Goal: Task Accomplishment & Management: Use online tool/utility

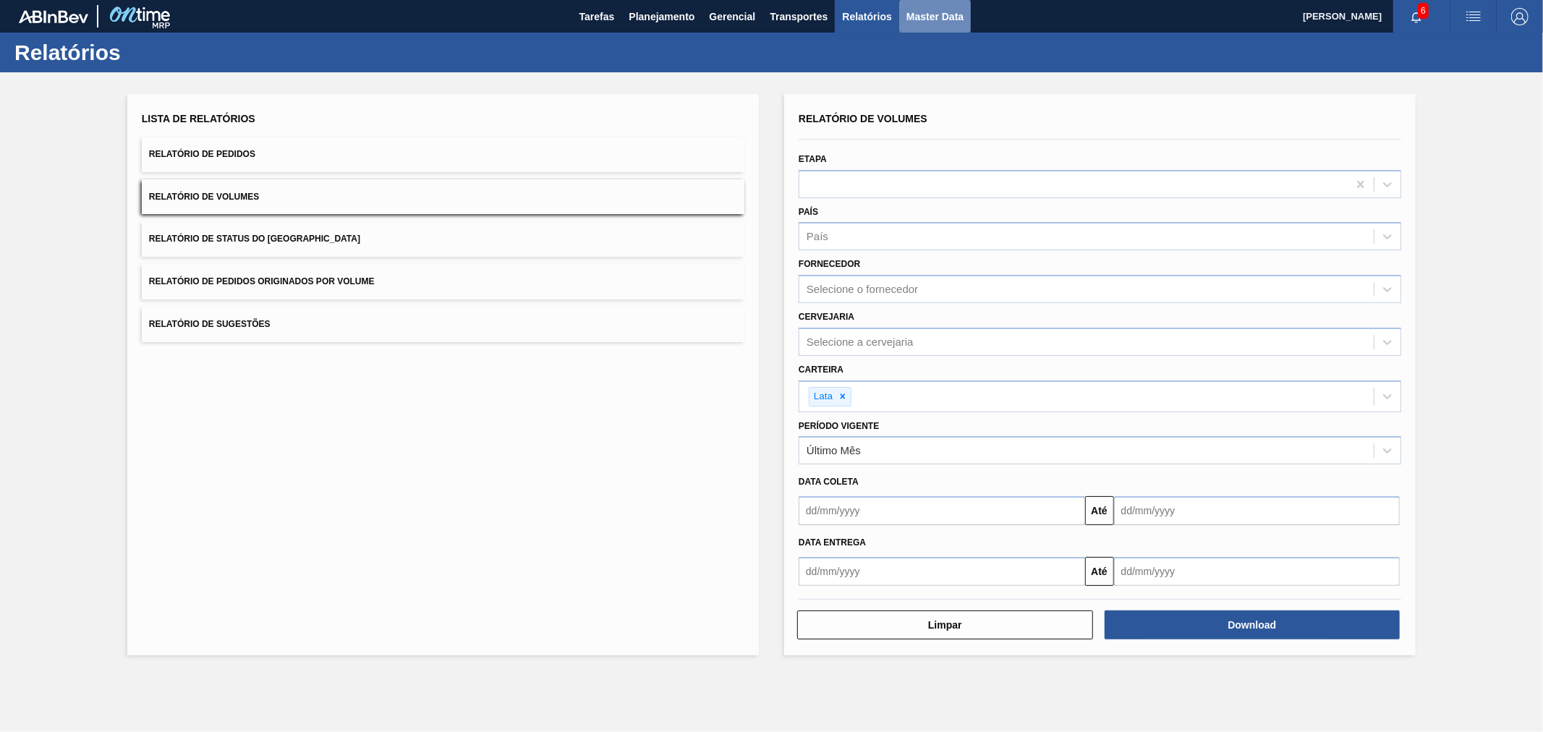
click at [958, 17] on span "Master Data" at bounding box center [934, 16] width 57 height 17
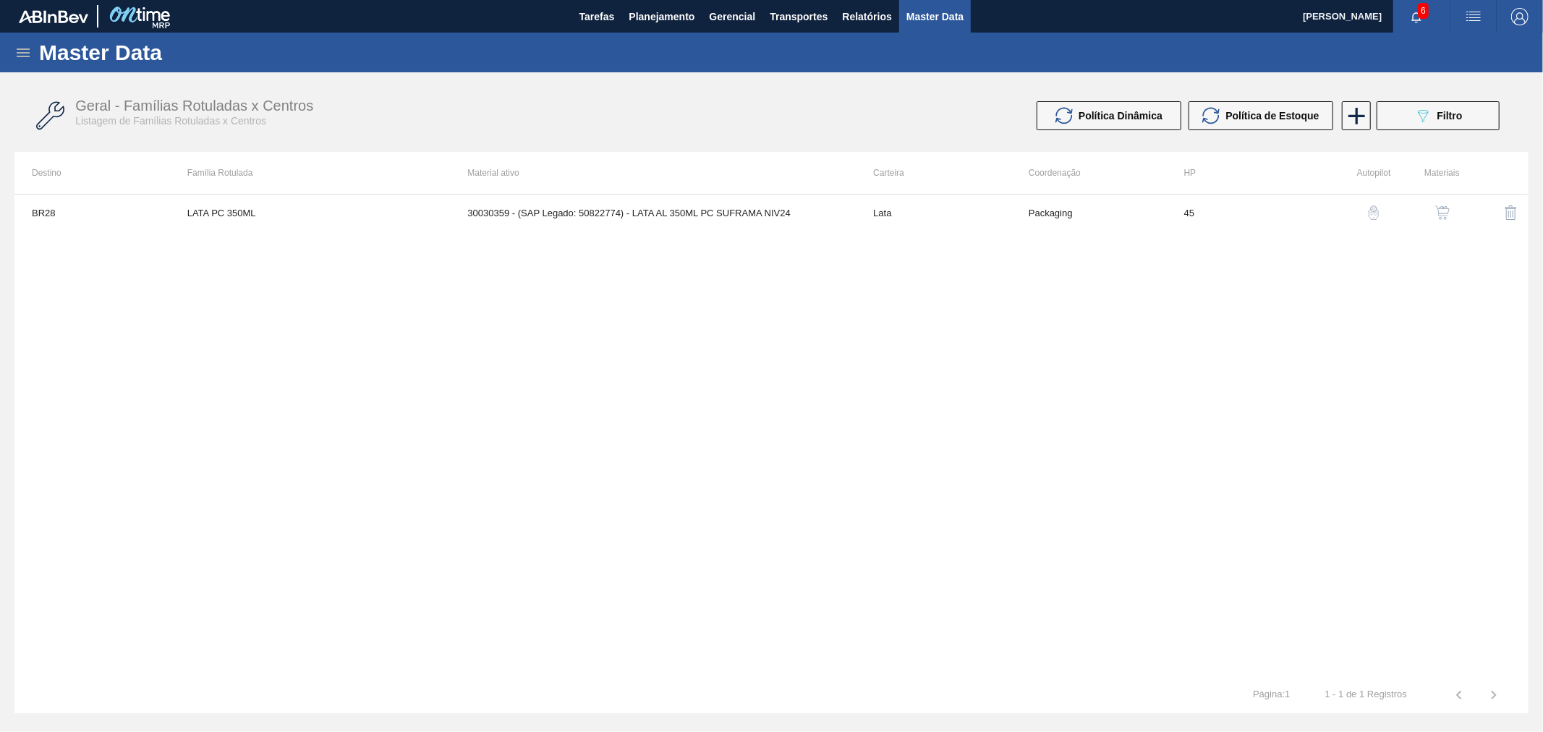
click at [20, 48] on icon at bounding box center [23, 52] width 13 height 9
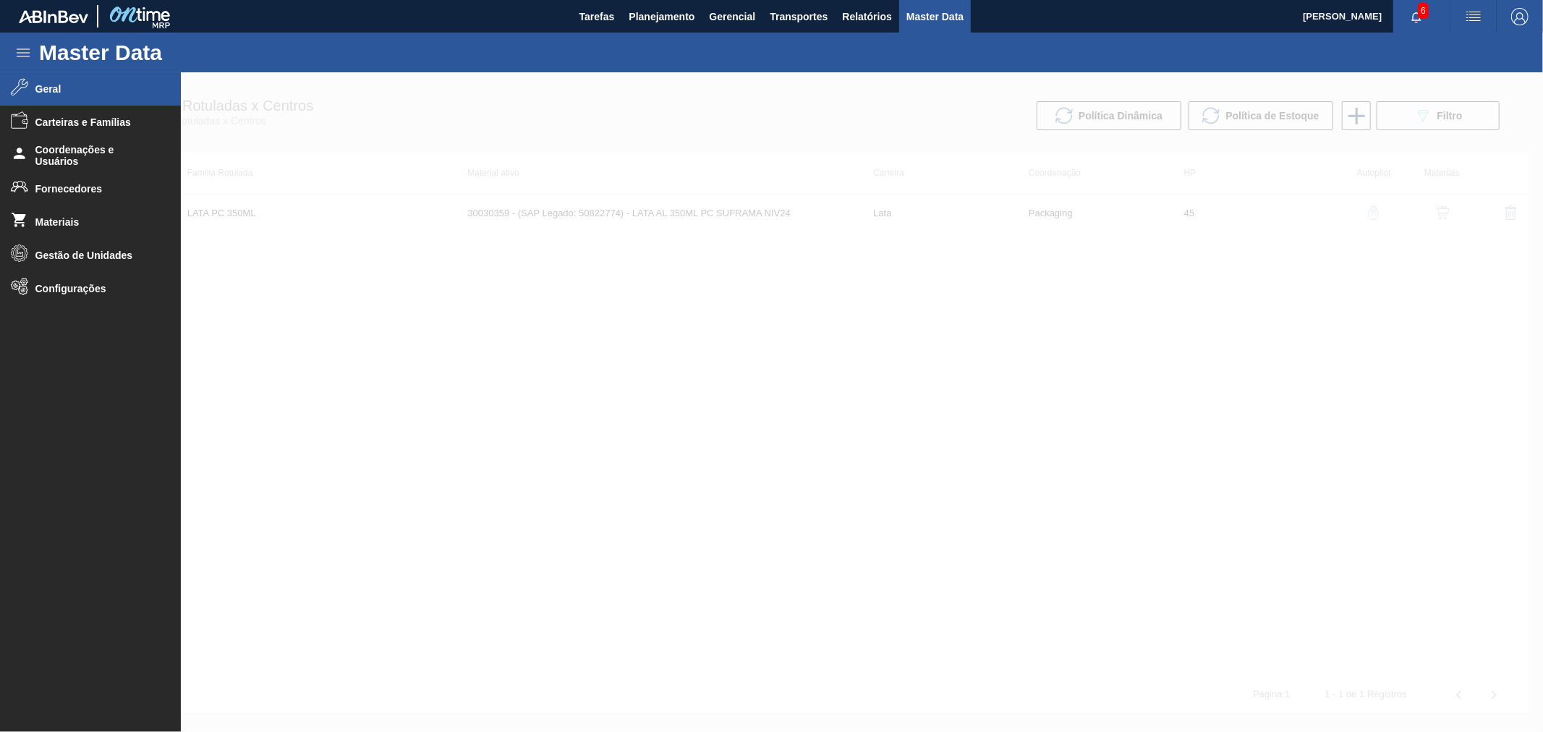
click at [61, 88] on span "Geral" at bounding box center [94, 89] width 119 height 12
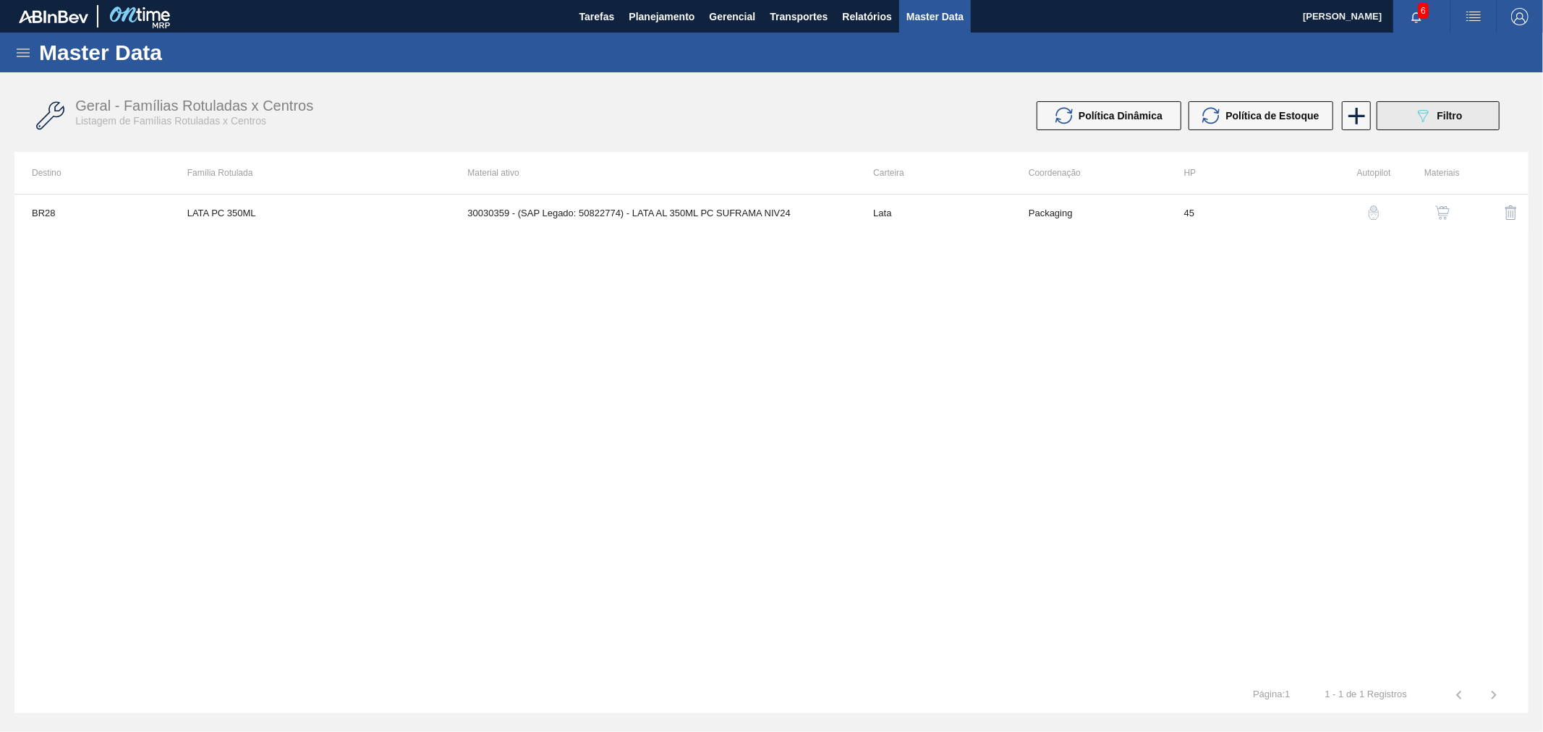
click at [1427, 114] on icon "089F7B8B-B2A5-4AFE-B5C0-19BA573D28AC" at bounding box center [1422, 115] width 17 height 17
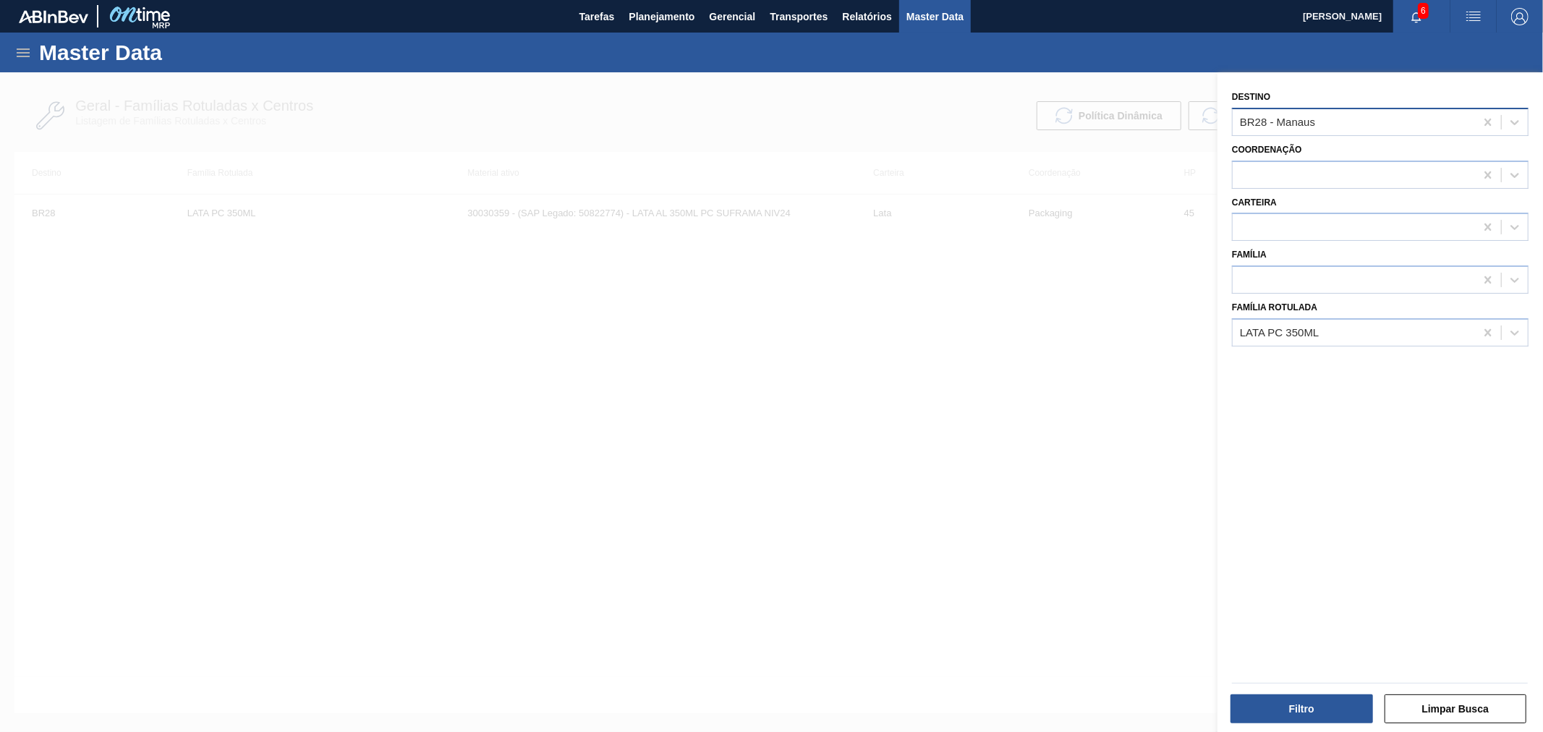
click at [1350, 131] on div "BR28 - Manaus" at bounding box center [1354, 121] width 242 height 21
type input "br13"
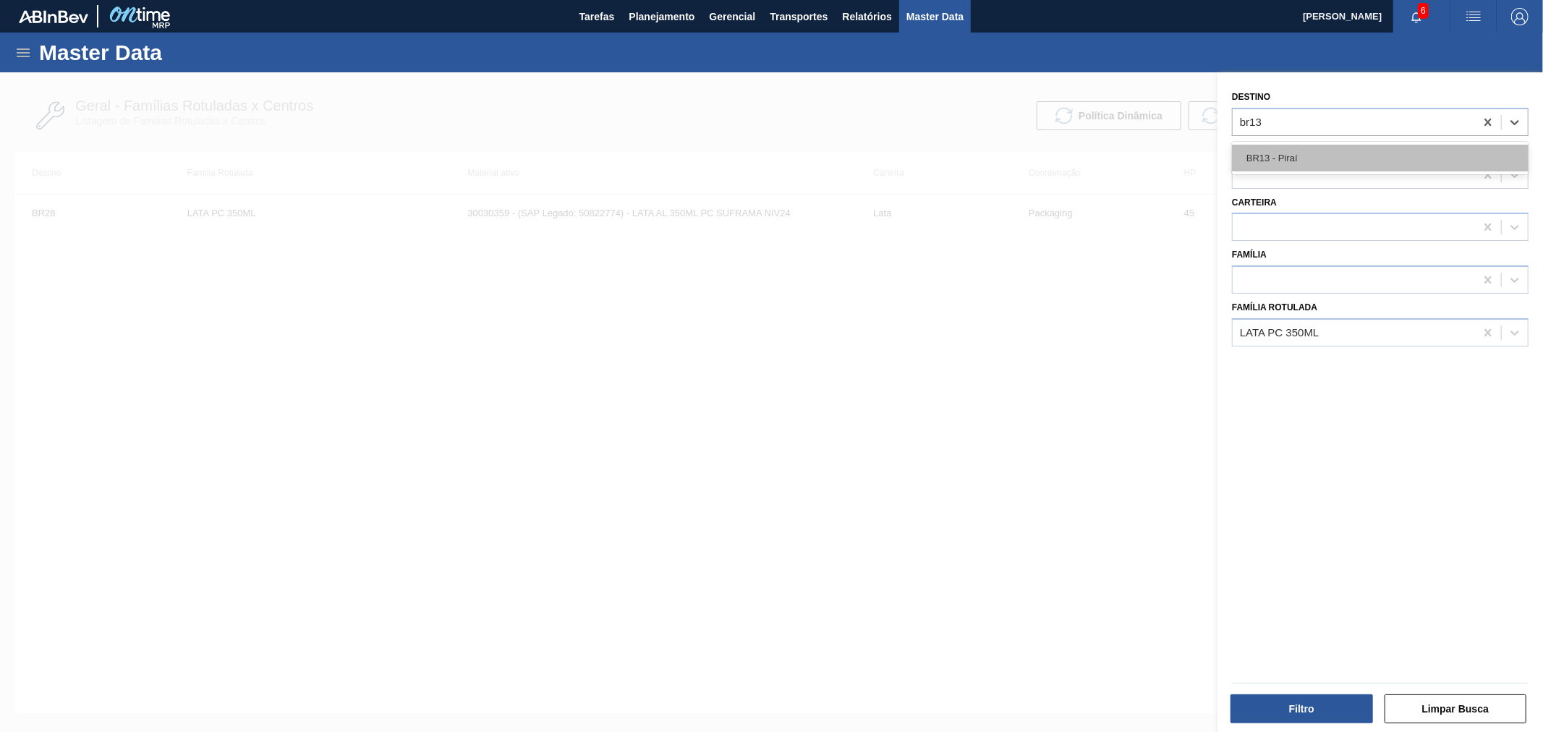
click at [1348, 145] on div "BR13 - Piraí" at bounding box center [1380, 158] width 297 height 27
click at [1336, 331] on div "LATA PC 350ML" at bounding box center [1354, 332] width 242 height 21
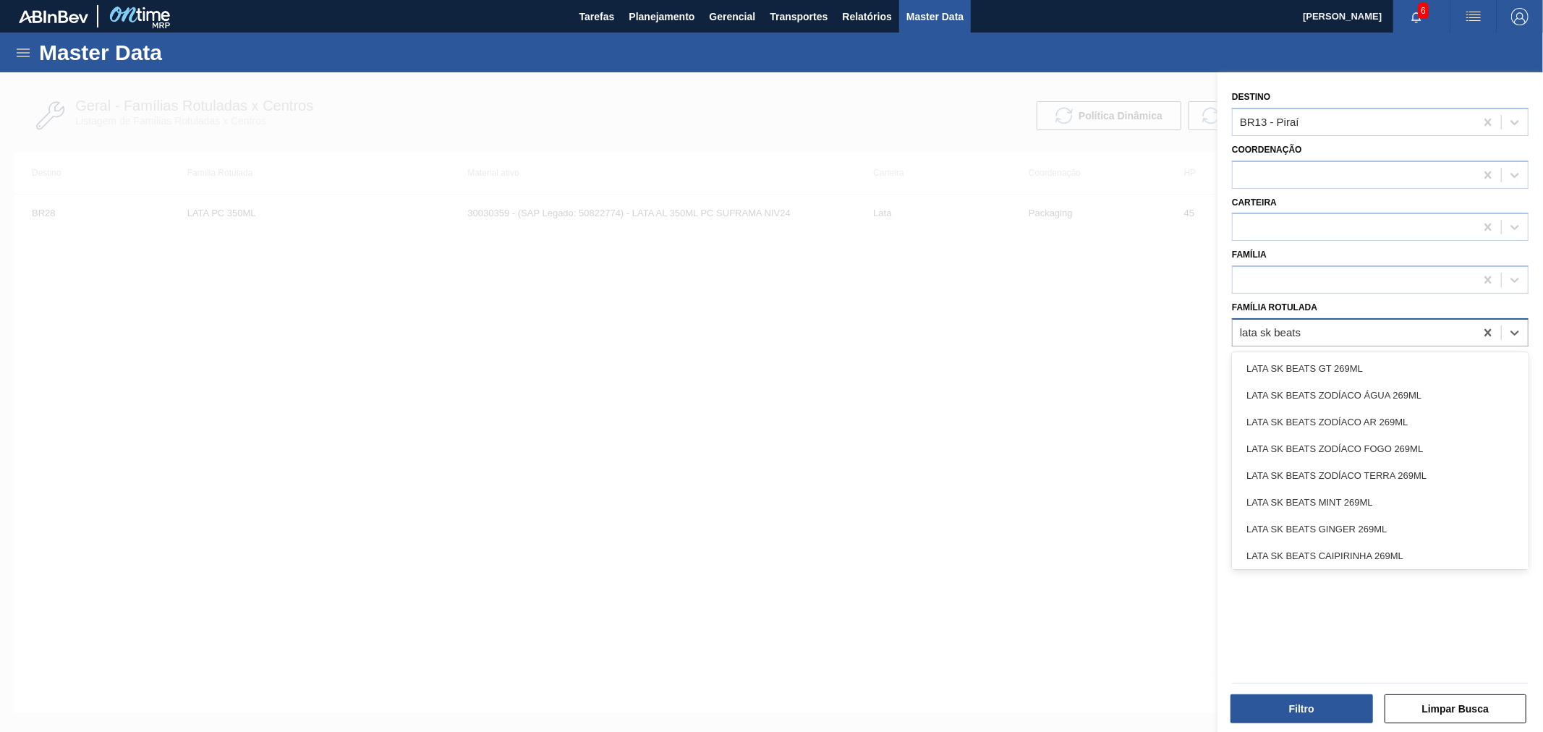
type Rotulada "lata sk beats s"
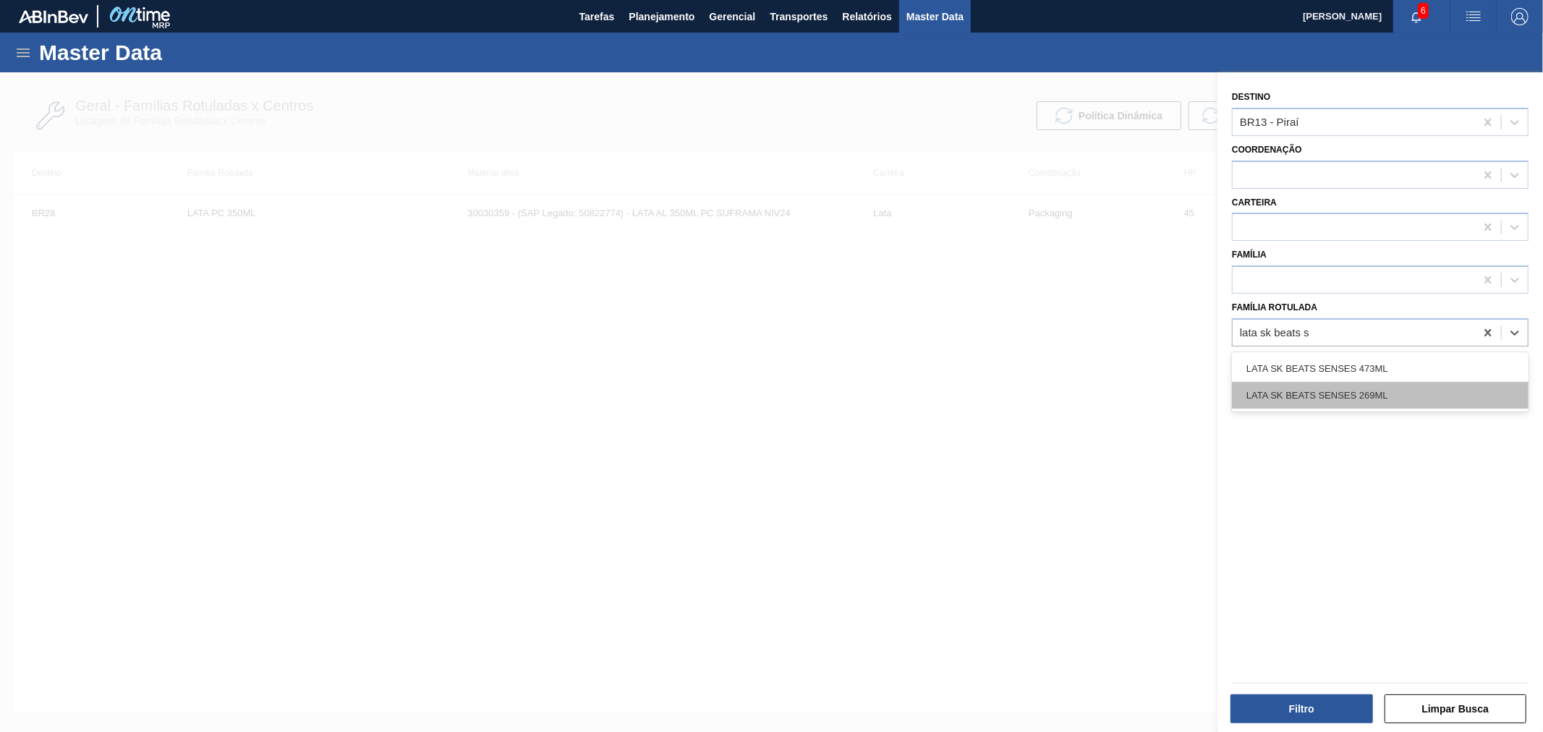
click at [1378, 391] on div "LATA SK BEATS SENSES 269ML" at bounding box center [1380, 395] width 297 height 27
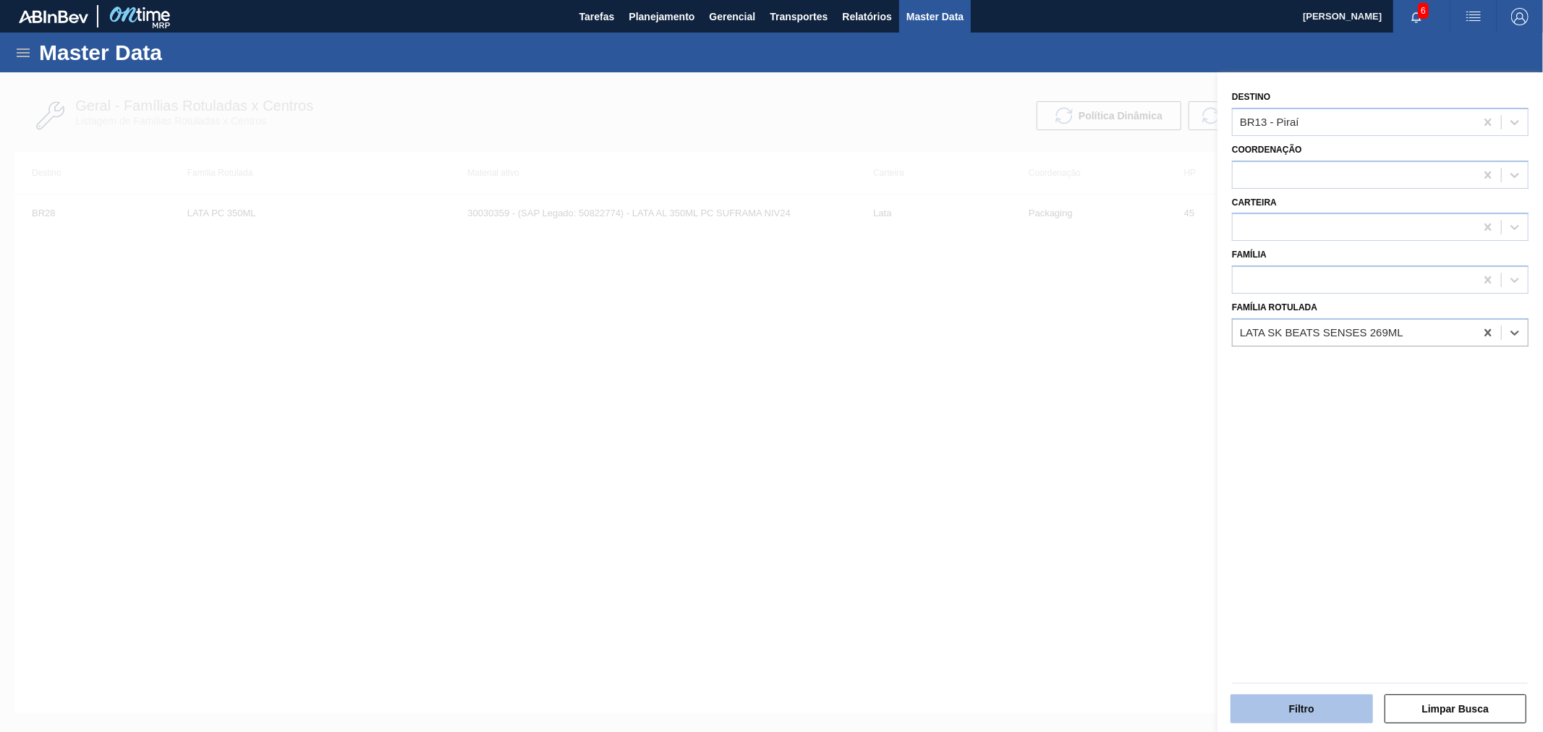
click at [1327, 710] on button "Filtro" at bounding box center [1301, 708] width 142 height 29
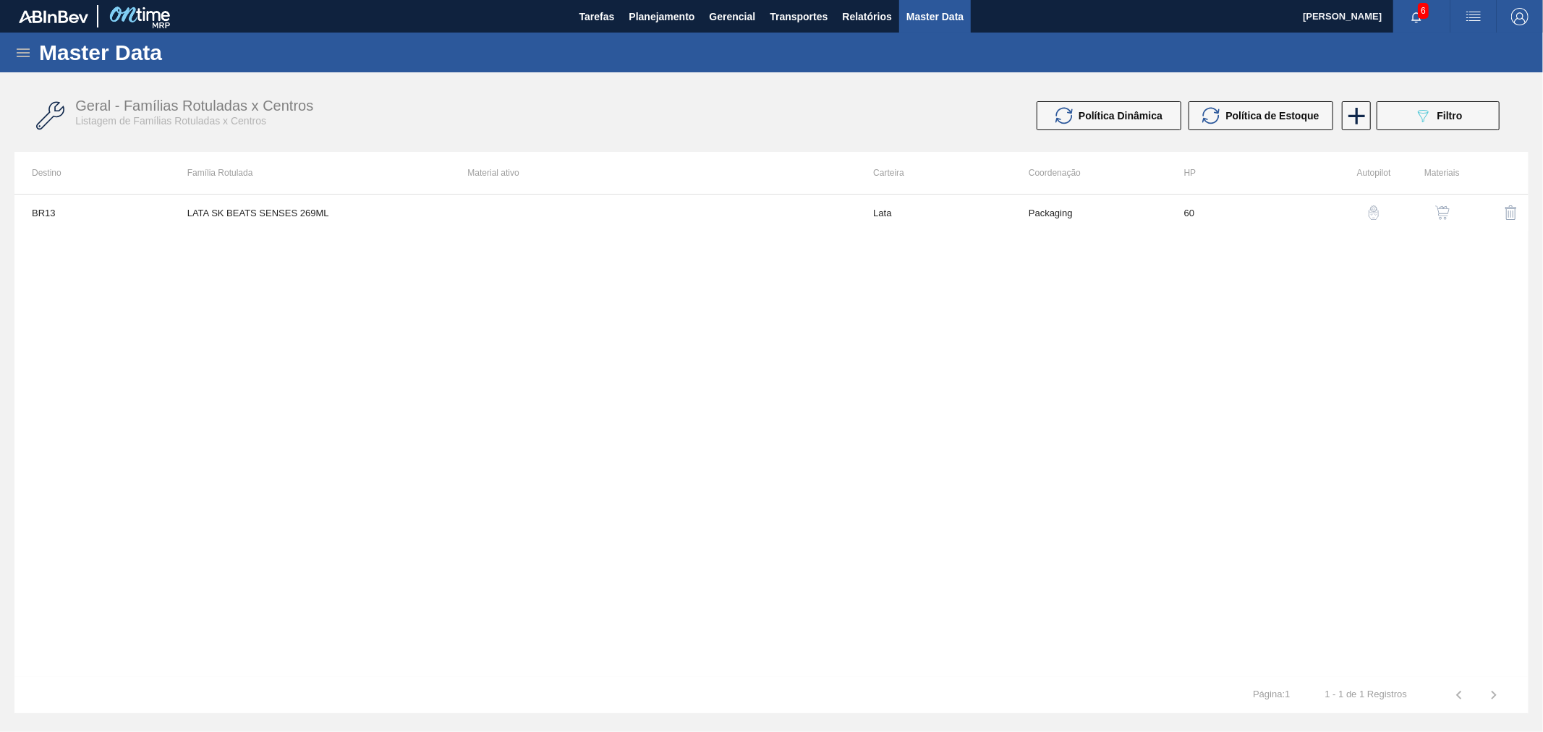
click at [1450, 212] on div "button" at bounding box center [1442, 212] width 17 height 14
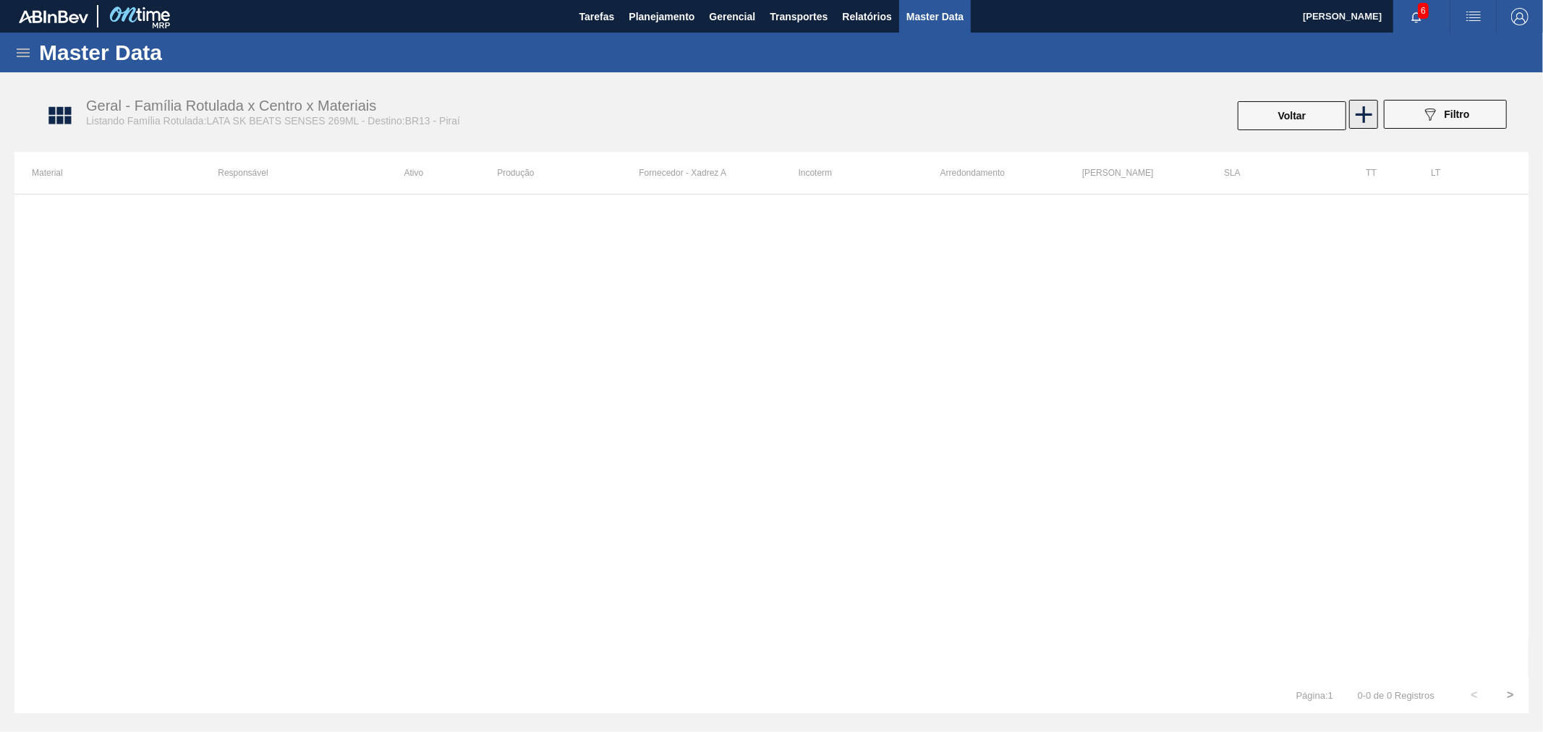
click at [1367, 120] on icon at bounding box center [1364, 115] width 28 height 28
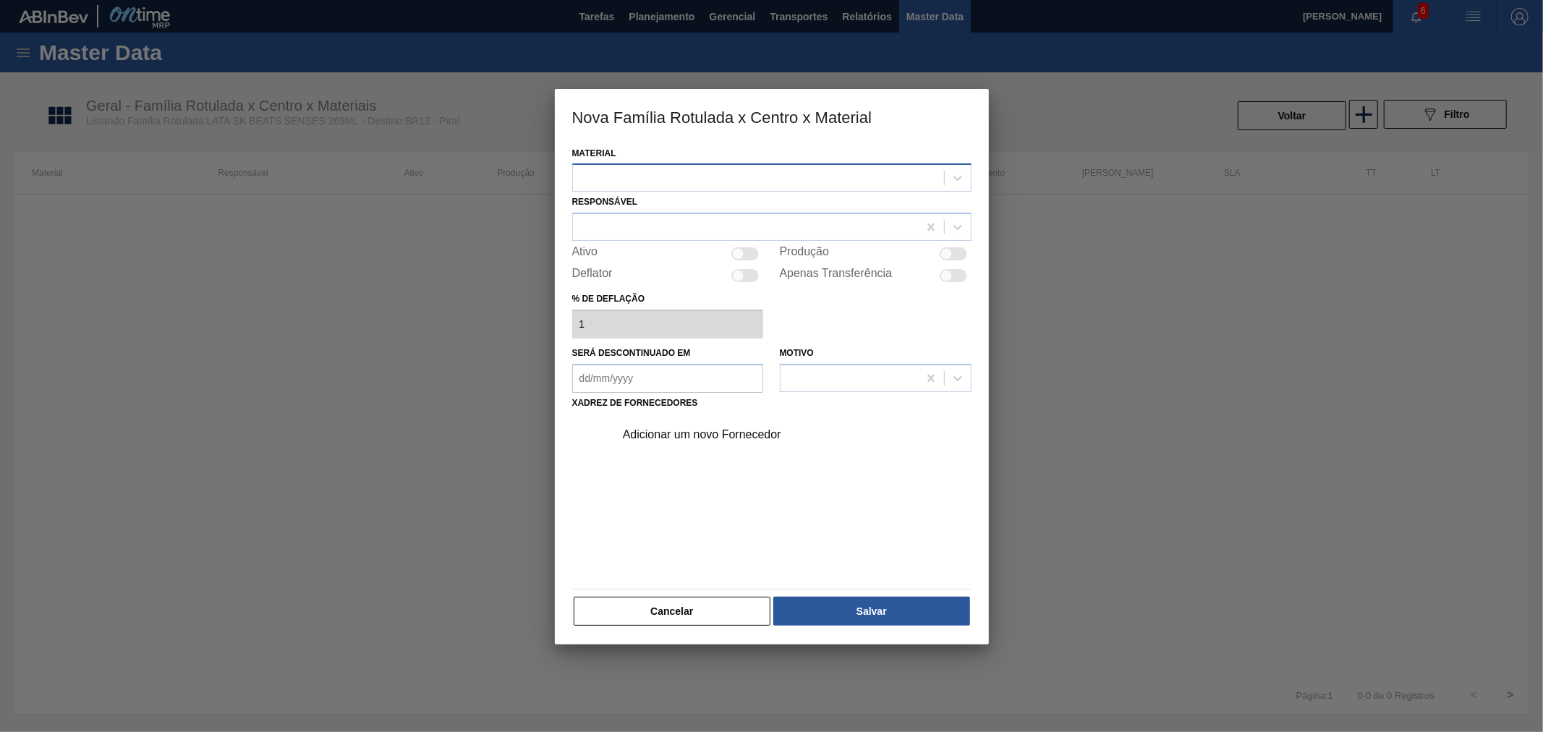
click at [683, 181] on div at bounding box center [758, 178] width 371 height 21
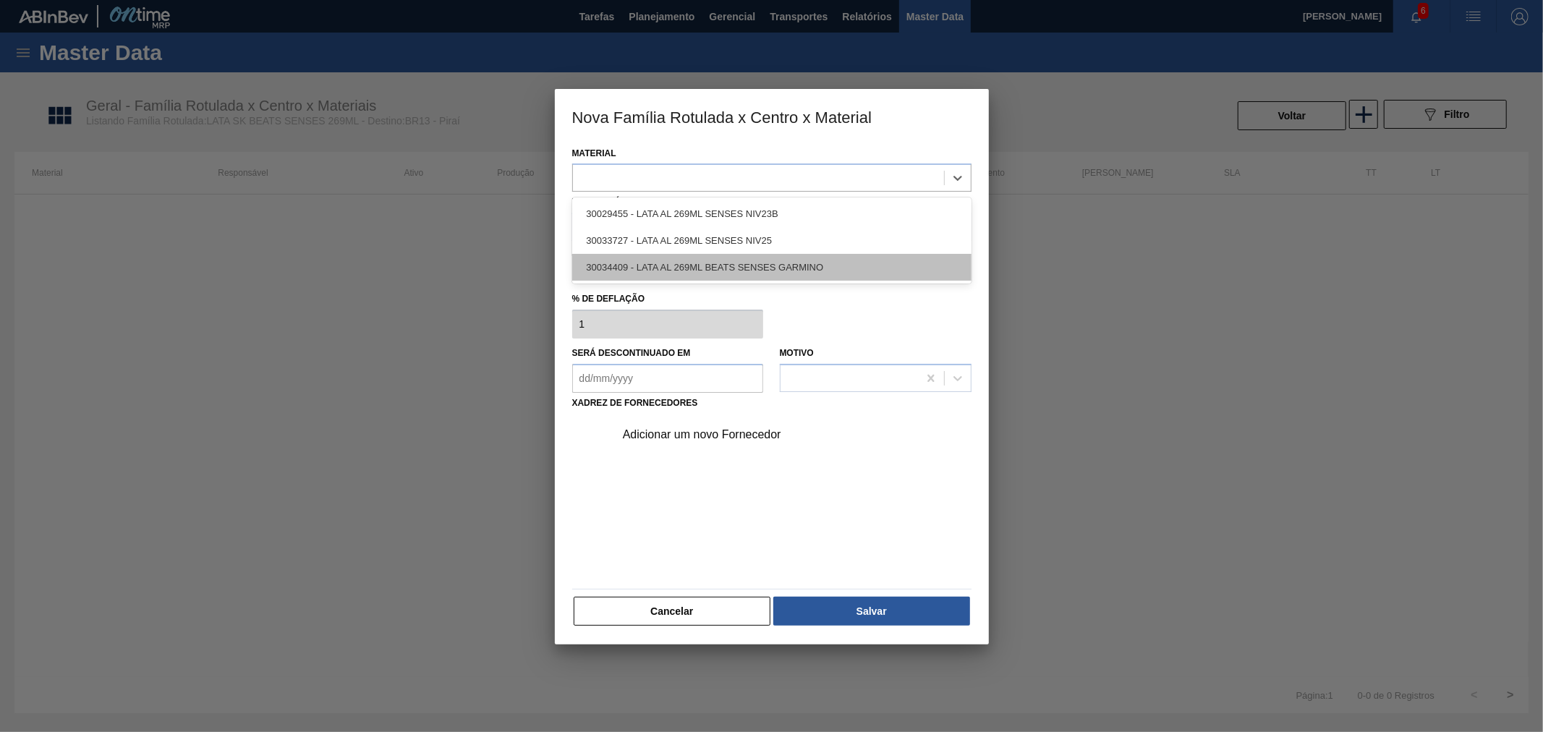
click at [798, 266] on div "30034409 - LATA AL 269ML BEATS SENSES GARMINO" at bounding box center [771, 267] width 399 height 27
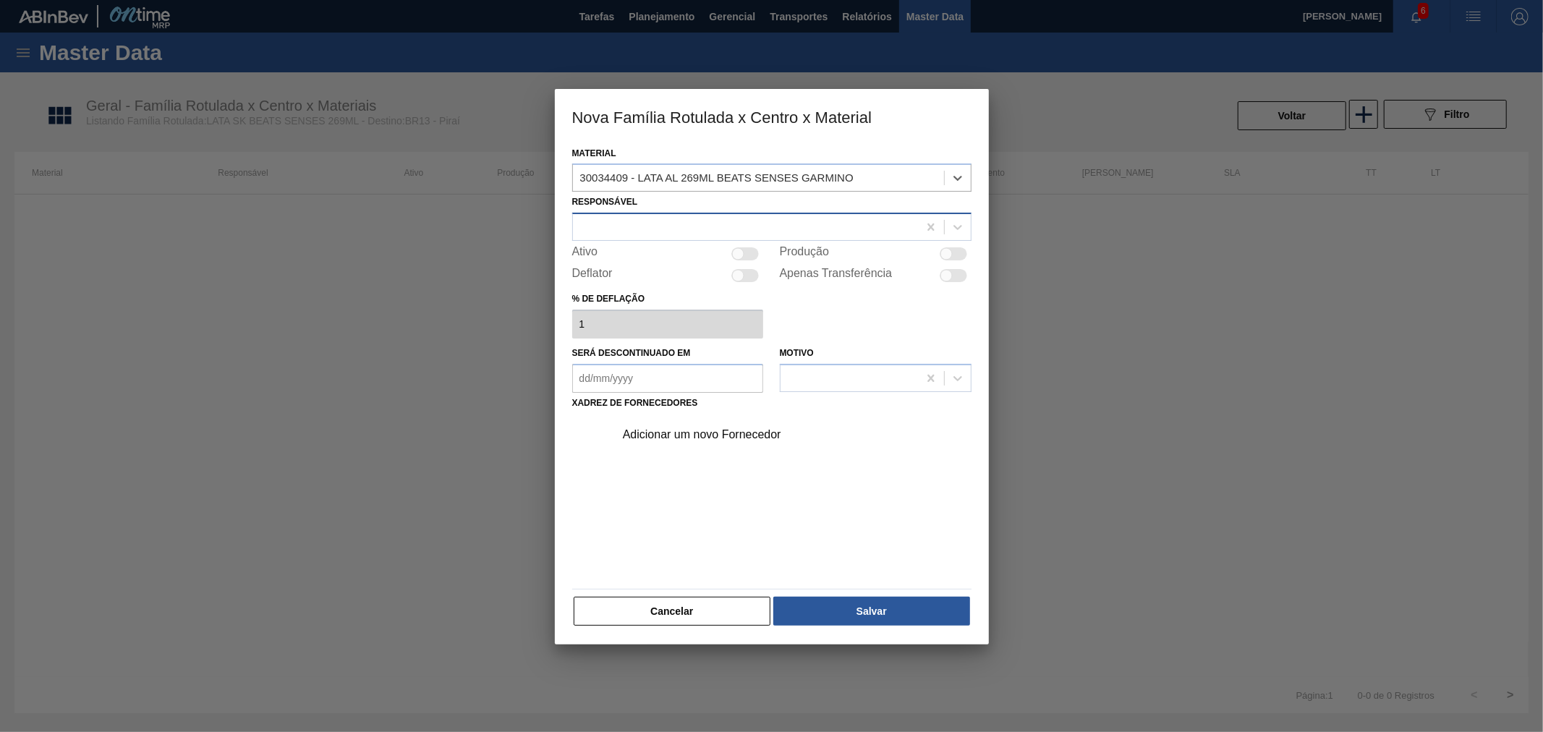
click at [647, 221] on div at bounding box center [745, 227] width 345 height 21
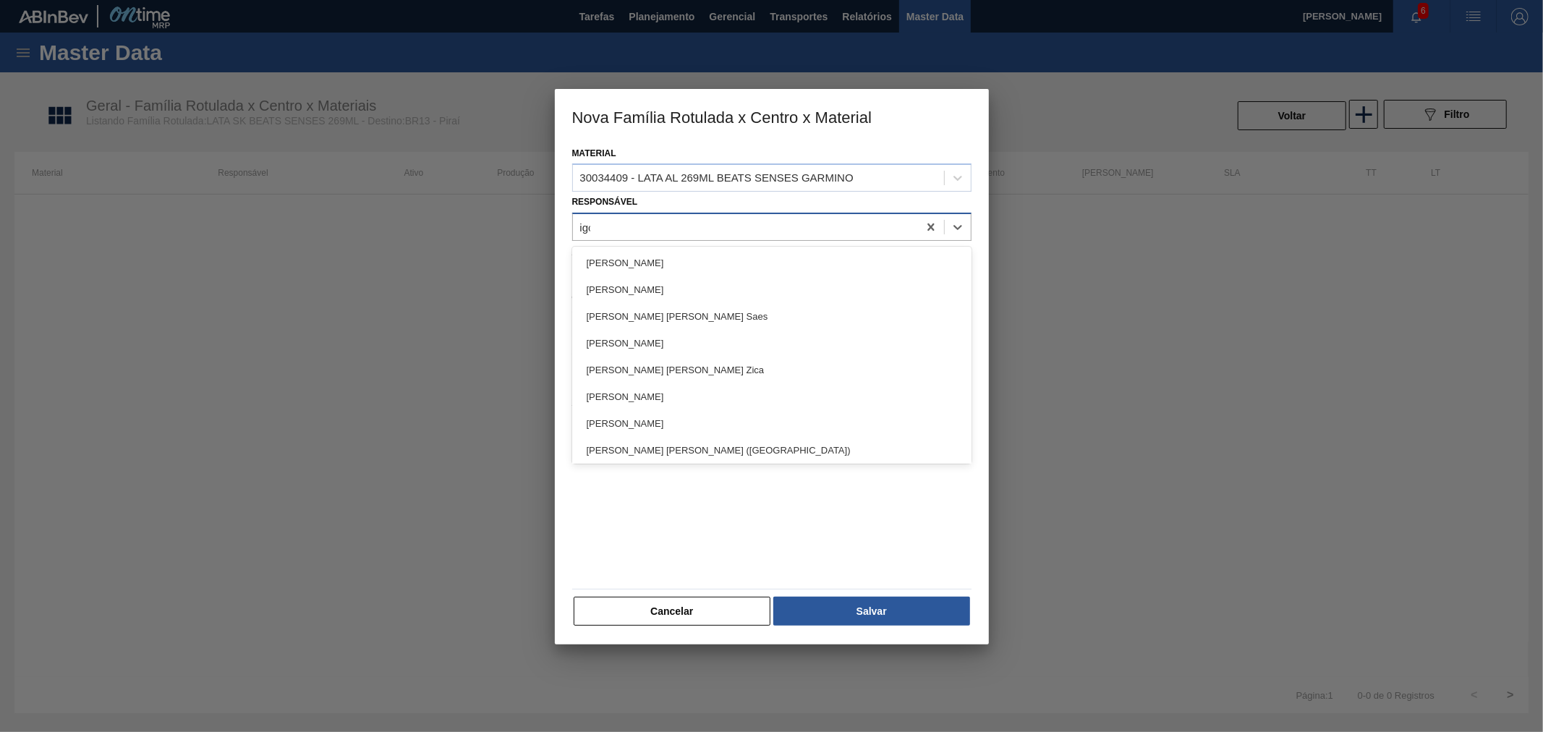
type input "[PERSON_NAME]"
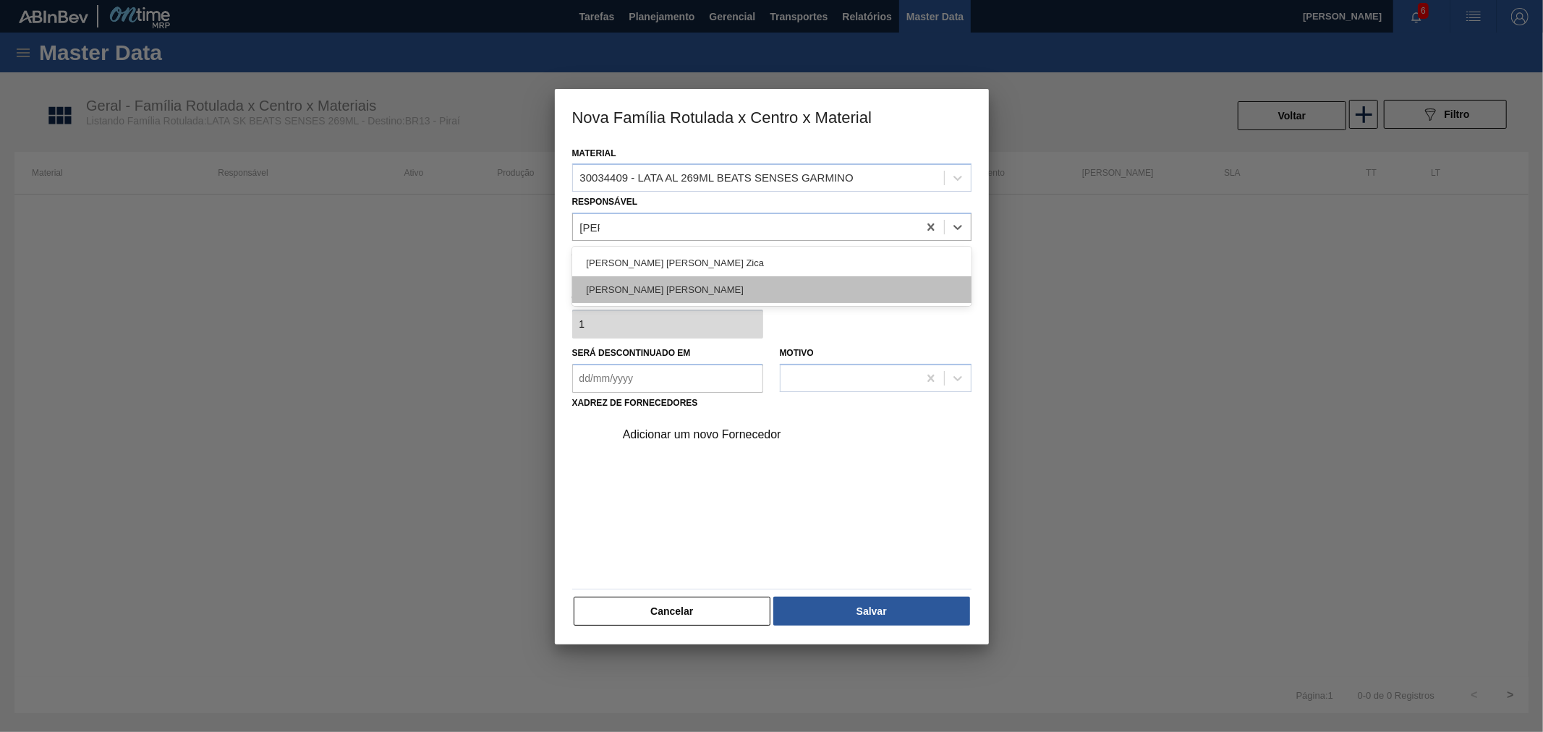
click at [669, 292] on div "[PERSON_NAME] [PERSON_NAME]" at bounding box center [771, 289] width 399 height 27
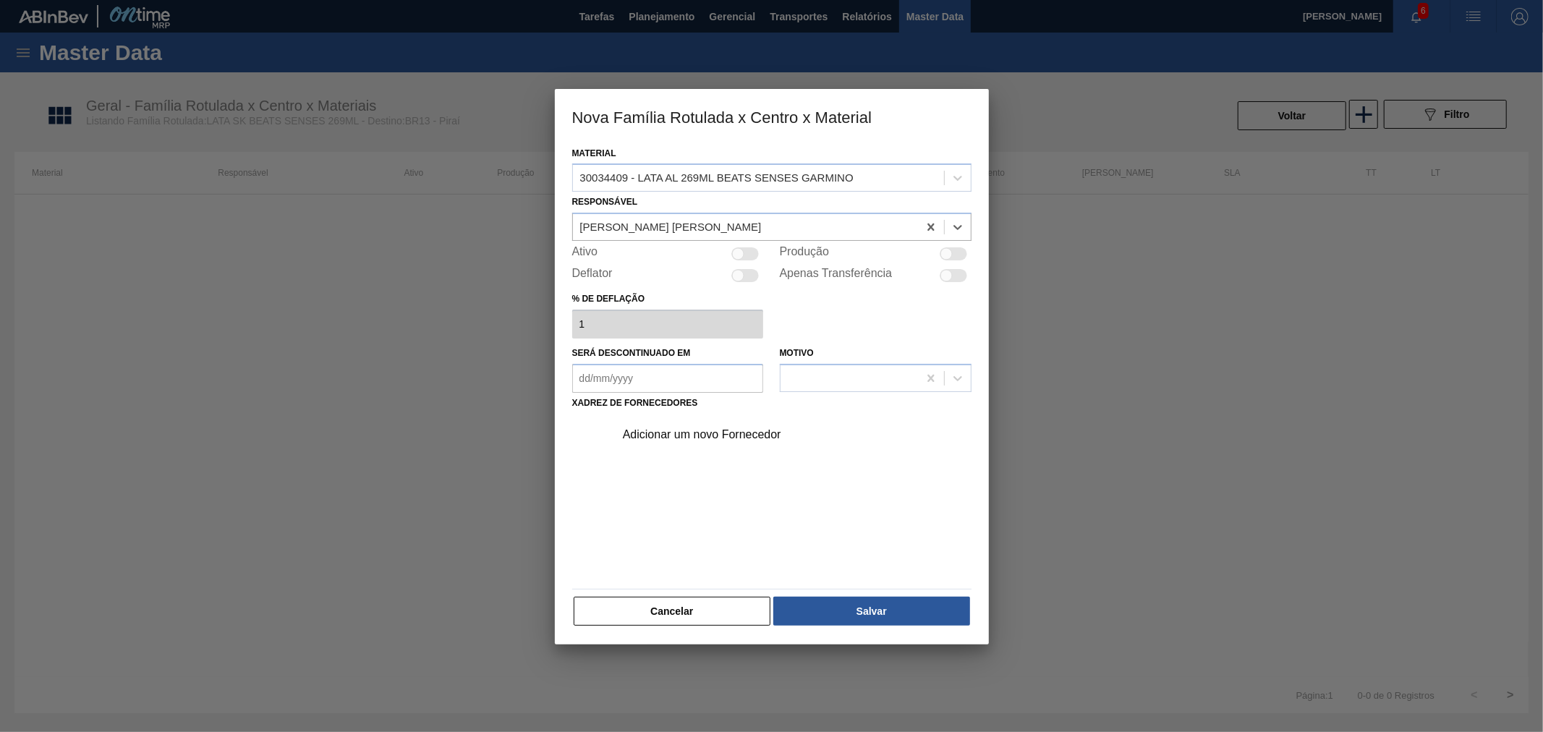
click at [755, 250] on div at bounding box center [745, 253] width 27 height 13
checkbox input "true"
click at [692, 438] on div "Adicionar um novo Fornecedor" at bounding box center [765, 434] width 284 height 13
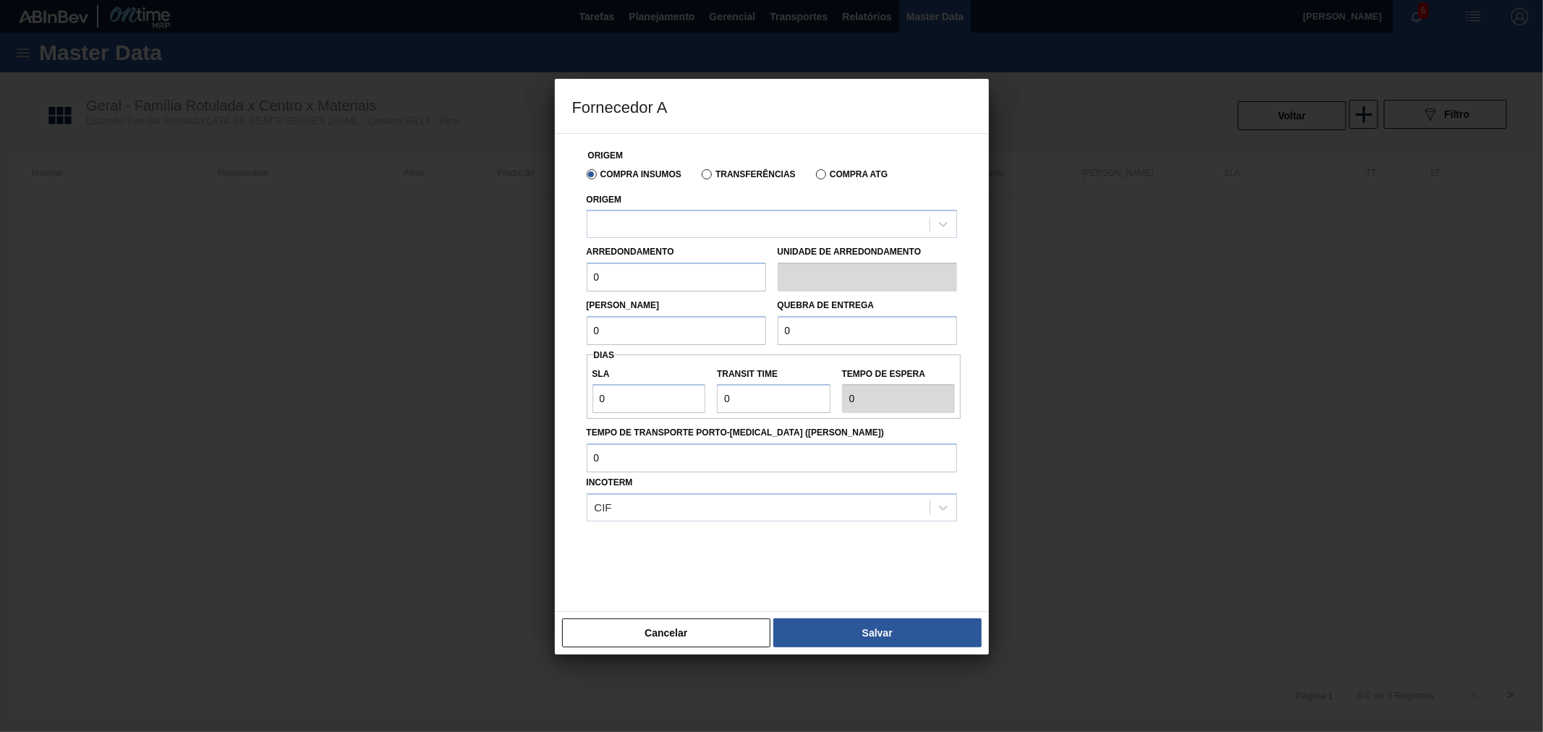
click at [662, 205] on div "Origem" at bounding box center [772, 214] width 370 height 49
click at [663, 228] on div at bounding box center [758, 224] width 342 height 21
click at [696, 260] on div "289877 - BALL - [GEOGRAPHIC_DATA][PERSON_NAME] ([GEOGRAPHIC_DATA])" at bounding box center [772, 260] width 370 height 27
click at [669, 278] on input "0" at bounding box center [676, 277] width 179 height 29
type input "11,088"
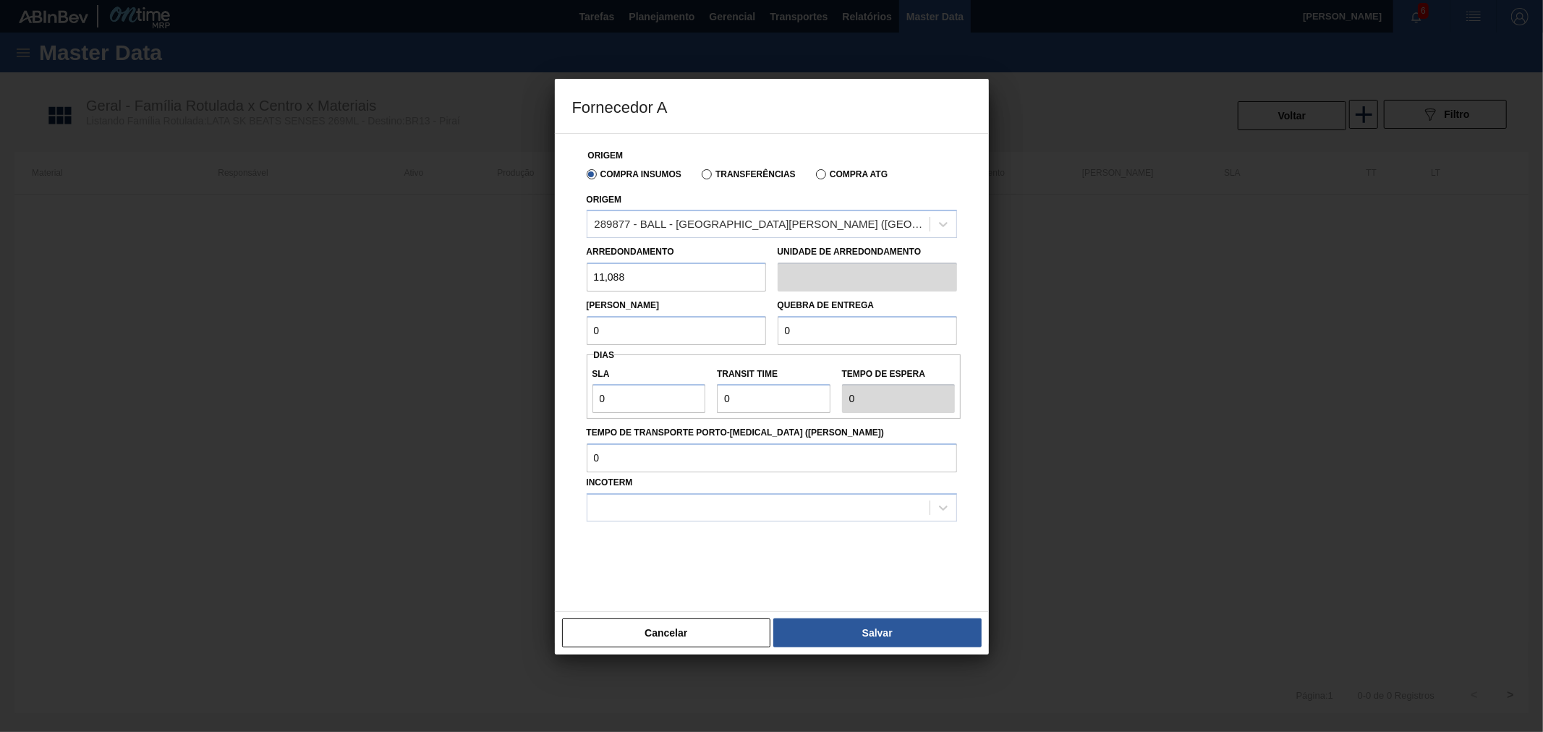
drag, startPoint x: 671, startPoint y: 328, endPoint x: 497, endPoint y: 329, distance: 174.3
click at [493, 324] on div "Fornecedor A Origem Compra Insumos Transferências Compra ATG Origem 289877 - BA…" at bounding box center [771, 366] width 1543 height 732
type input "11,088"
drag, startPoint x: 841, startPoint y: 321, endPoint x: 746, endPoint y: 333, distance: 95.5
click at [702, 316] on div "[PERSON_NAME] 11,088 Quebra de entrega 0" at bounding box center [772, 319] width 382 height 54
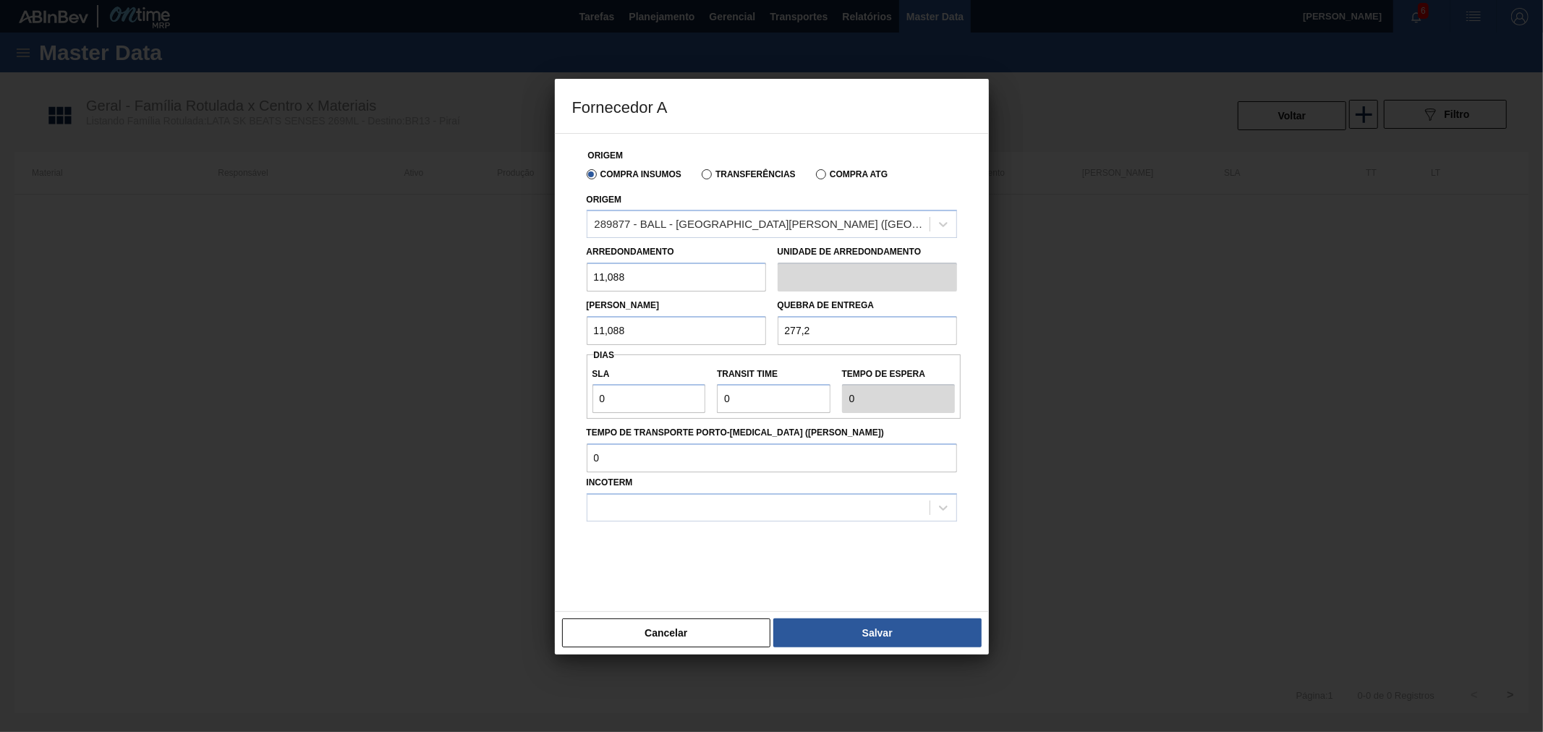
type input "277,2"
drag, startPoint x: 659, startPoint y: 395, endPoint x: 665, endPoint y: 399, distance: 7.8
click at [543, 395] on div "Fornecedor A Origem Compra Insumos Transferências Compra ATG Origem 289877 - BA…" at bounding box center [771, 366] width 1543 height 732
drag, startPoint x: 757, startPoint y: 398, endPoint x: 654, endPoint y: 396, distance: 102.7
click at [650, 395] on div "SLA 0 Transit Time Tempo de espera 0" at bounding box center [774, 387] width 375 height 54
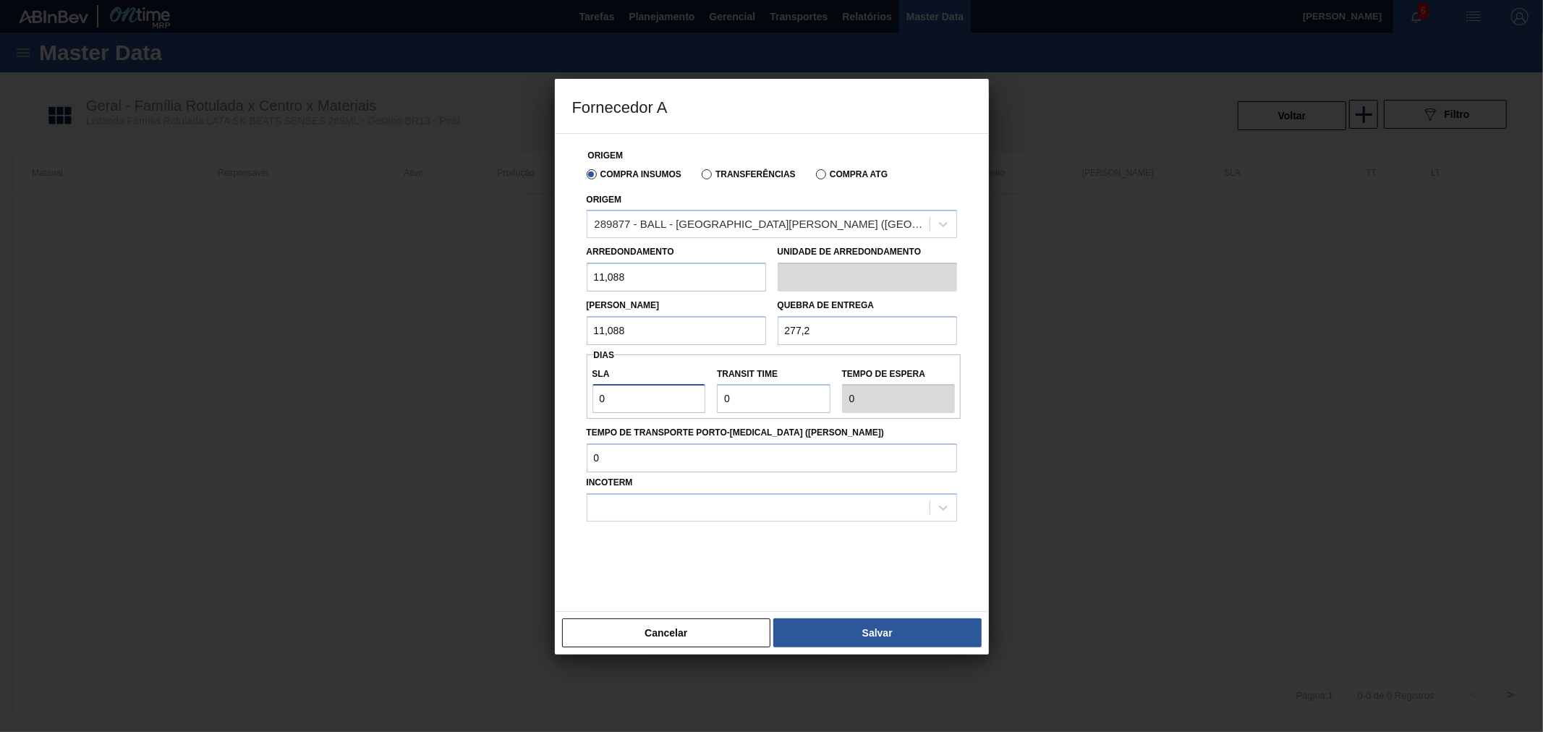
drag, startPoint x: 644, startPoint y: 399, endPoint x: 492, endPoint y: 400, distance: 151.9
click at [461, 391] on div "Fornecedor A Origem Compra Insumos Transferências Compra ATG Origem 289877 - BA…" at bounding box center [771, 366] width 1543 height 732
type input "1"
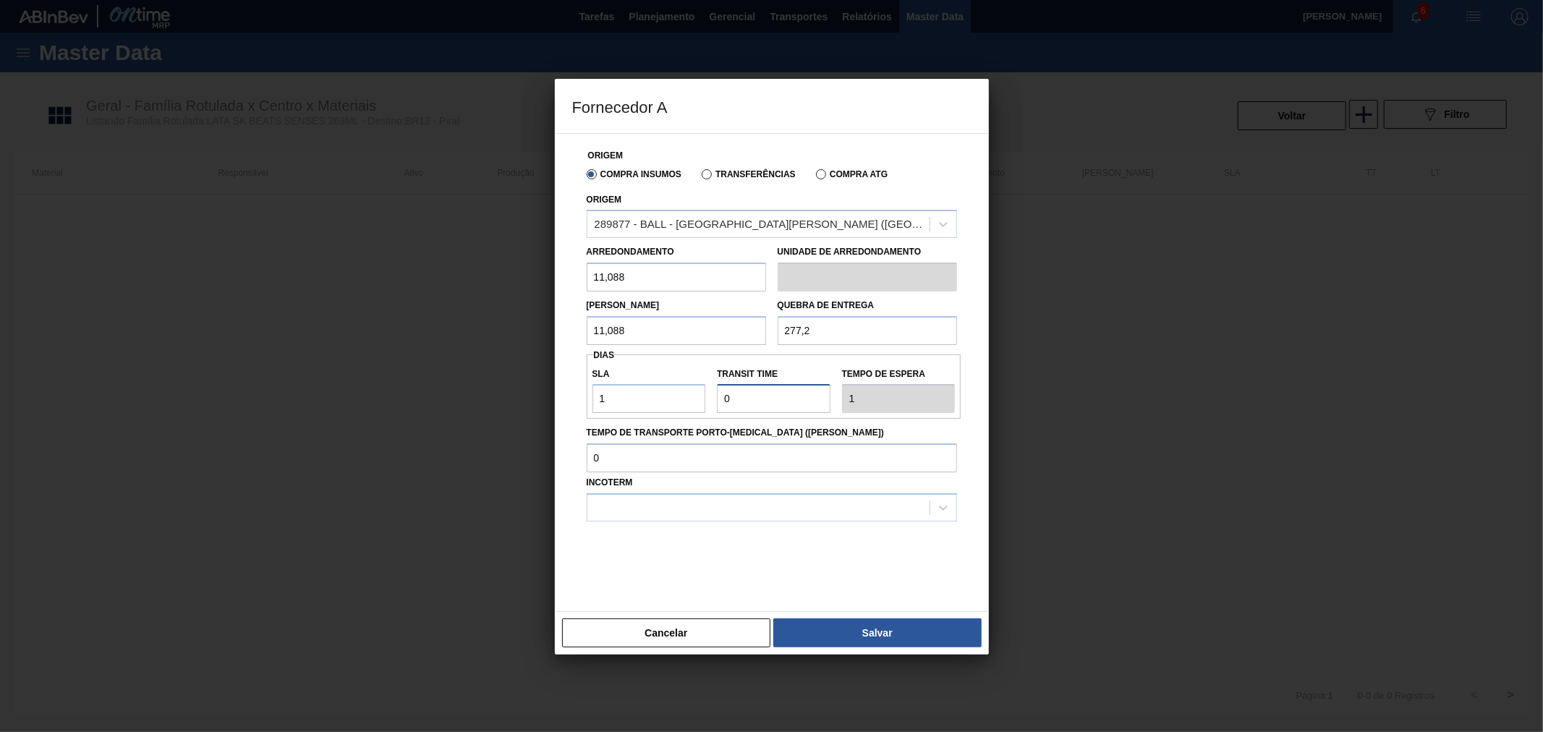
drag, startPoint x: 765, startPoint y: 399, endPoint x: 655, endPoint y: 396, distance: 110.0
click at [665, 394] on div "SLA 1 Transit Time Tempo de espera 1" at bounding box center [774, 387] width 375 height 54
click at [818, 364] on label "Transit Time" at bounding box center [774, 374] width 114 height 21
click at [818, 384] on input "Transit Time" at bounding box center [774, 398] width 114 height 29
click at [638, 504] on div at bounding box center [758, 508] width 342 height 21
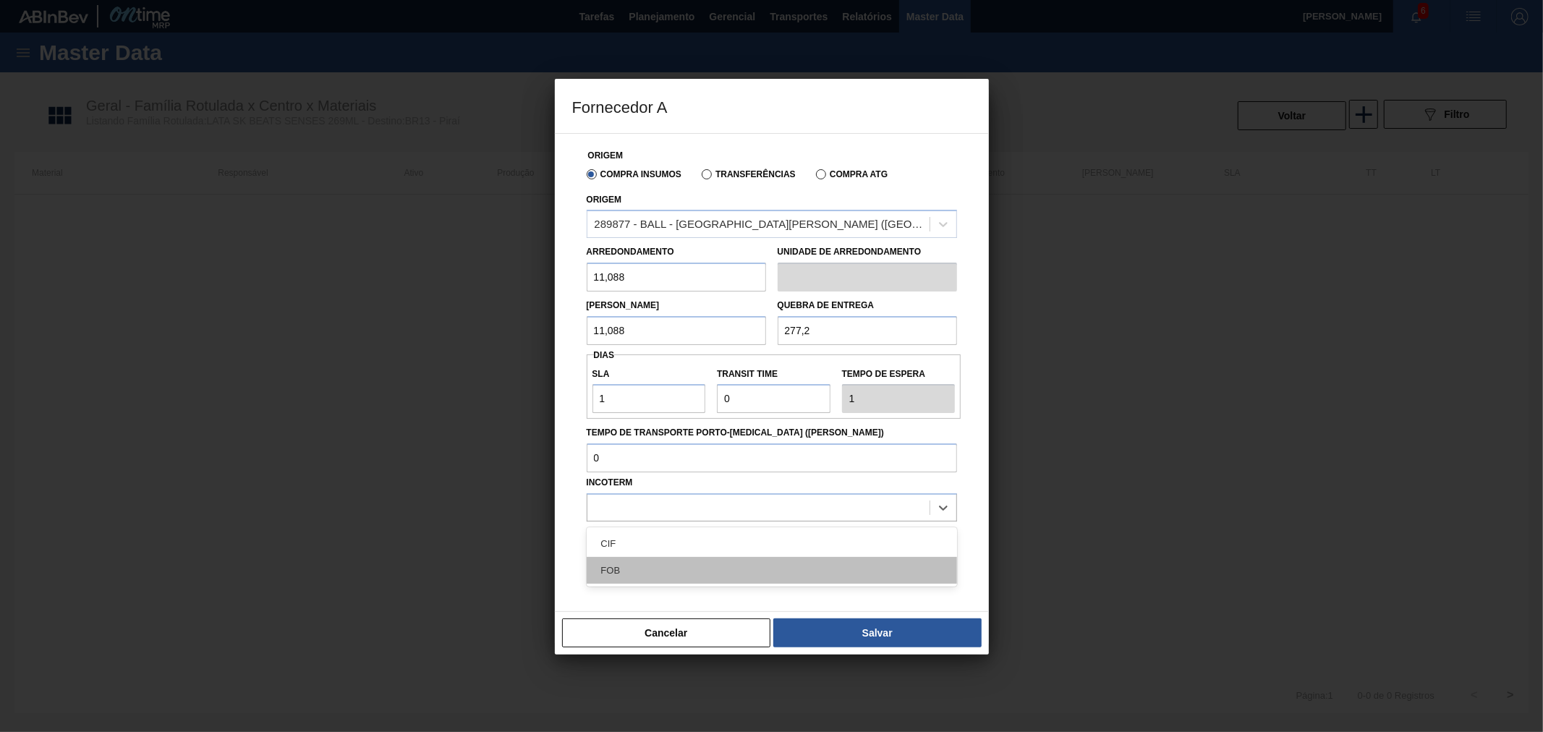
click at [642, 562] on div "FOB" at bounding box center [772, 570] width 370 height 27
drag, startPoint x: 906, startPoint y: 634, endPoint x: 900, endPoint y: 628, distance: 8.7
click at [906, 634] on button "Salvar" at bounding box center [877, 632] width 208 height 29
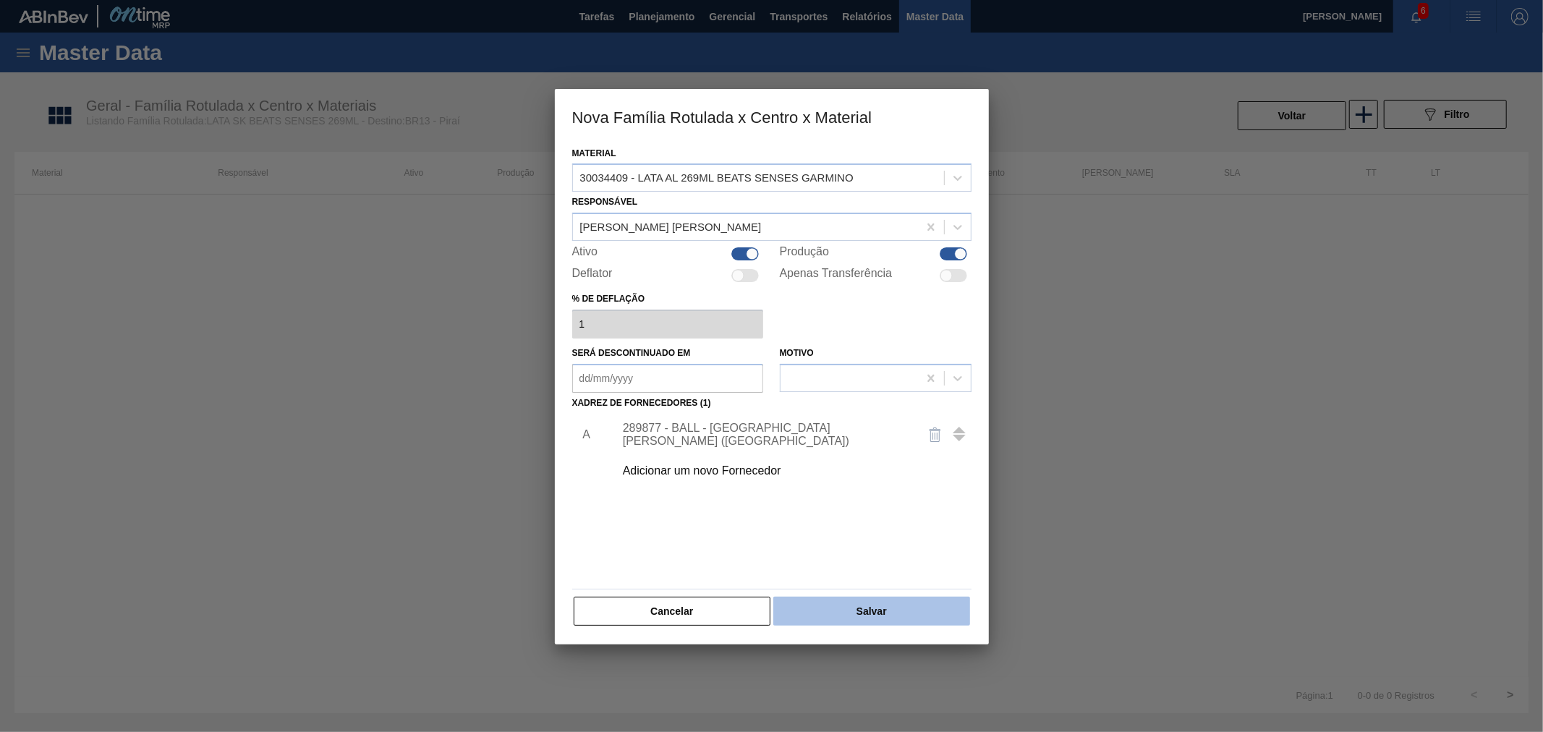
click at [878, 611] on button "Salvar" at bounding box center [871, 611] width 196 height 29
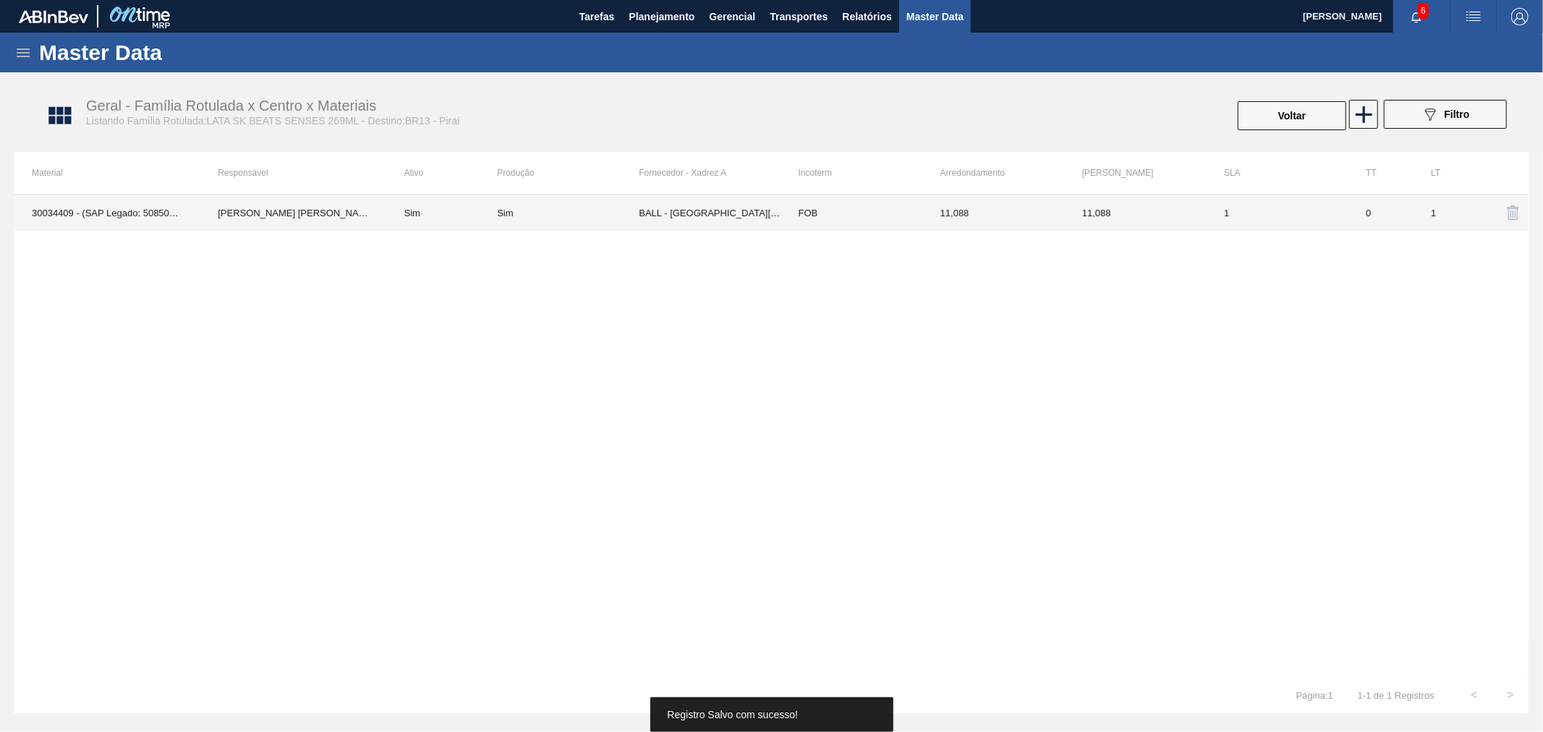
click at [978, 208] on td "11,088" at bounding box center [994, 213] width 142 height 36
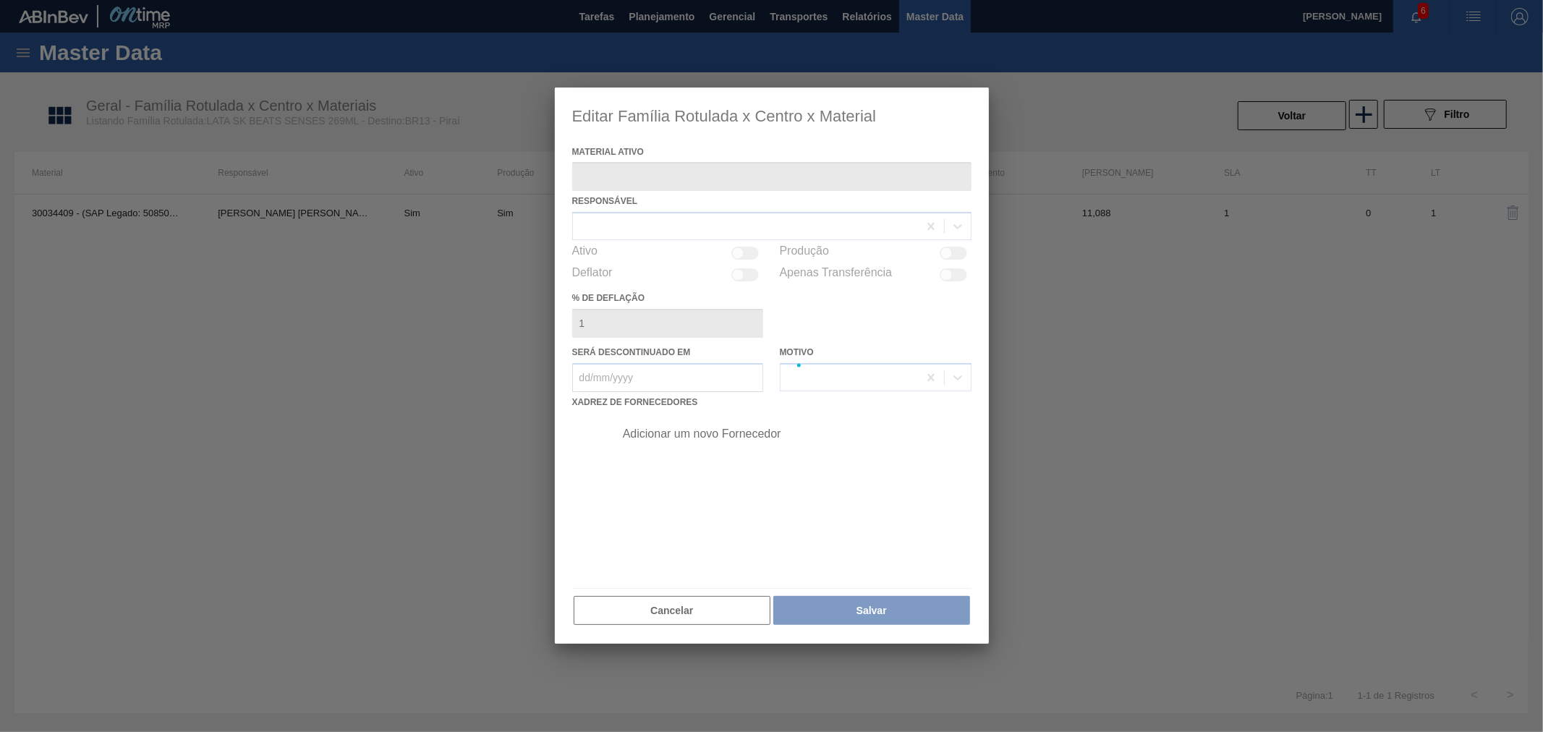
type ativo "30034409 - (SAP Legado: 50850973) - LATA AL 269ML BEATS SENSES GARMINO"
checkbox input "true"
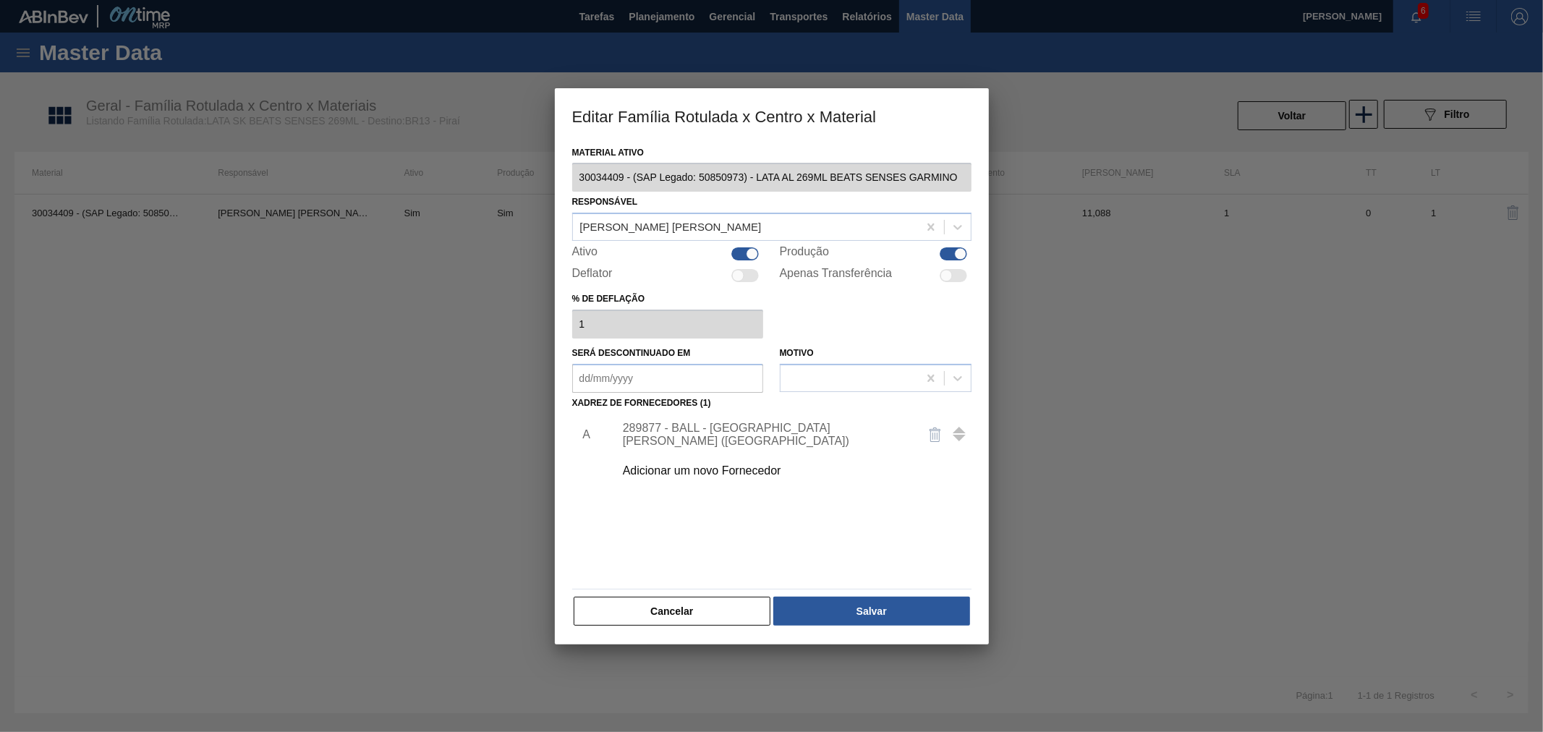
click at [703, 435] on div "289877 - BALL - [GEOGRAPHIC_DATA][PERSON_NAME] ([GEOGRAPHIC_DATA])" at bounding box center [765, 435] width 284 height 26
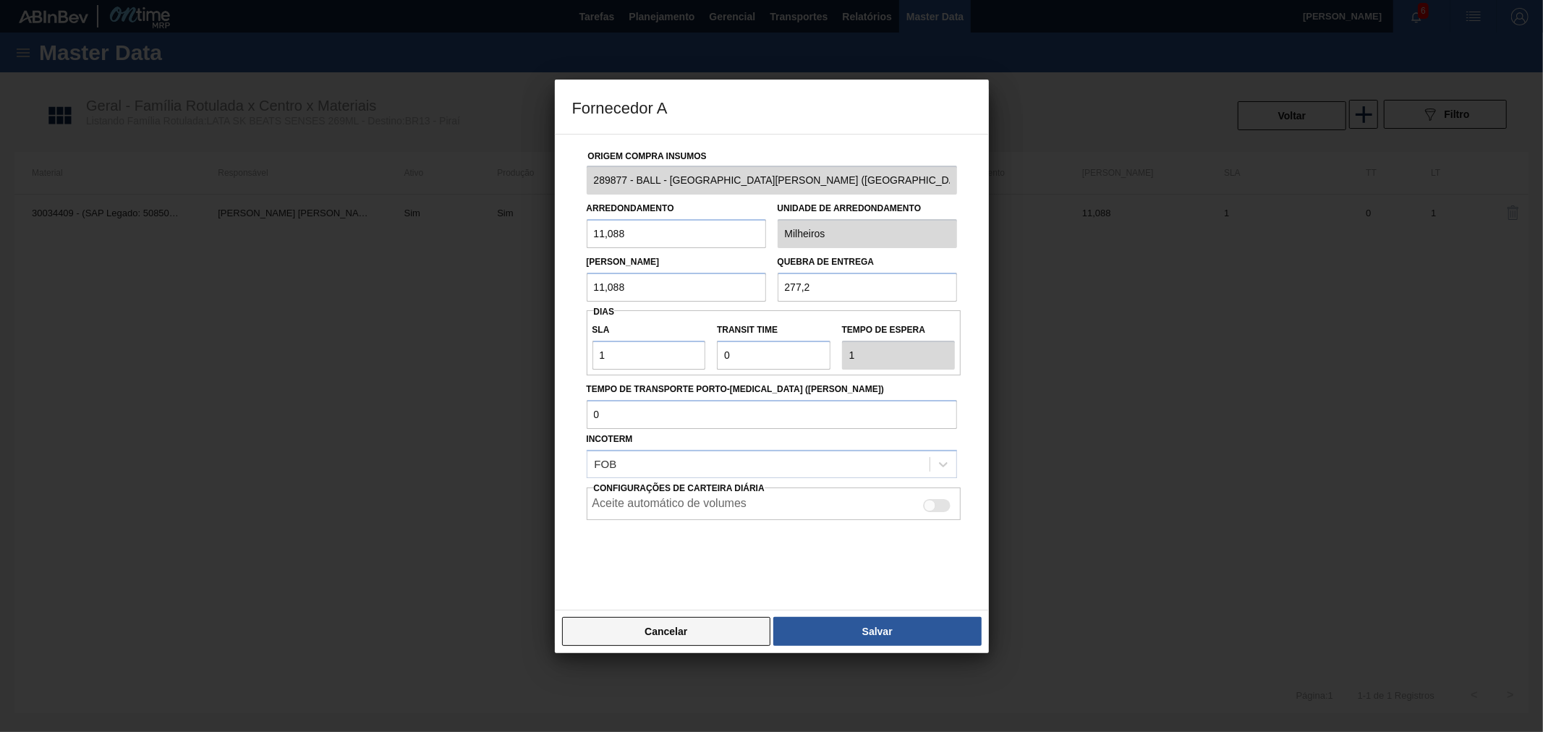
click at [718, 632] on button "Cancelar" at bounding box center [666, 631] width 209 height 29
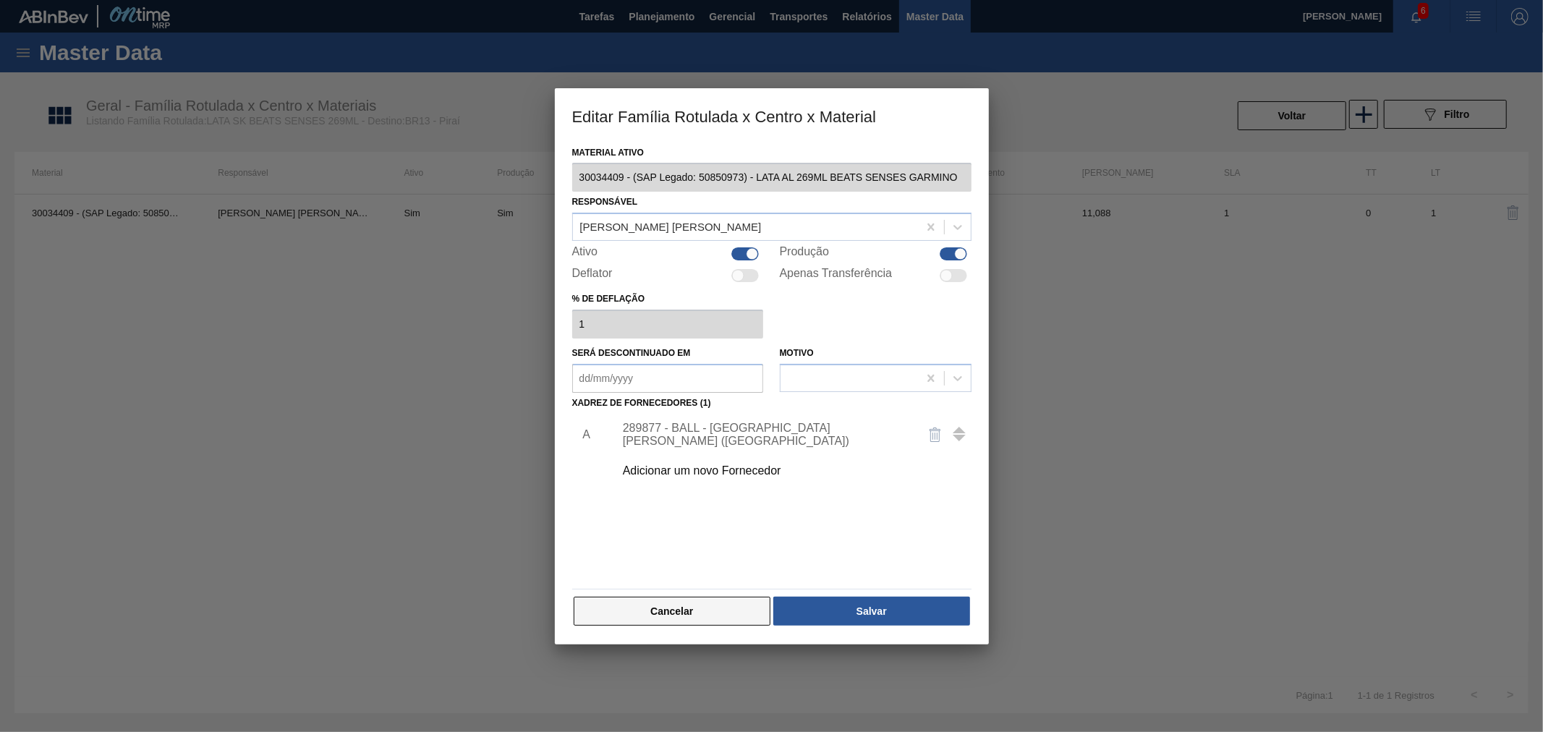
click at [707, 624] on button "Cancelar" at bounding box center [672, 611] width 197 height 29
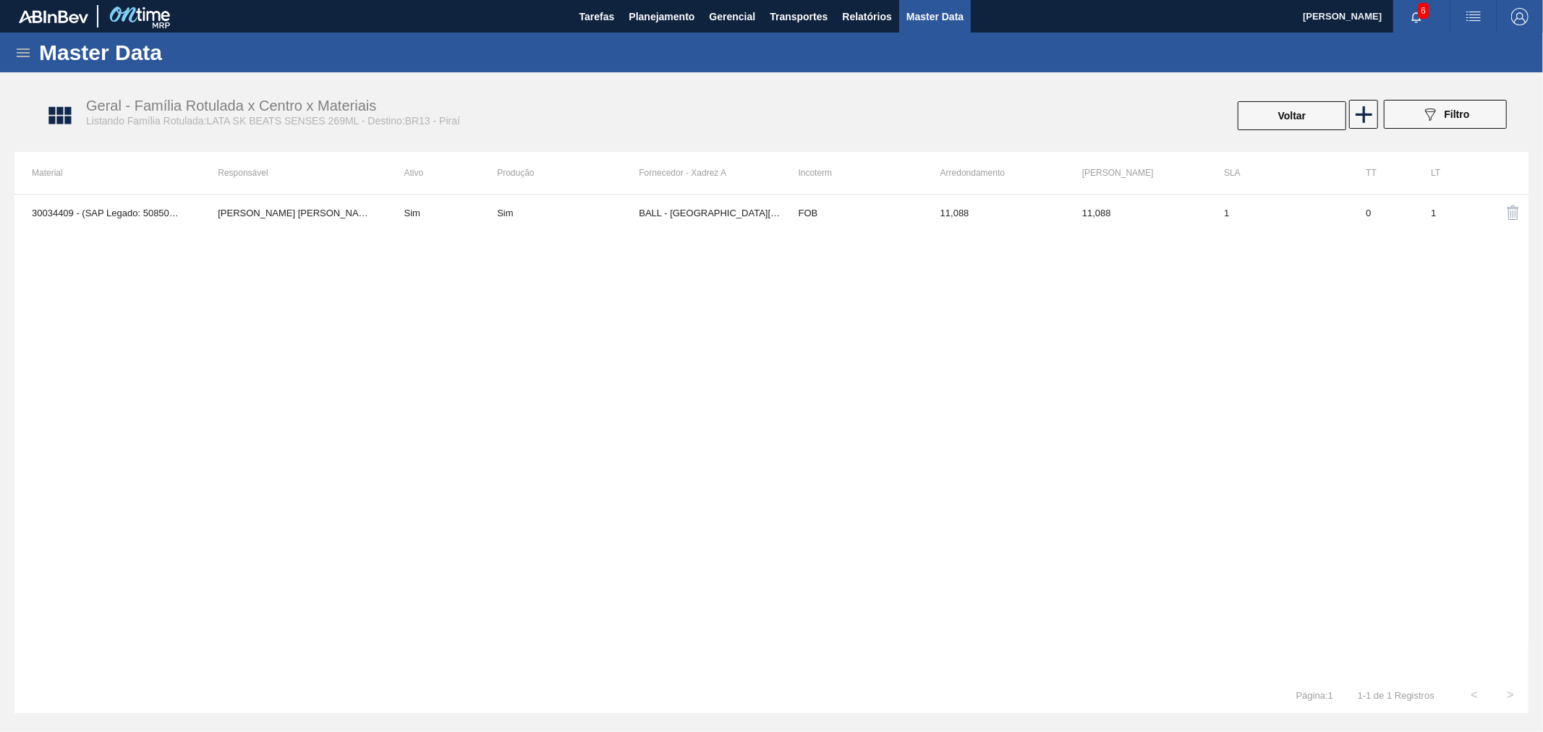
click at [778, 547] on div "30034409 - (SAP Legado: 50850973) - LATA AL 269ML BEATS SENSES GARMINO [PERSON_…" at bounding box center [771, 435] width 1514 height 483
click at [661, 22] on span "Planejamento" at bounding box center [662, 16] width 66 height 17
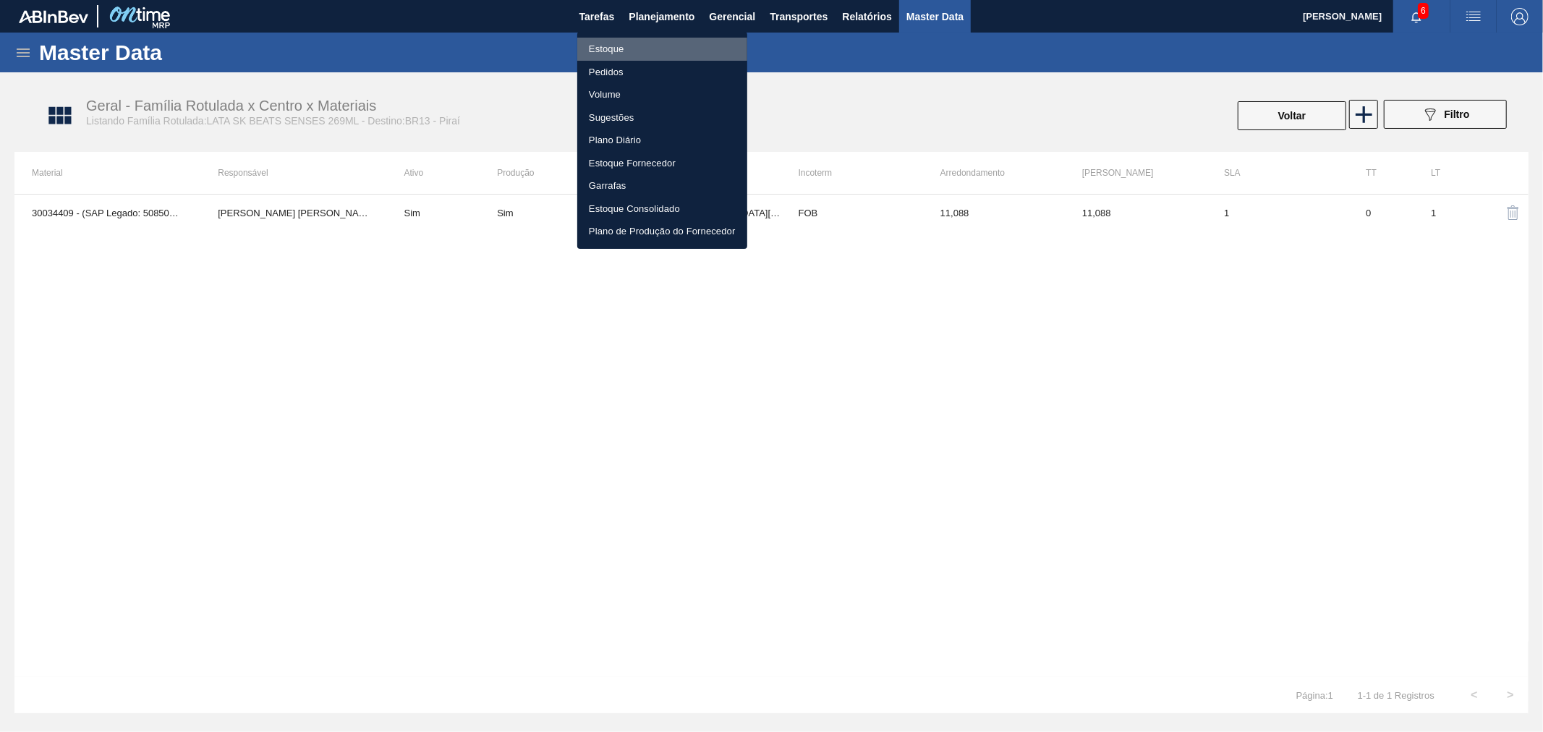
click at [606, 54] on li "Estoque" at bounding box center [662, 49] width 170 height 23
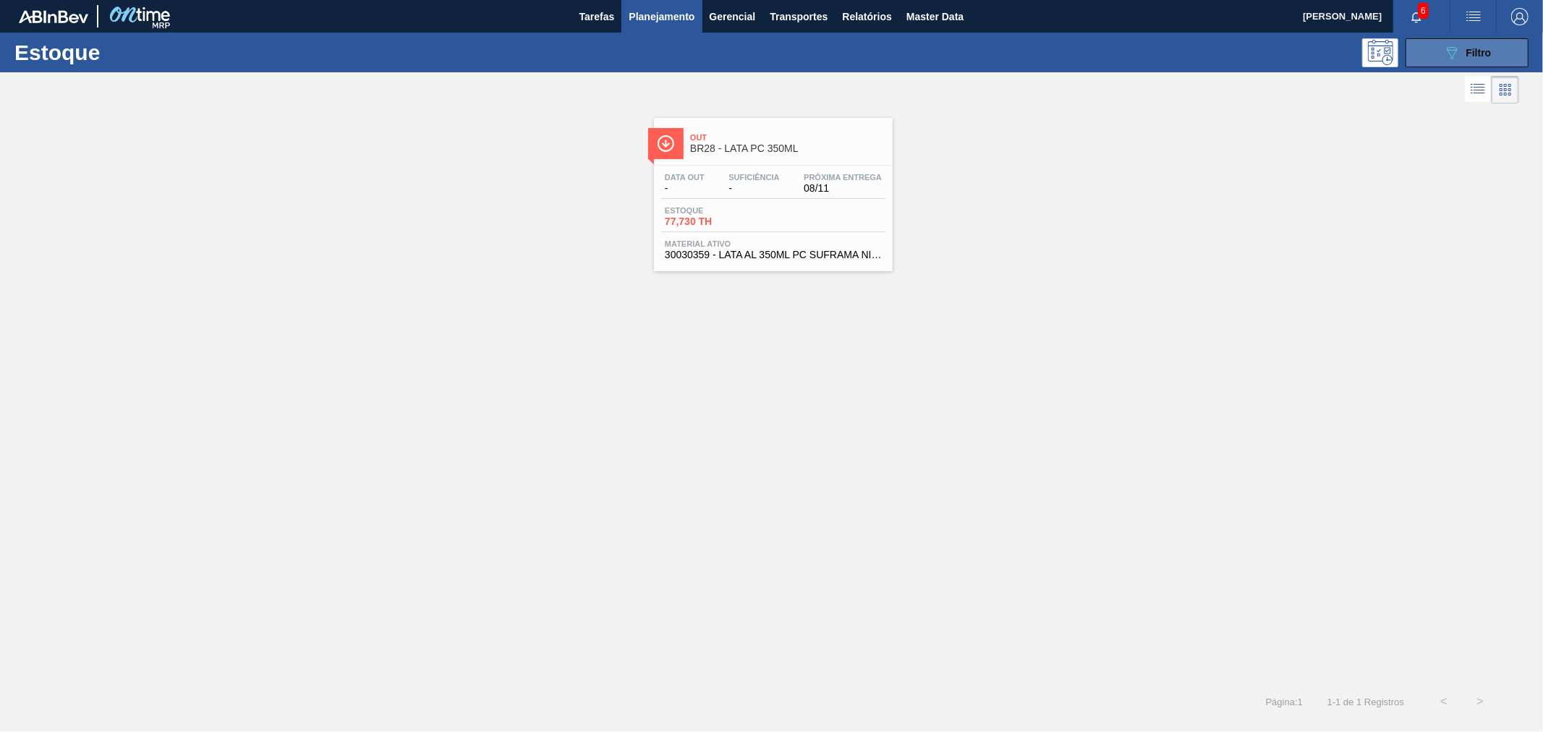
click at [1459, 53] on icon "089F7B8B-B2A5-4AFE-B5C0-19BA573D28AC" at bounding box center [1451, 52] width 17 height 17
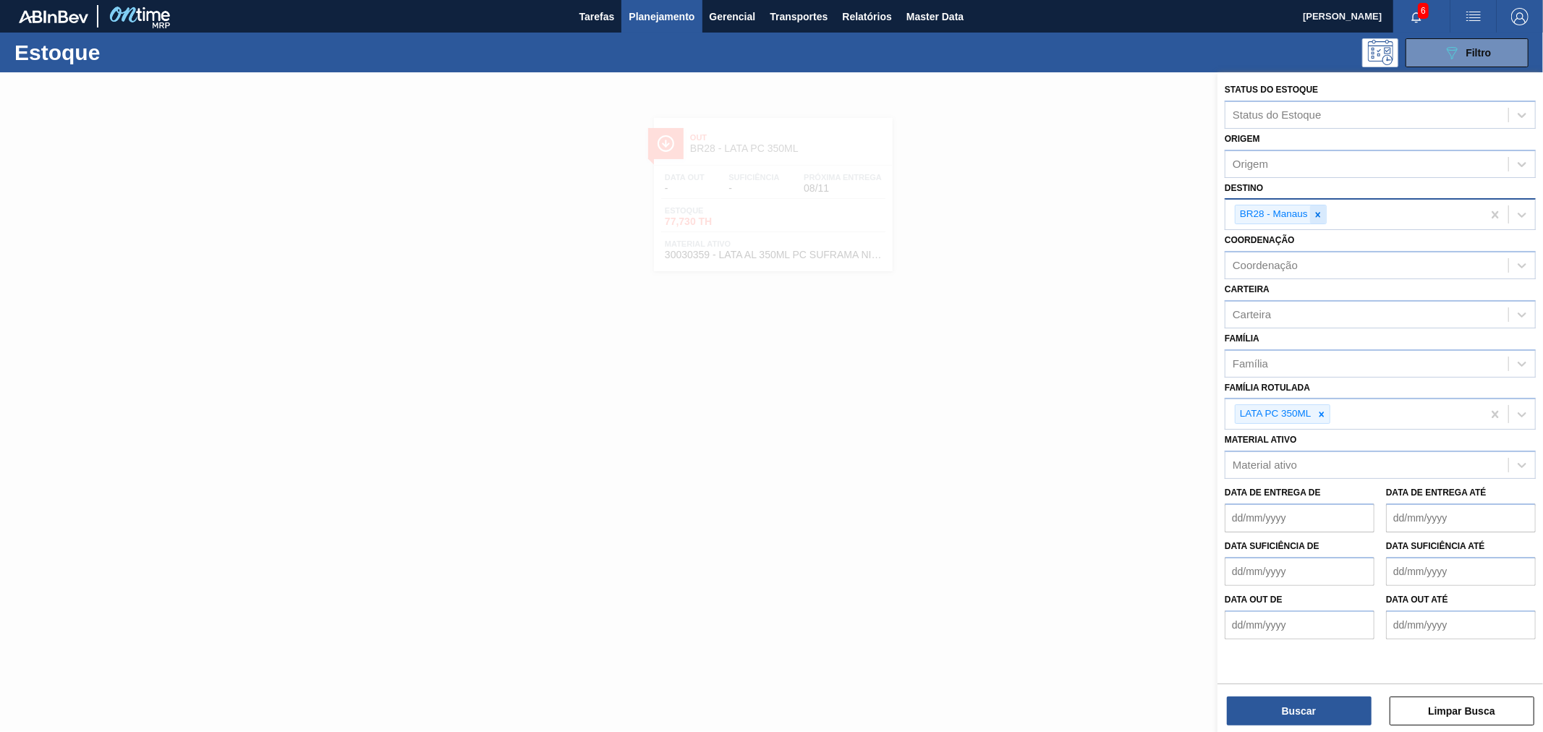
click at [1319, 213] on icon at bounding box center [1318, 215] width 10 height 10
click at [1320, 409] on icon at bounding box center [1321, 411] width 10 height 10
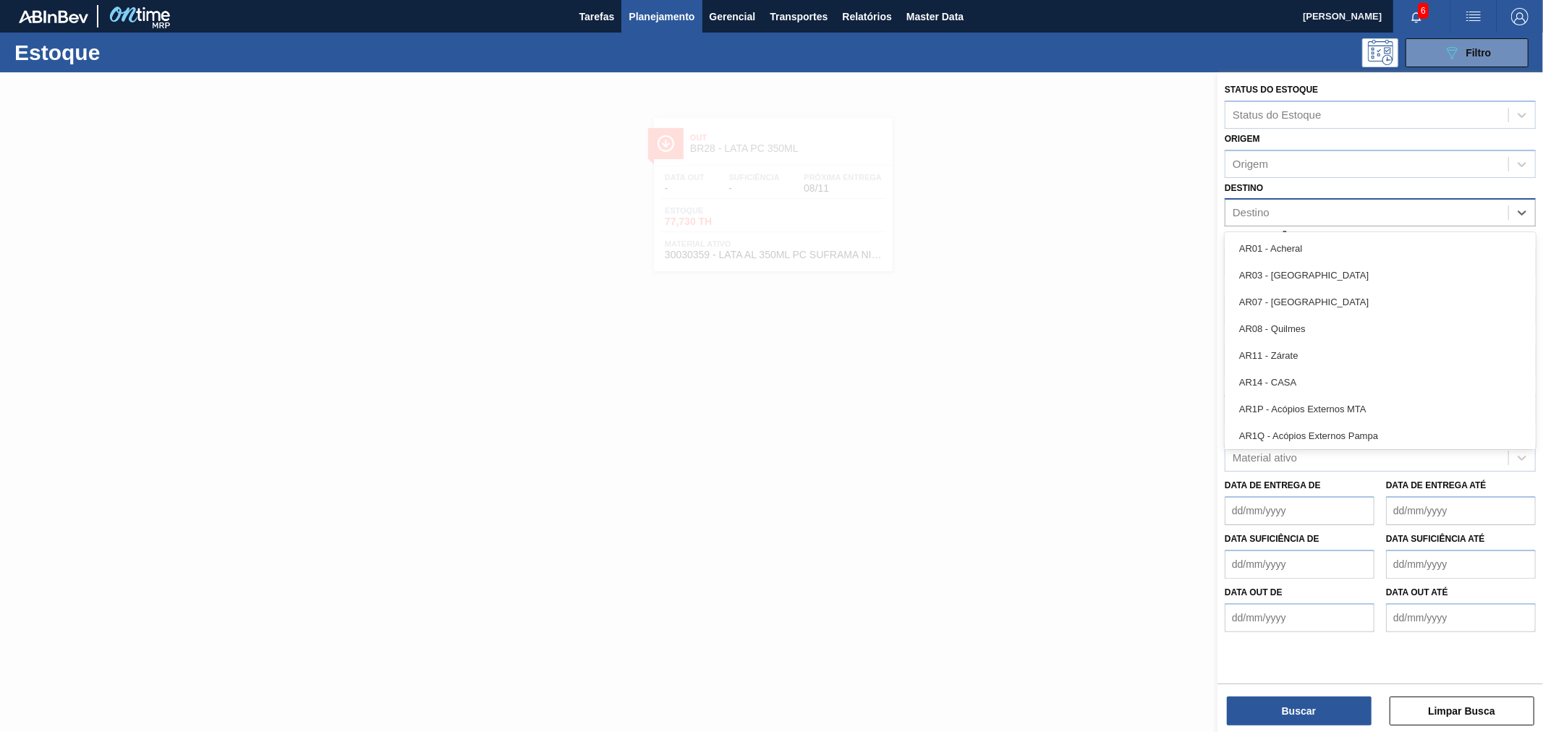
click at [1282, 208] on div "Destino" at bounding box center [1366, 213] width 283 height 21
type input "BR27"
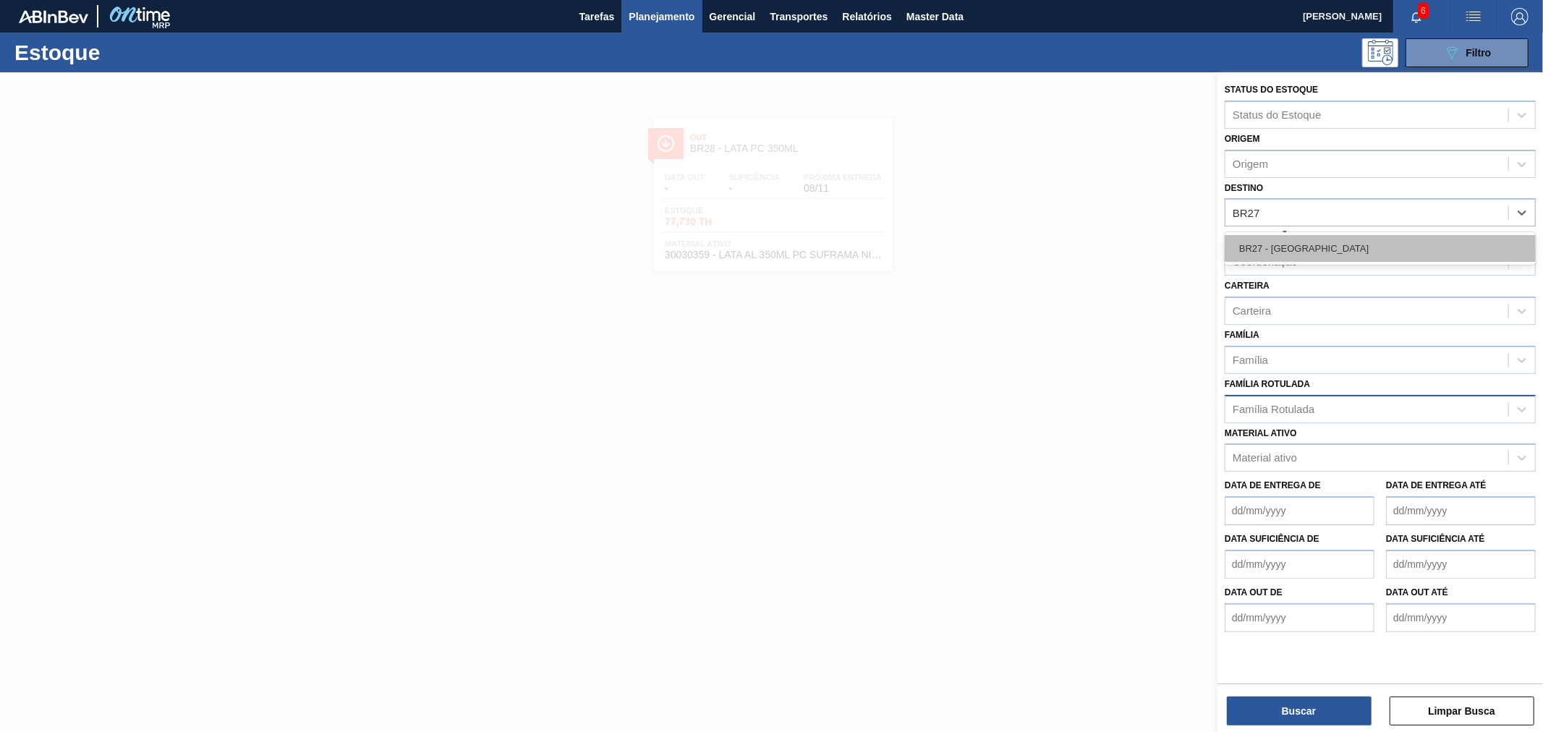
click at [1293, 241] on div "BR27 - [GEOGRAPHIC_DATA]" at bounding box center [1380, 248] width 311 height 27
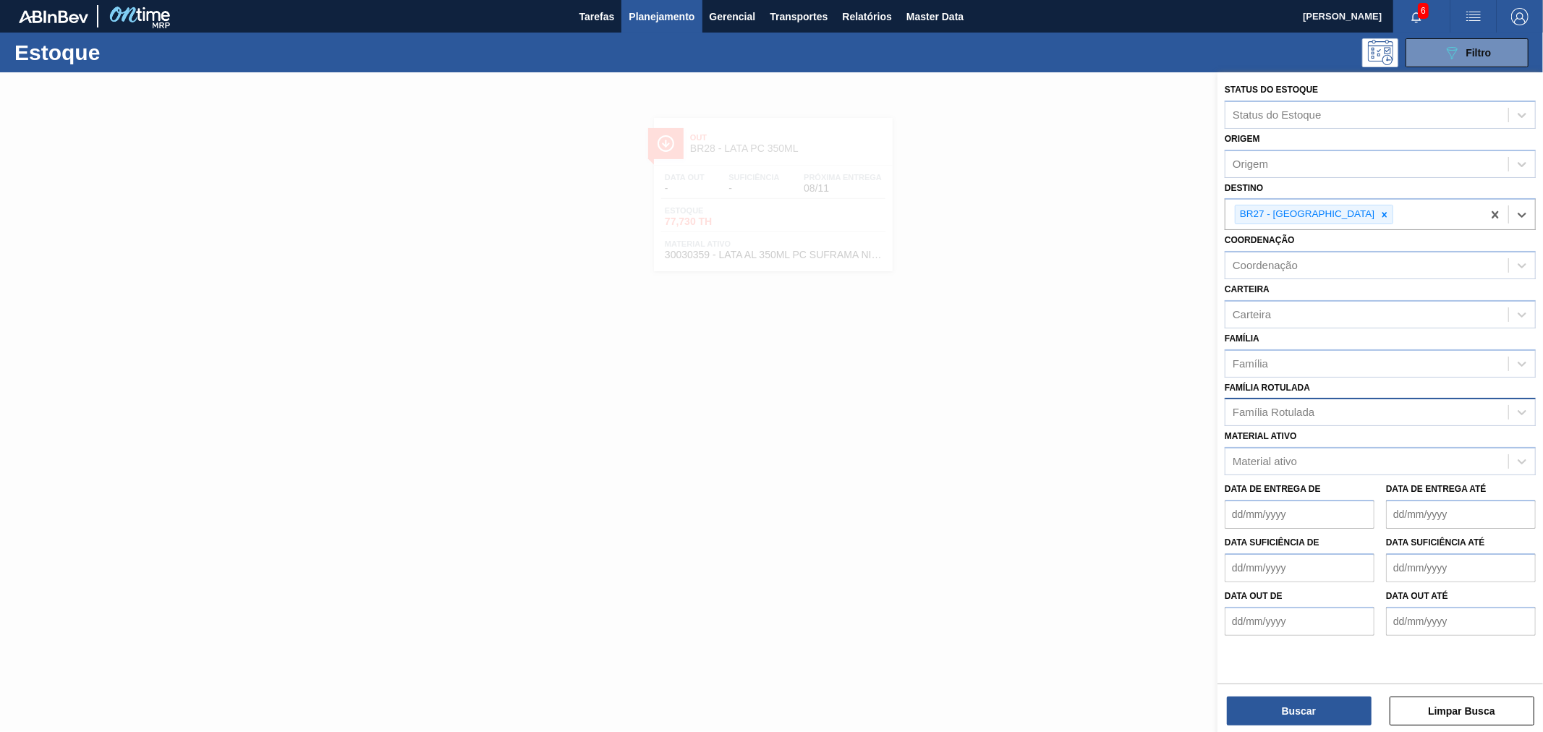
click at [1291, 413] on div "Família Rotulada" at bounding box center [1274, 413] width 82 height 12
type Rotulada "LATA SK 473"
click at [1314, 502] on div "LATA SK 473ML MP" at bounding box center [1380, 501] width 311 height 27
click at [1293, 719] on button "Buscar" at bounding box center [1299, 711] width 145 height 29
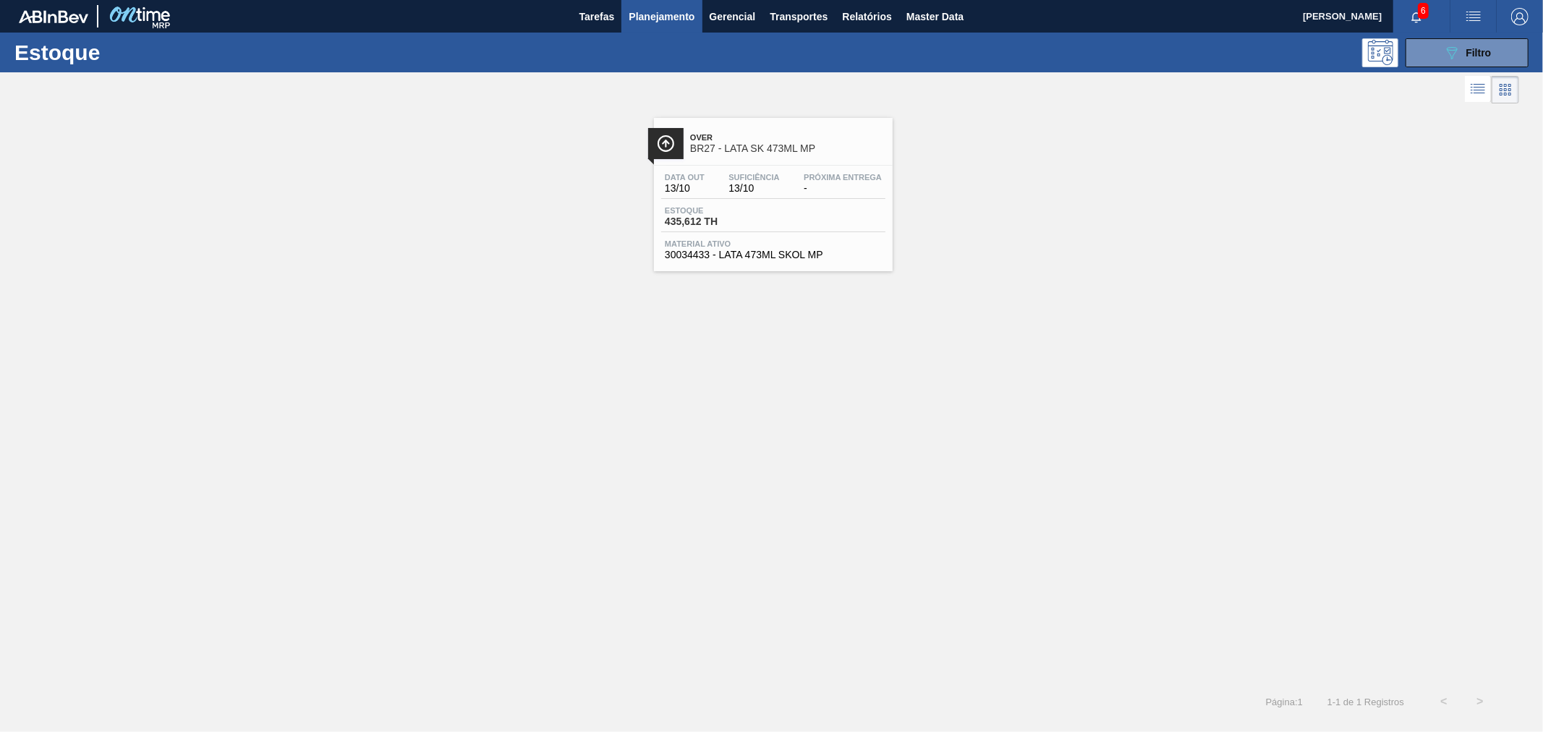
click at [753, 145] on span "BR27 - LATA SK 473ML MP" at bounding box center [787, 148] width 195 height 11
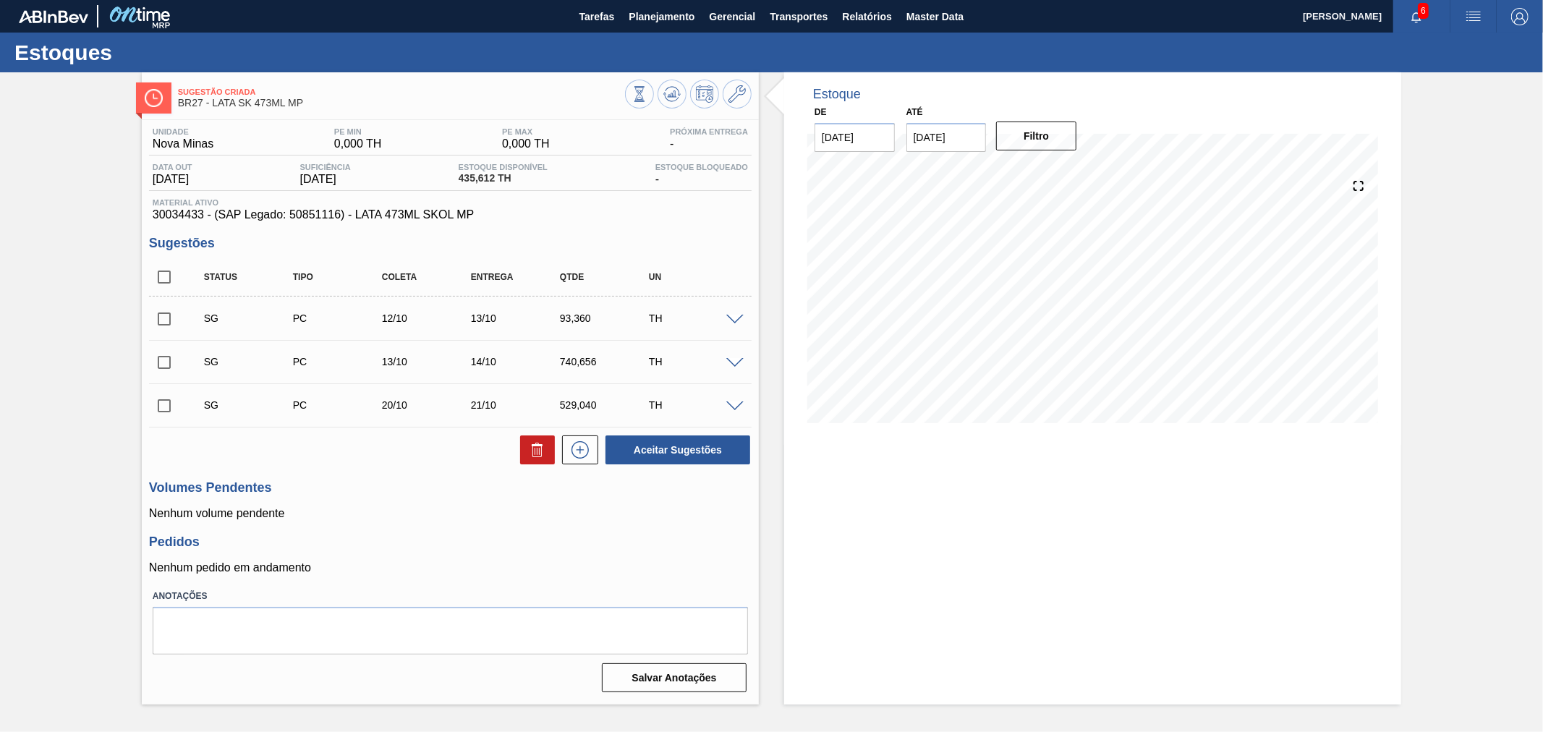
click at [179, 219] on span "30034433 - (SAP Legado: 50851116) - LATA 473ML SKOL MP" at bounding box center [450, 214] width 595 height 13
copy span "30034433"
click at [772, 243] on div "Estoque De [DATE] Até [DATE] Filtro" at bounding box center [1080, 388] width 642 height 632
click at [1460, 16] on span "button" at bounding box center [1473, 16] width 35 height 17
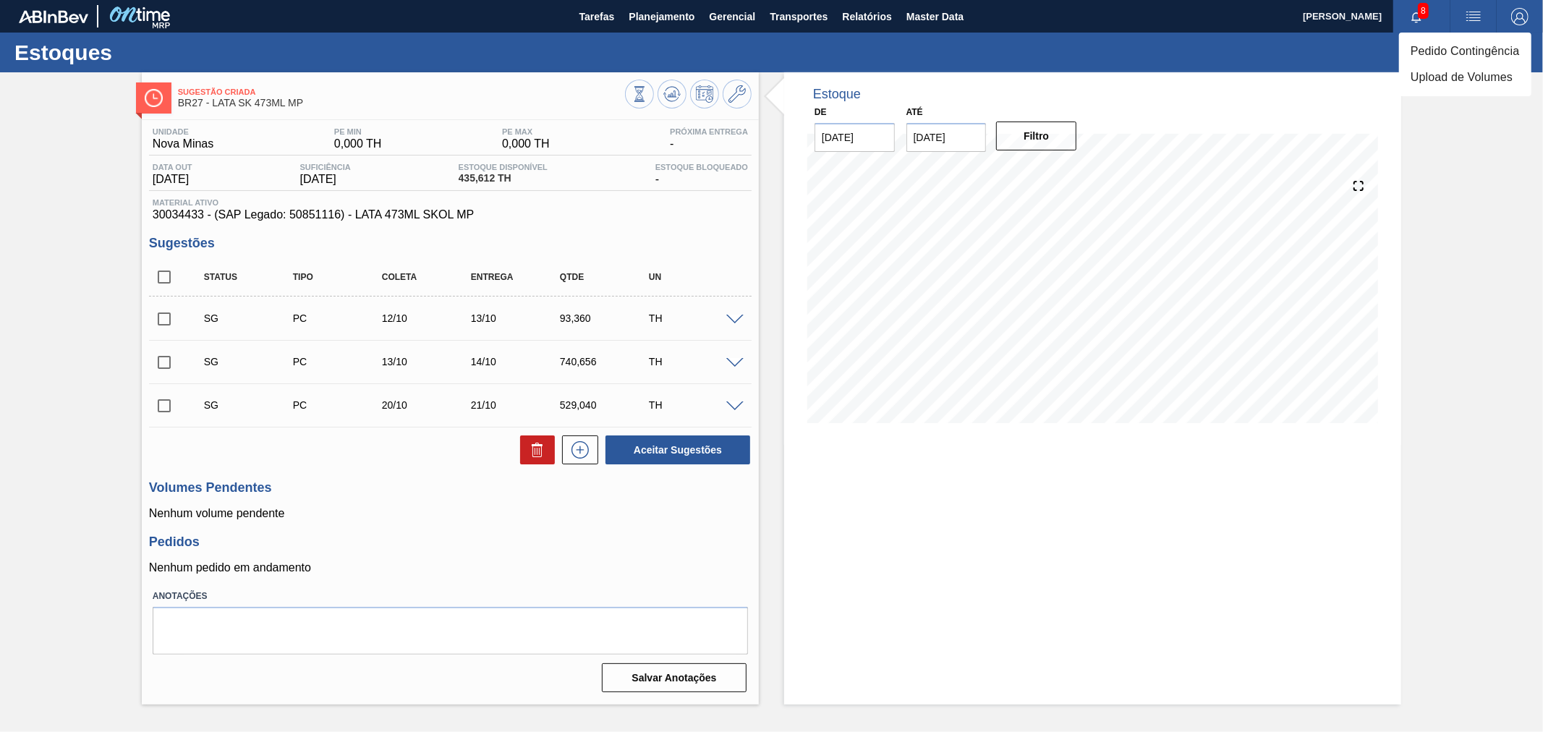
click at [1455, 73] on li "Upload de Volumes" at bounding box center [1465, 77] width 132 height 26
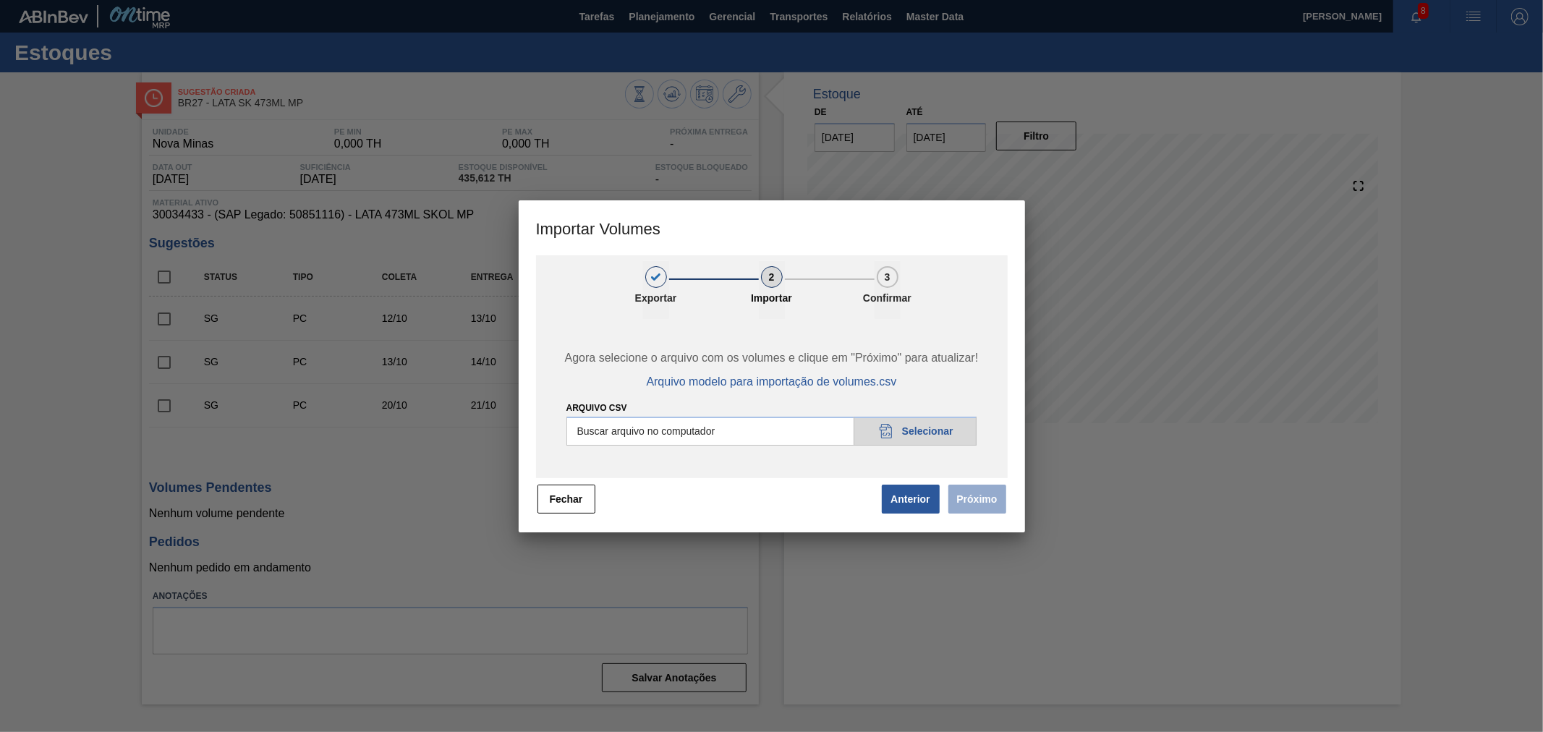
click at [924, 422] on input "Arquivo csv" at bounding box center [771, 431] width 411 height 29
type input "C:\fakepath\Template Subida LM.csv"
click at [980, 494] on button "Próximo" at bounding box center [977, 499] width 58 height 29
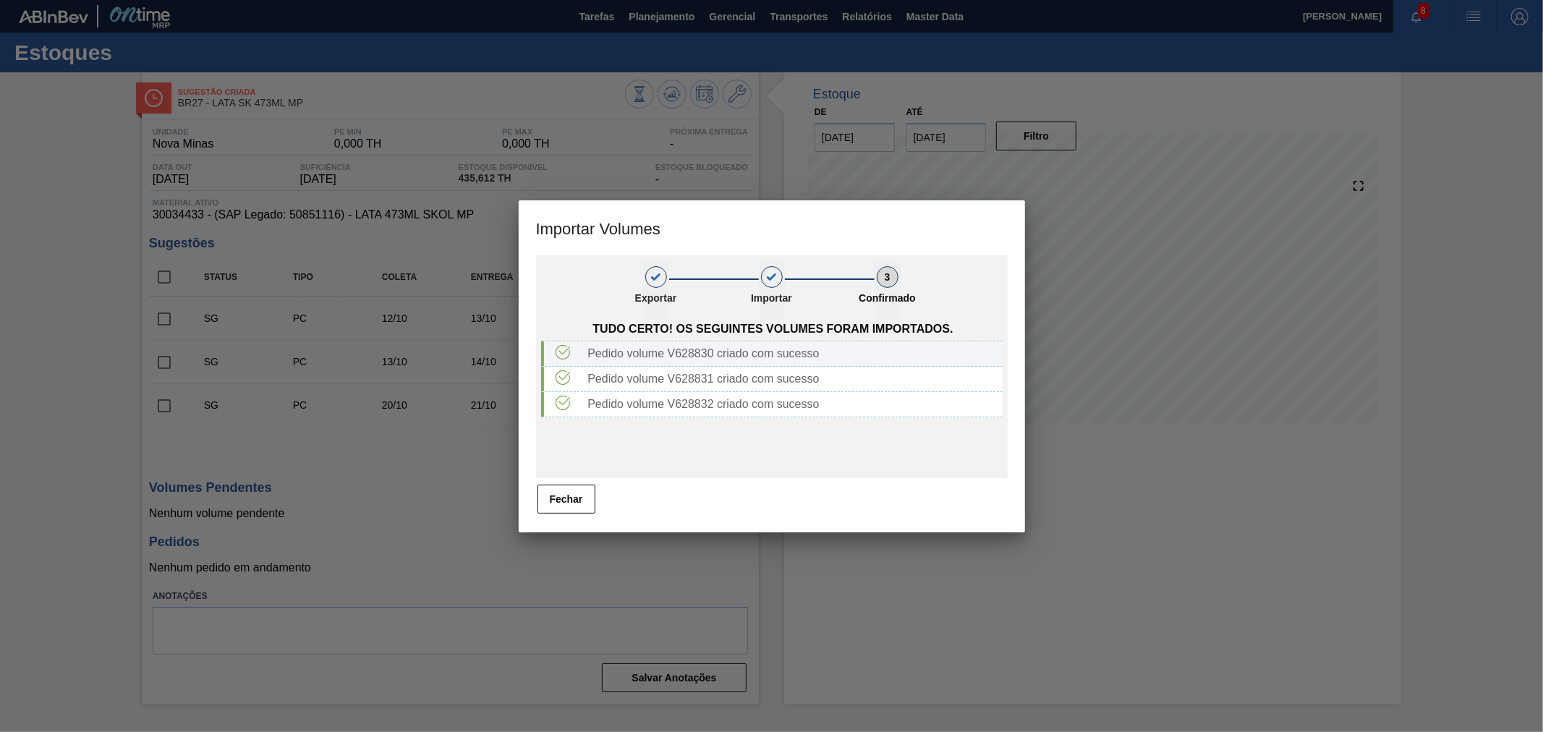
click at [674, 352] on div "Pedido volume V628830 criado com sucesso" at bounding box center [792, 353] width 420 height 13
copy div "V628830"
click at [692, 373] on div "Pedido volume V628831 criado com sucesso" at bounding box center [792, 379] width 420 height 13
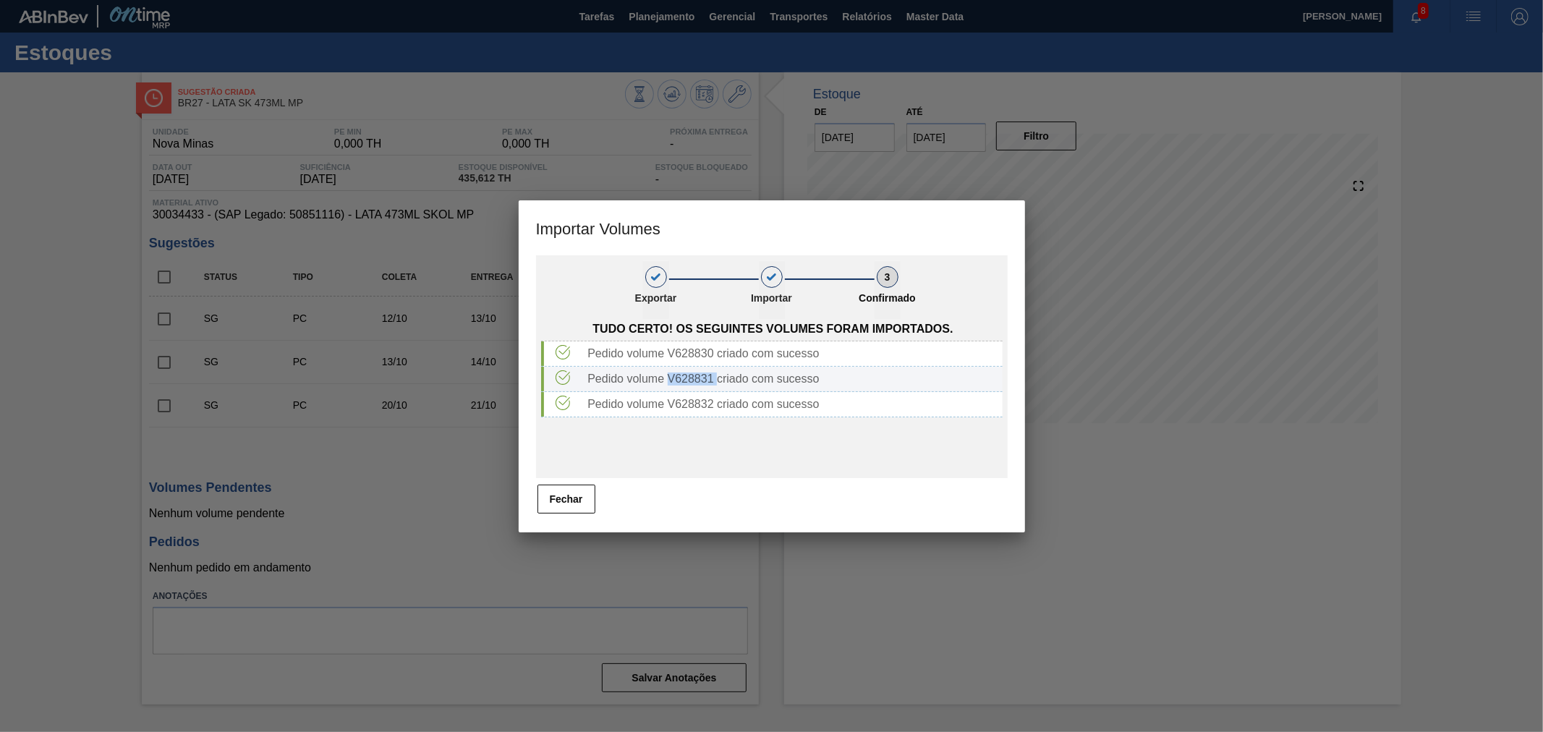
copy div "V628831"
click at [698, 393] on div "Pedido volume V628832 criado com sucesso" at bounding box center [771, 404] width 461 height 25
click at [692, 398] on div "Pedido volume V628832 criado com sucesso" at bounding box center [792, 404] width 420 height 13
copy div "V628832"
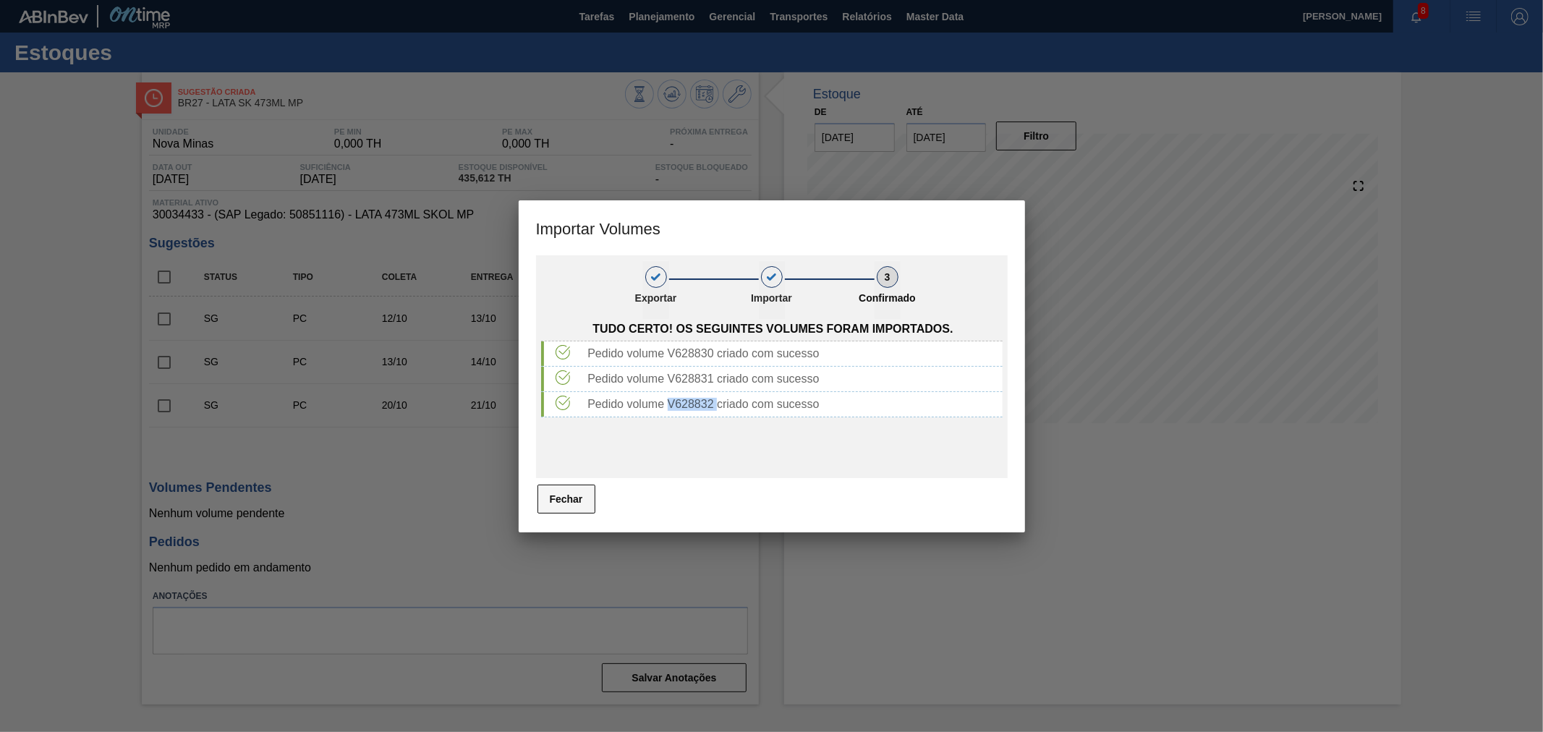
click at [566, 503] on button "Fechar" at bounding box center [566, 499] width 58 height 29
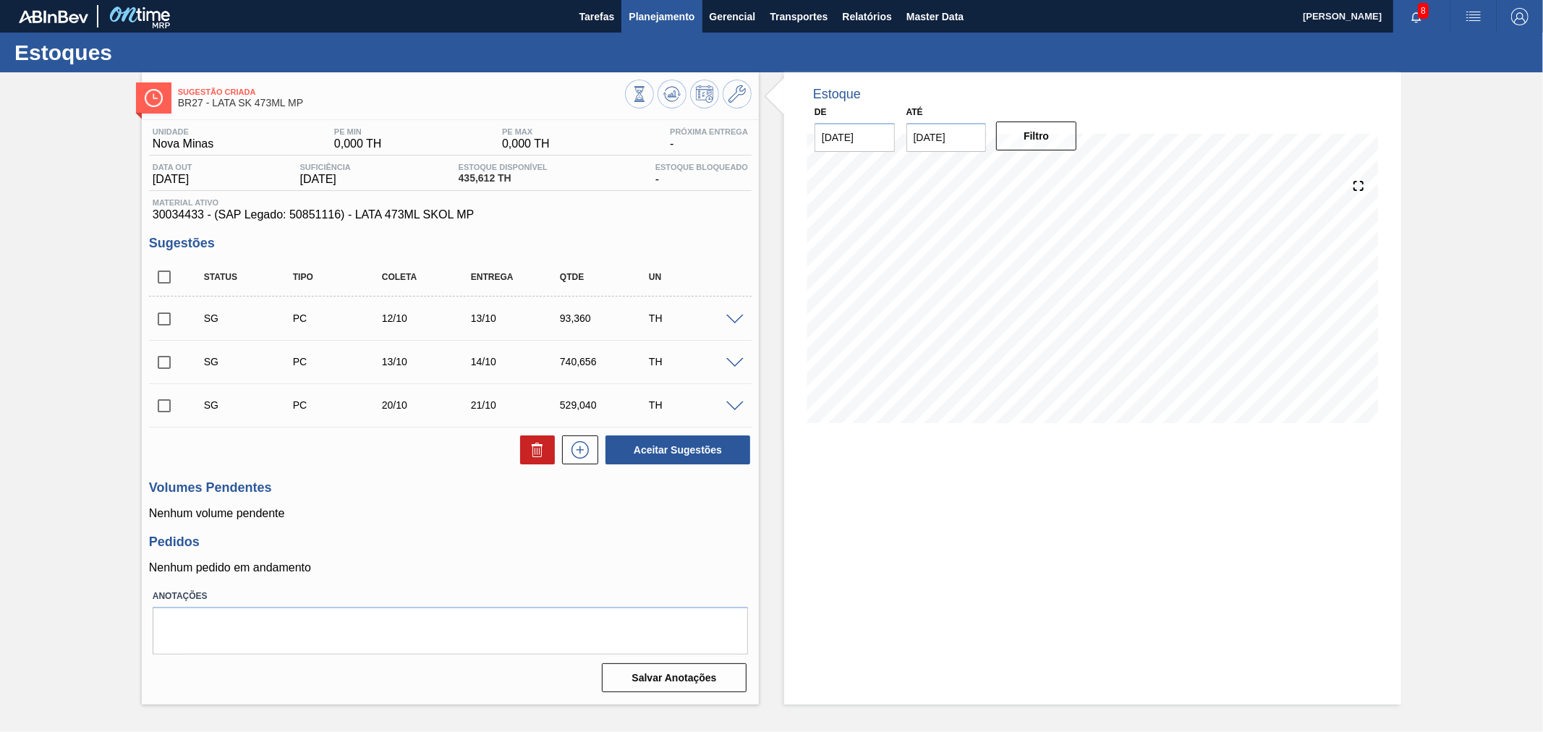
click at [652, 14] on span "Planejamento" at bounding box center [662, 16] width 66 height 17
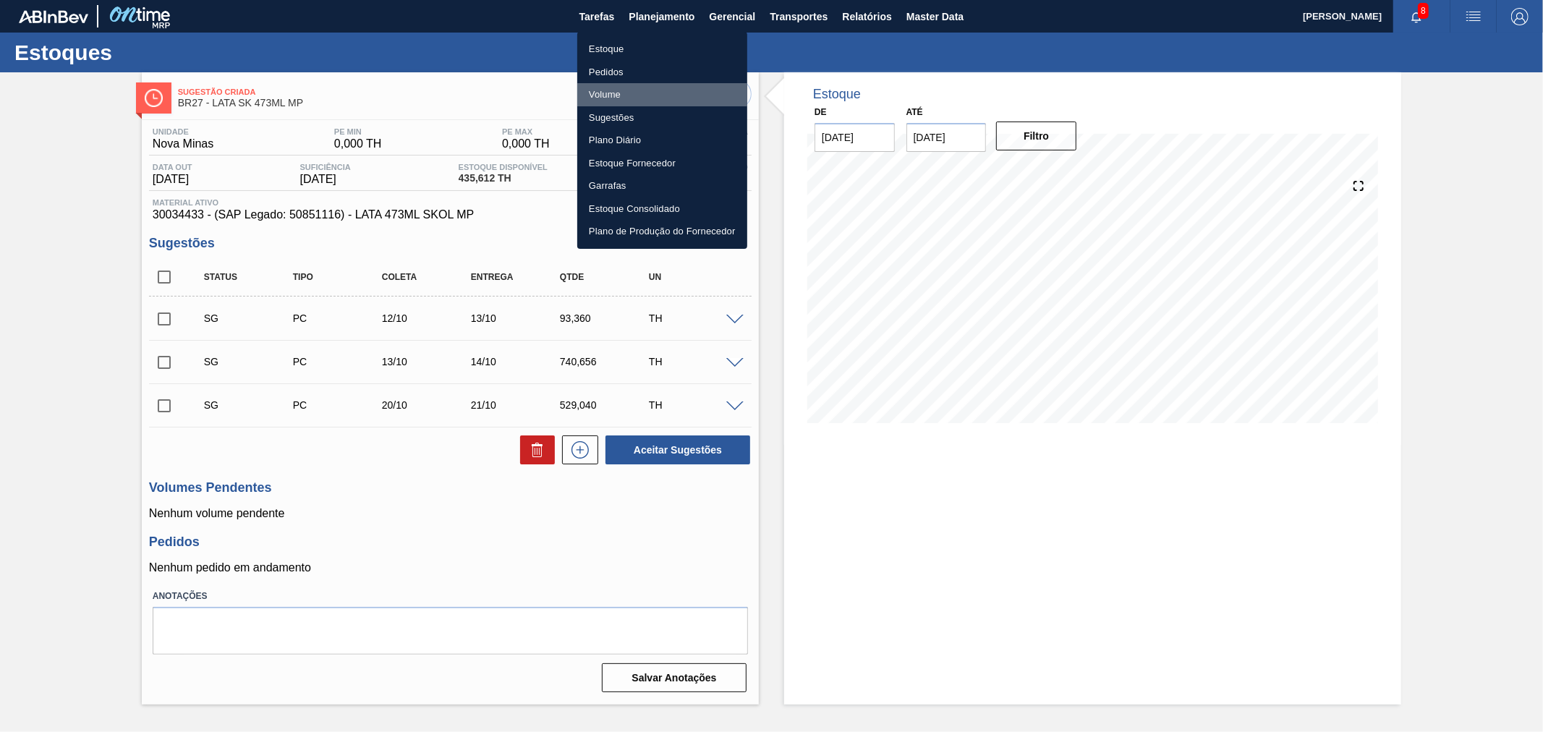
click at [618, 95] on li "Volume" at bounding box center [662, 94] width 170 height 23
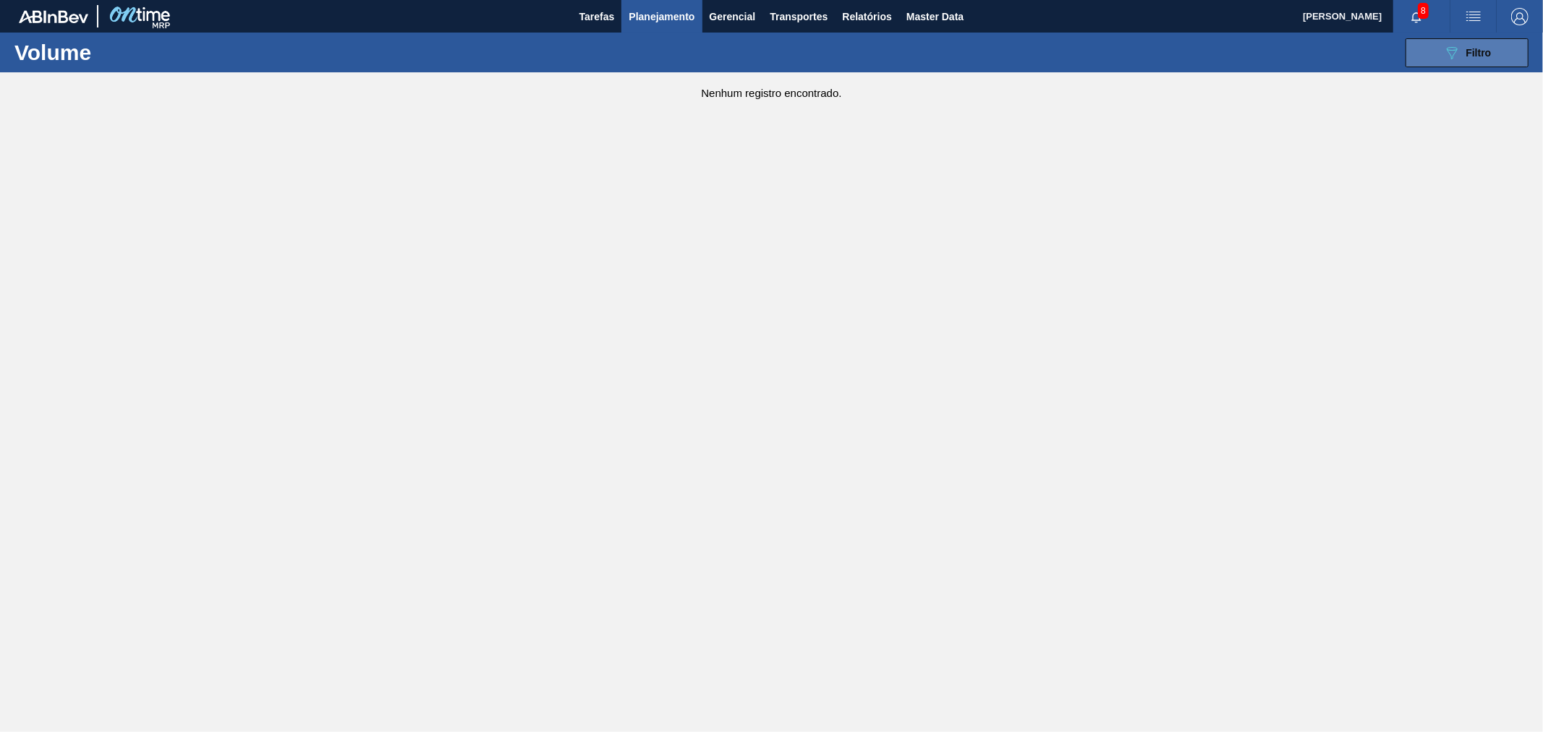
click at [1443, 63] on button "089F7B8B-B2A5-4AFE-B5C0-19BA573D28AC Filtro" at bounding box center [1466, 52] width 123 height 29
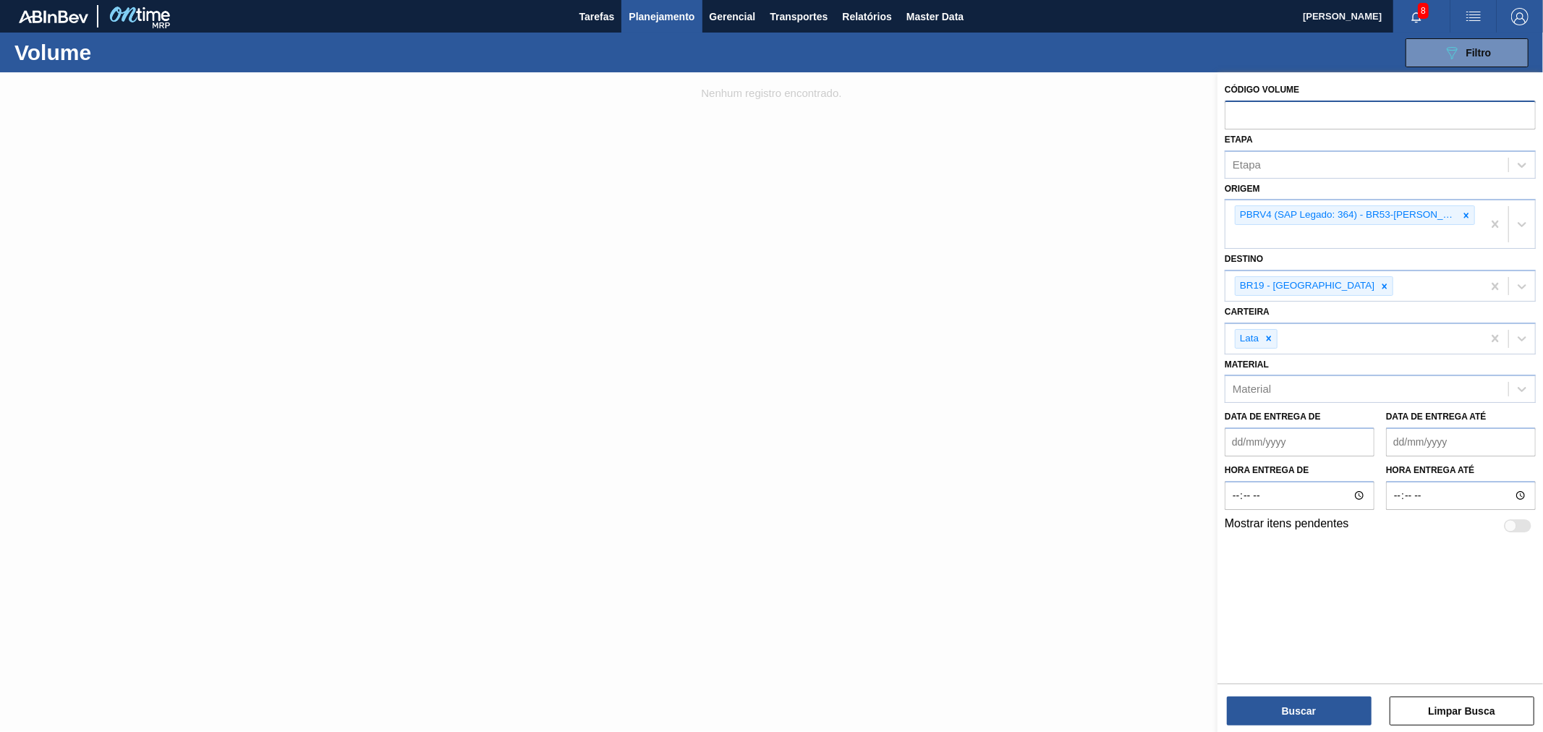
click at [1282, 111] on input "text" at bounding box center [1380, 114] width 311 height 27
drag, startPoint x: 1455, startPoint y: 215, endPoint x: 1442, endPoint y: 223, distance: 15.9
click at [1464, 215] on icon at bounding box center [1466, 215] width 5 height 5
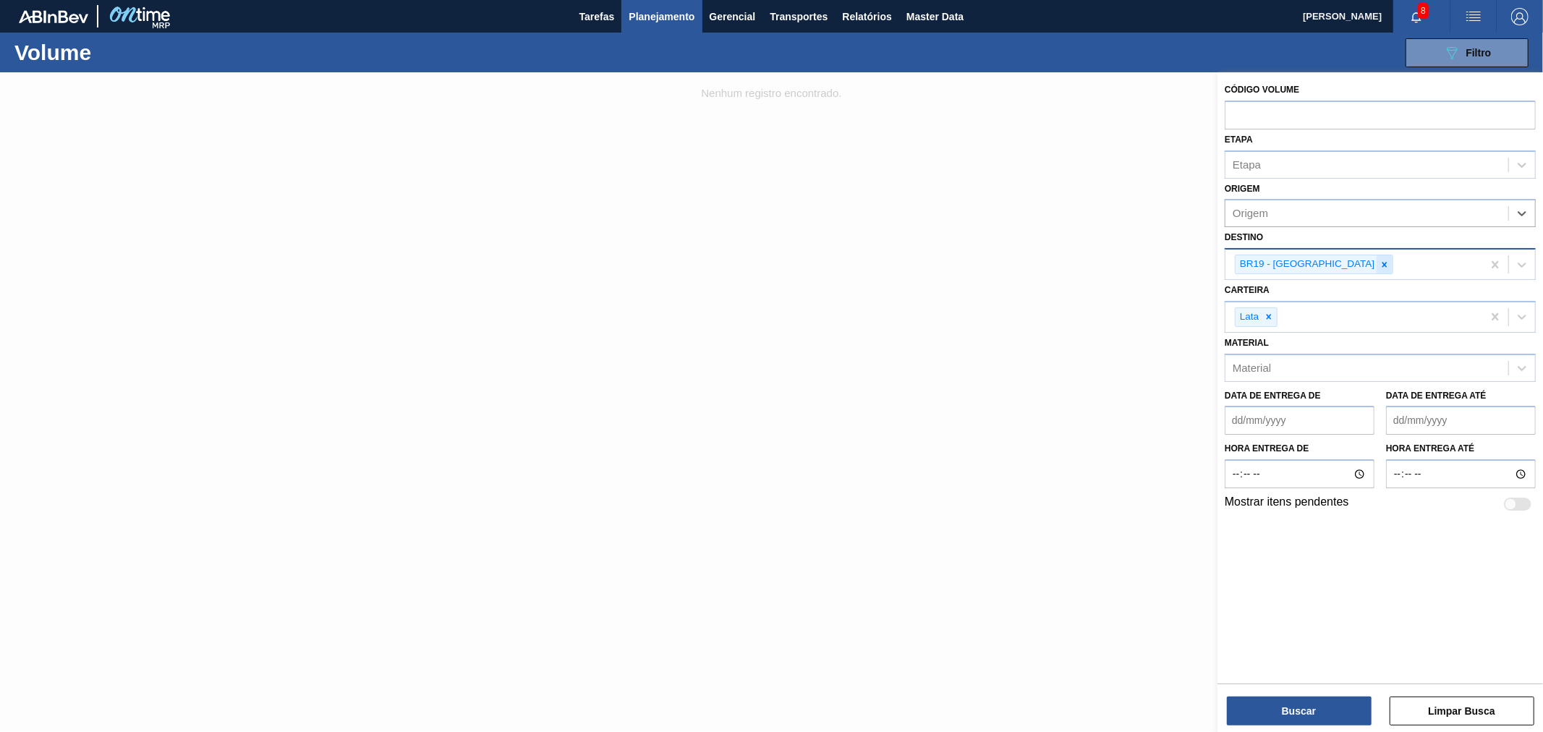
click at [1382, 262] on icon at bounding box center [1384, 264] width 5 height 5
click at [1271, 306] on div at bounding box center [1269, 314] width 16 height 18
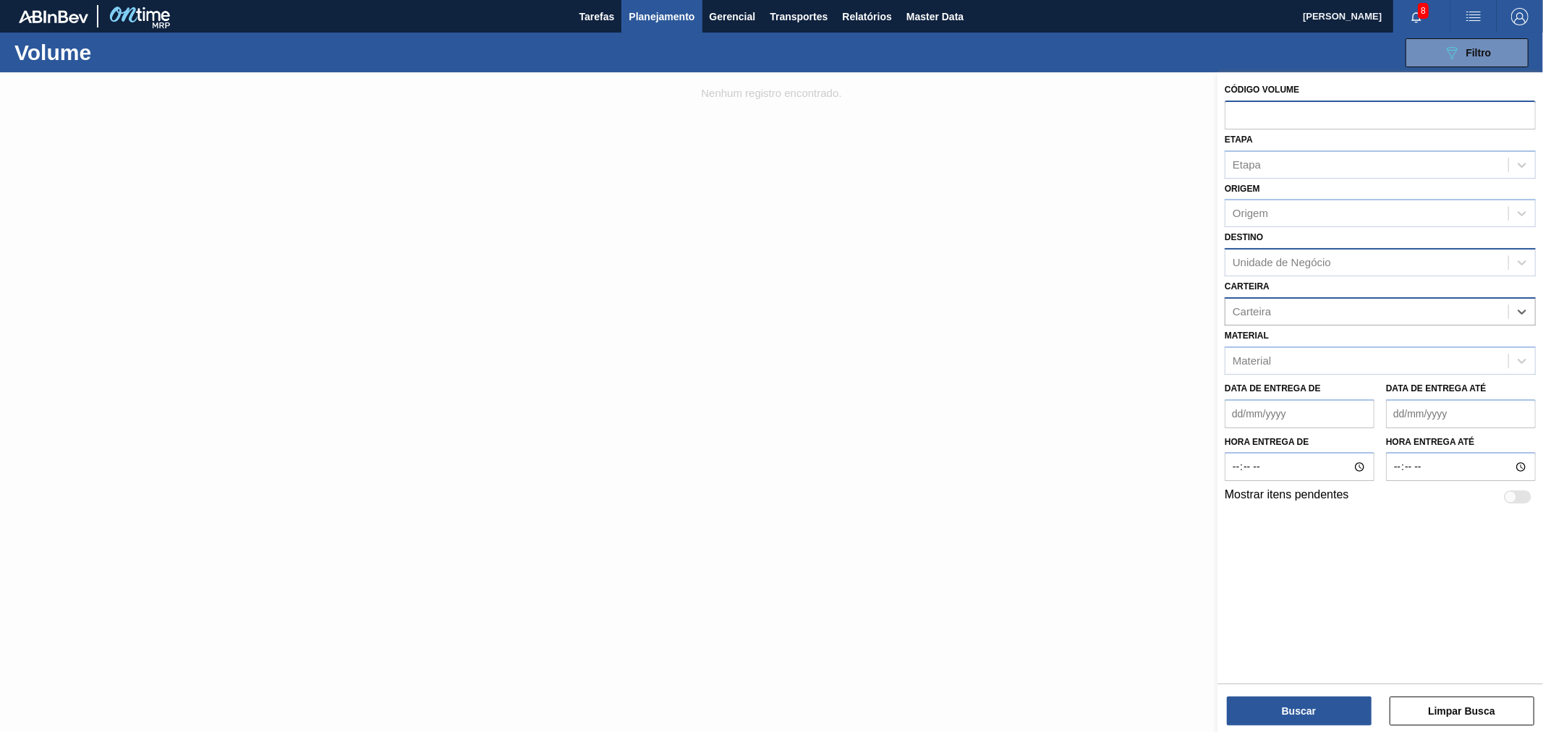
click at [1257, 111] on input "text" at bounding box center [1380, 114] width 311 height 27
paste input "text"
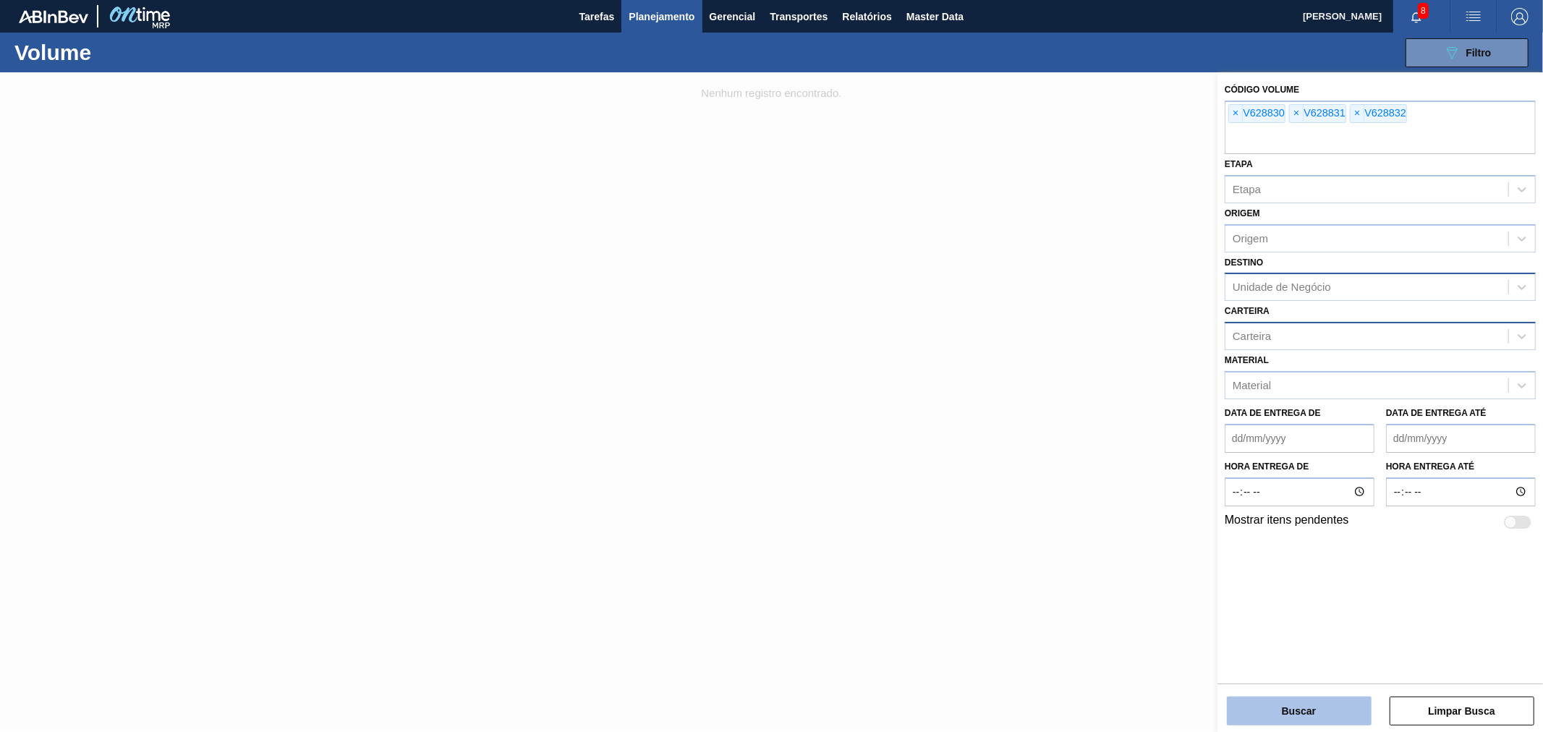
click at [1322, 707] on button "Buscar" at bounding box center [1299, 711] width 145 height 29
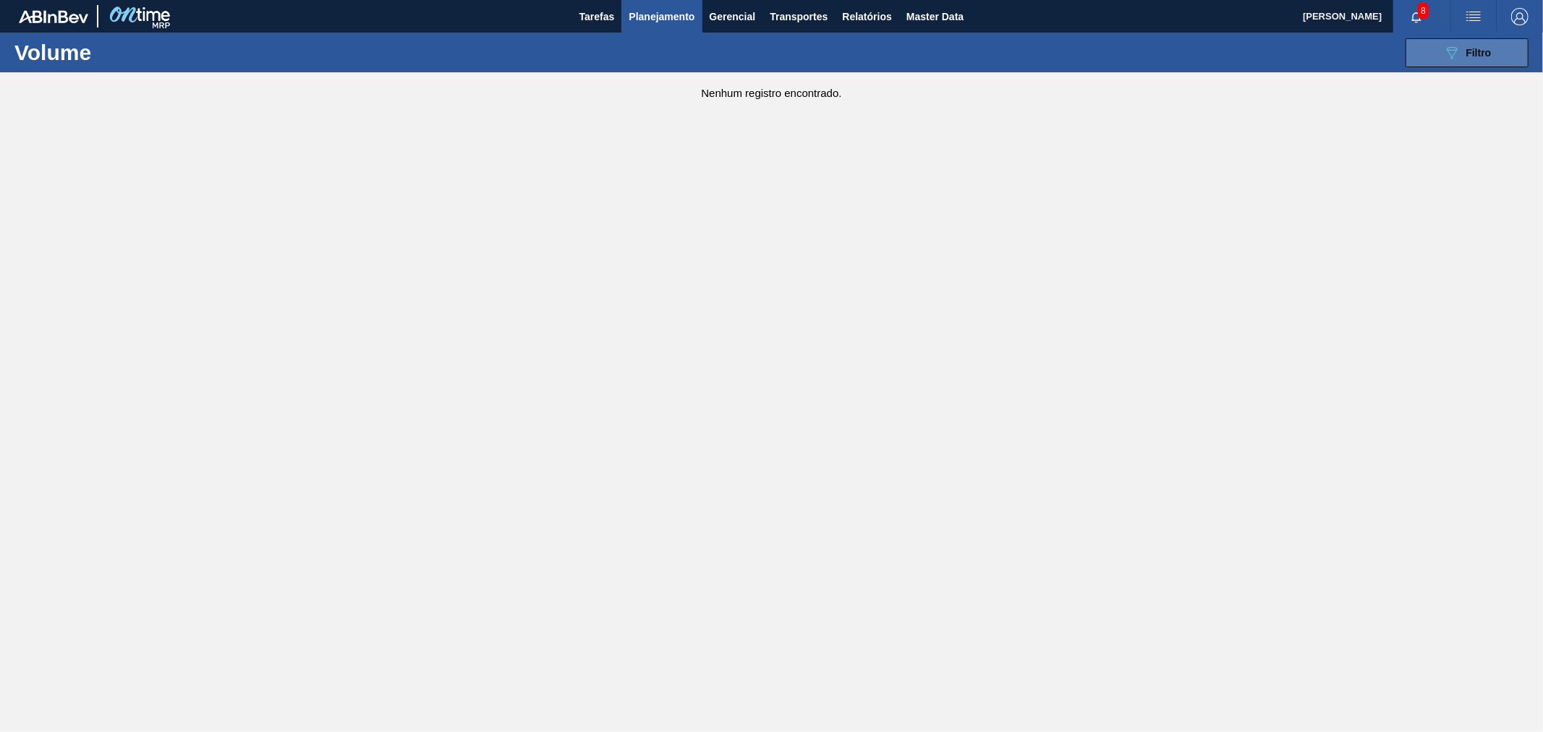
click at [1467, 47] on span "Filtro" at bounding box center [1478, 53] width 25 height 12
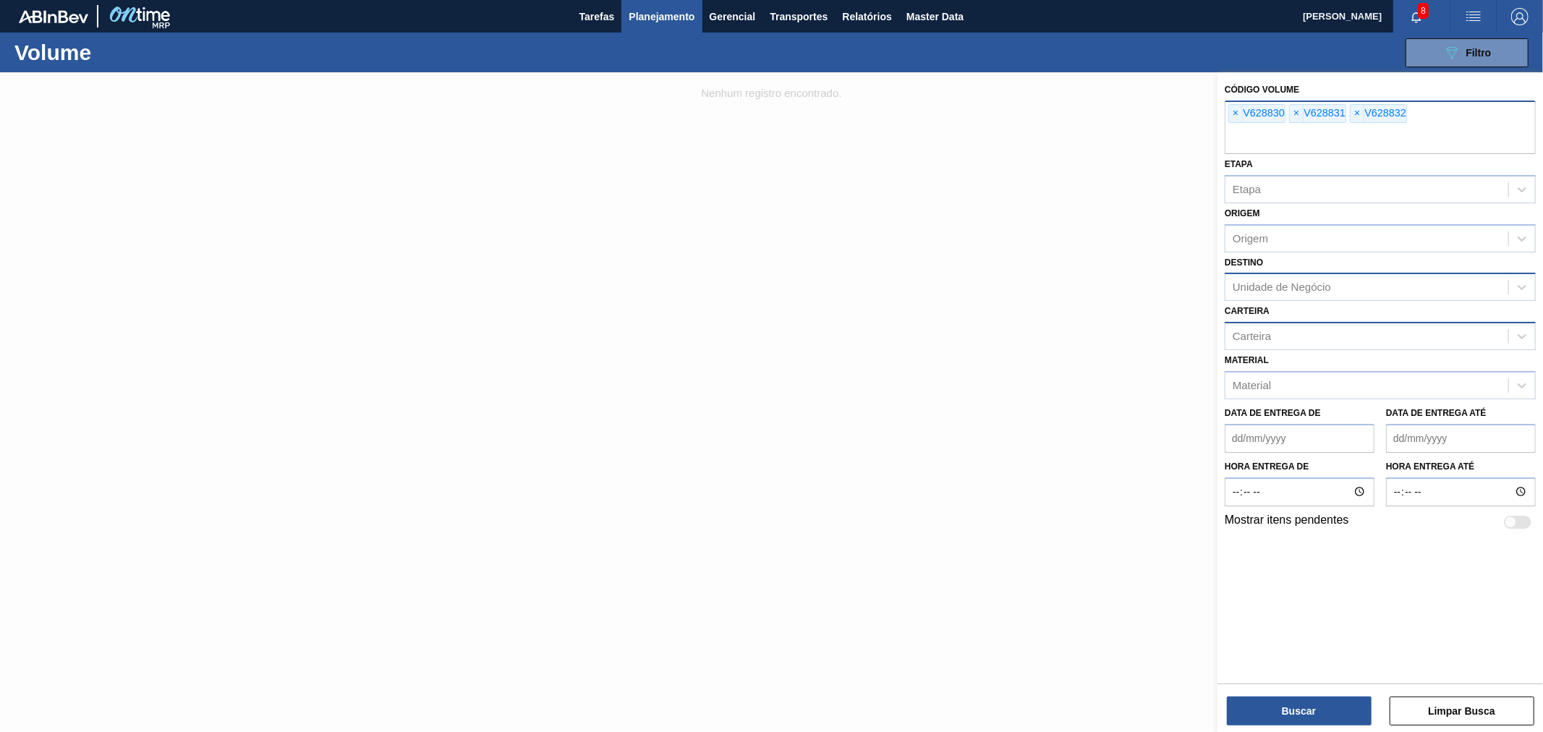
click at [1254, 133] on input "text" at bounding box center [1380, 140] width 311 height 27
paste input "text"
click at [1255, 141] on input "text" at bounding box center [1380, 140] width 311 height 27
click at [1237, 116] on span "×" at bounding box center [1236, 113] width 14 height 17
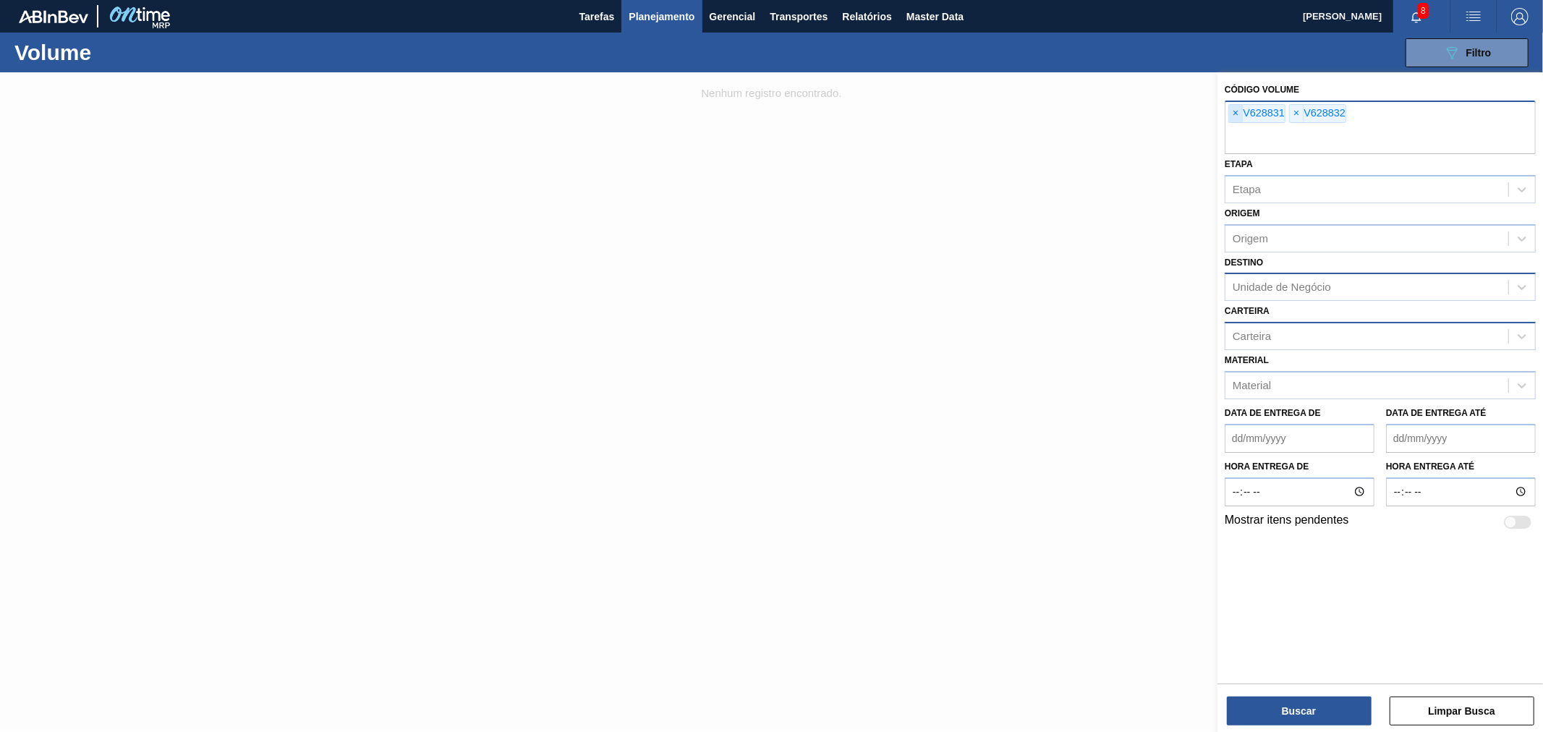
click at [1237, 116] on span "×" at bounding box center [1236, 113] width 14 height 17
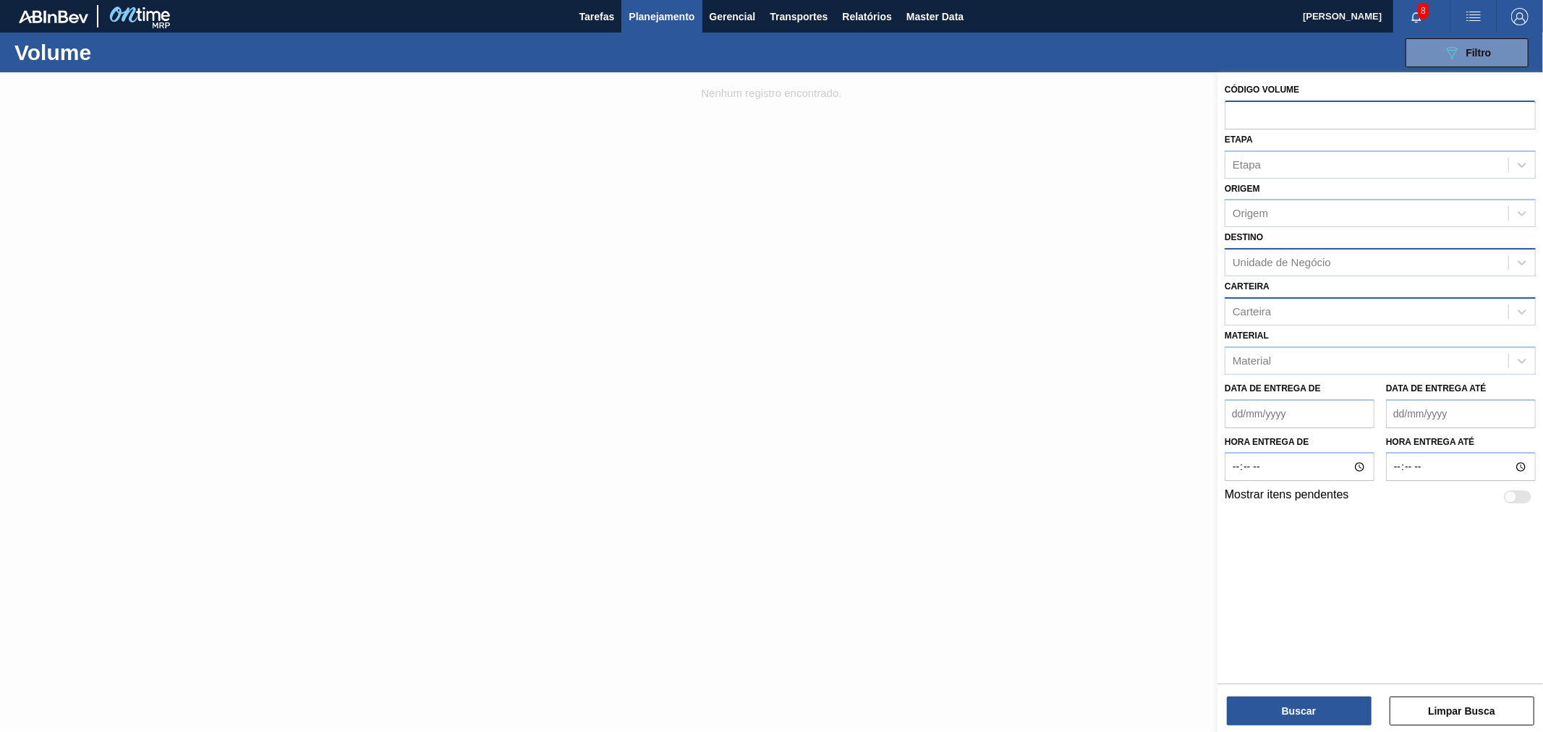
paste input "text"
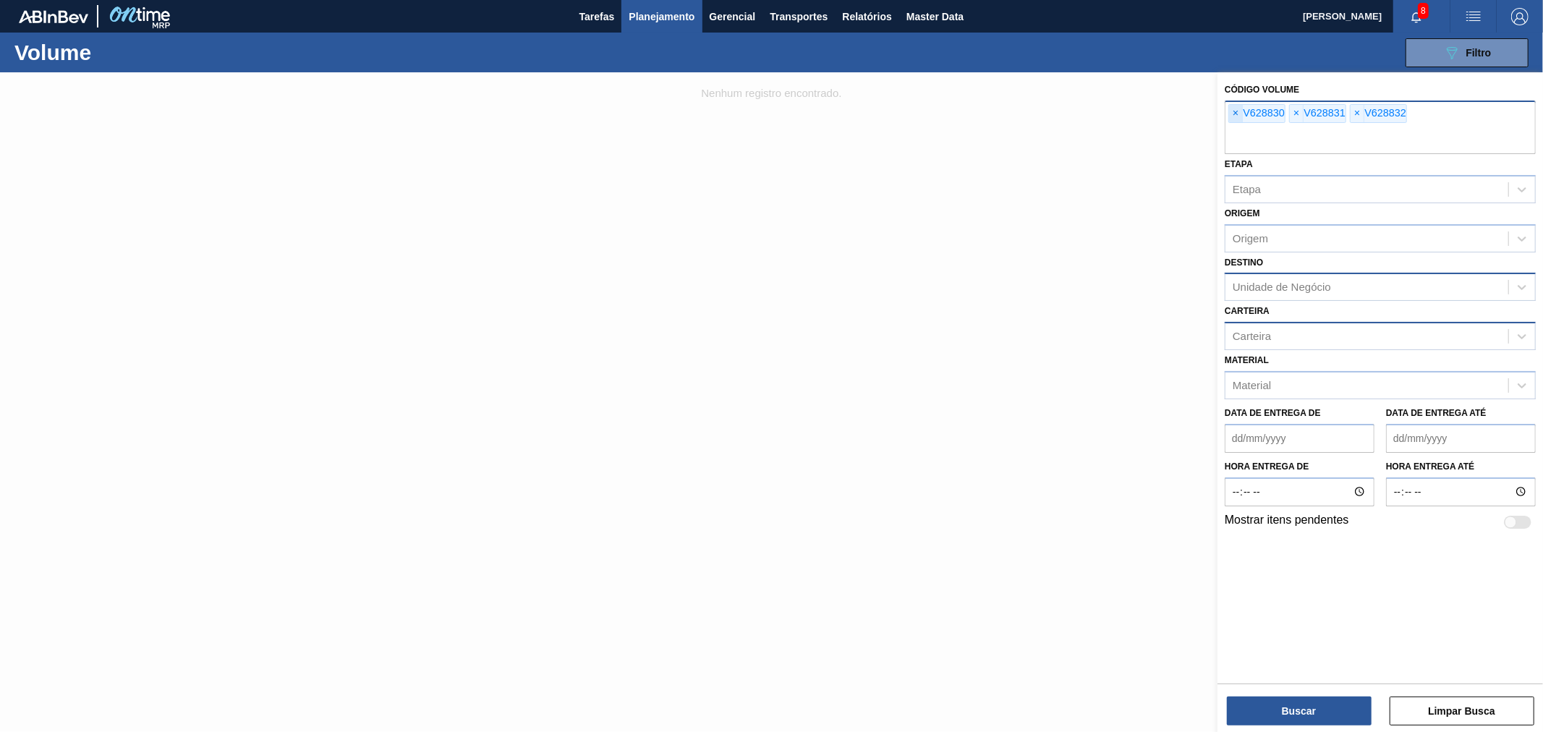
click at [1239, 116] on span "×" at bounding box center [1236, 113] width 14 height 17
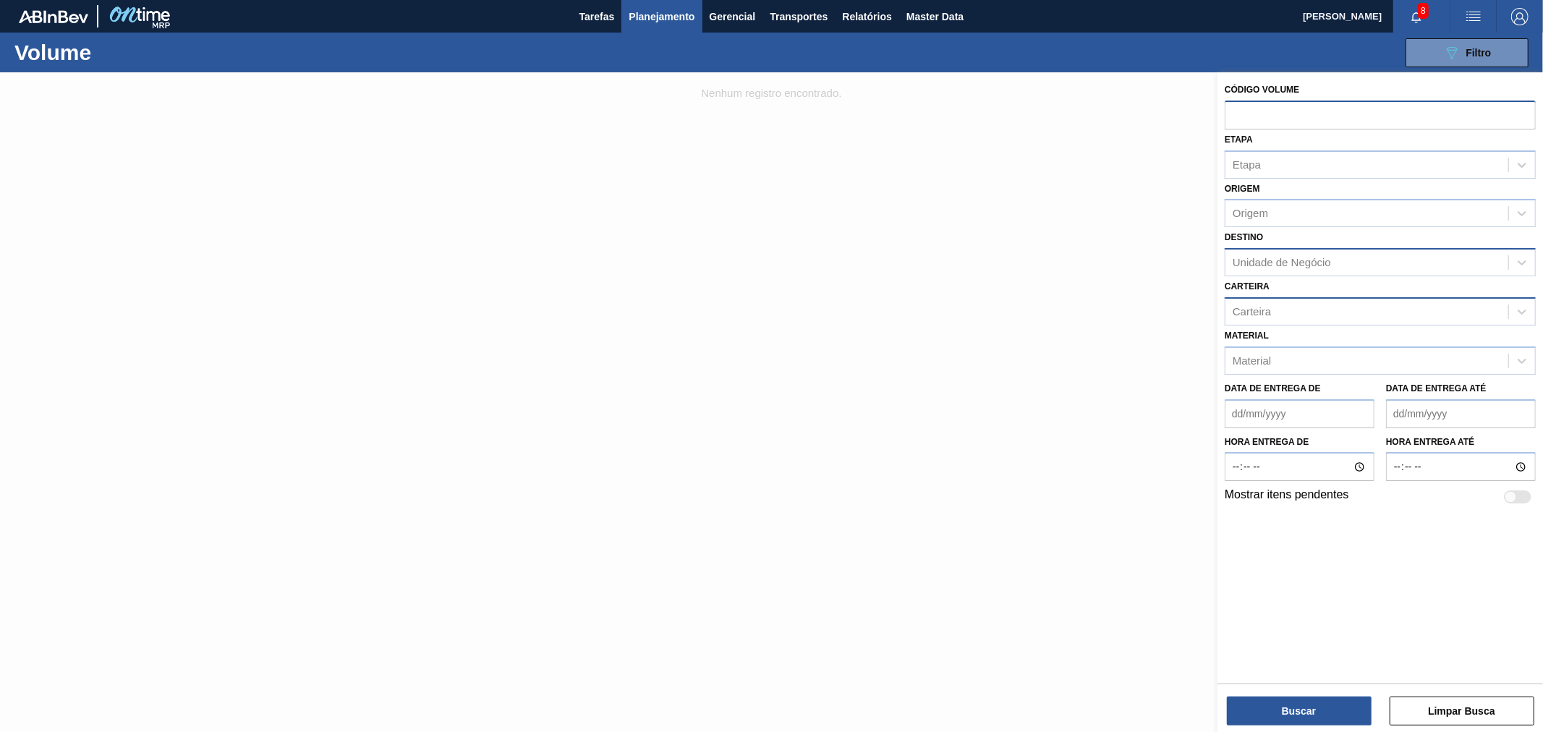
click at [1239, 116] on input "text" at bounding box center [1380, 114] width 311 height 27
paste input "text"
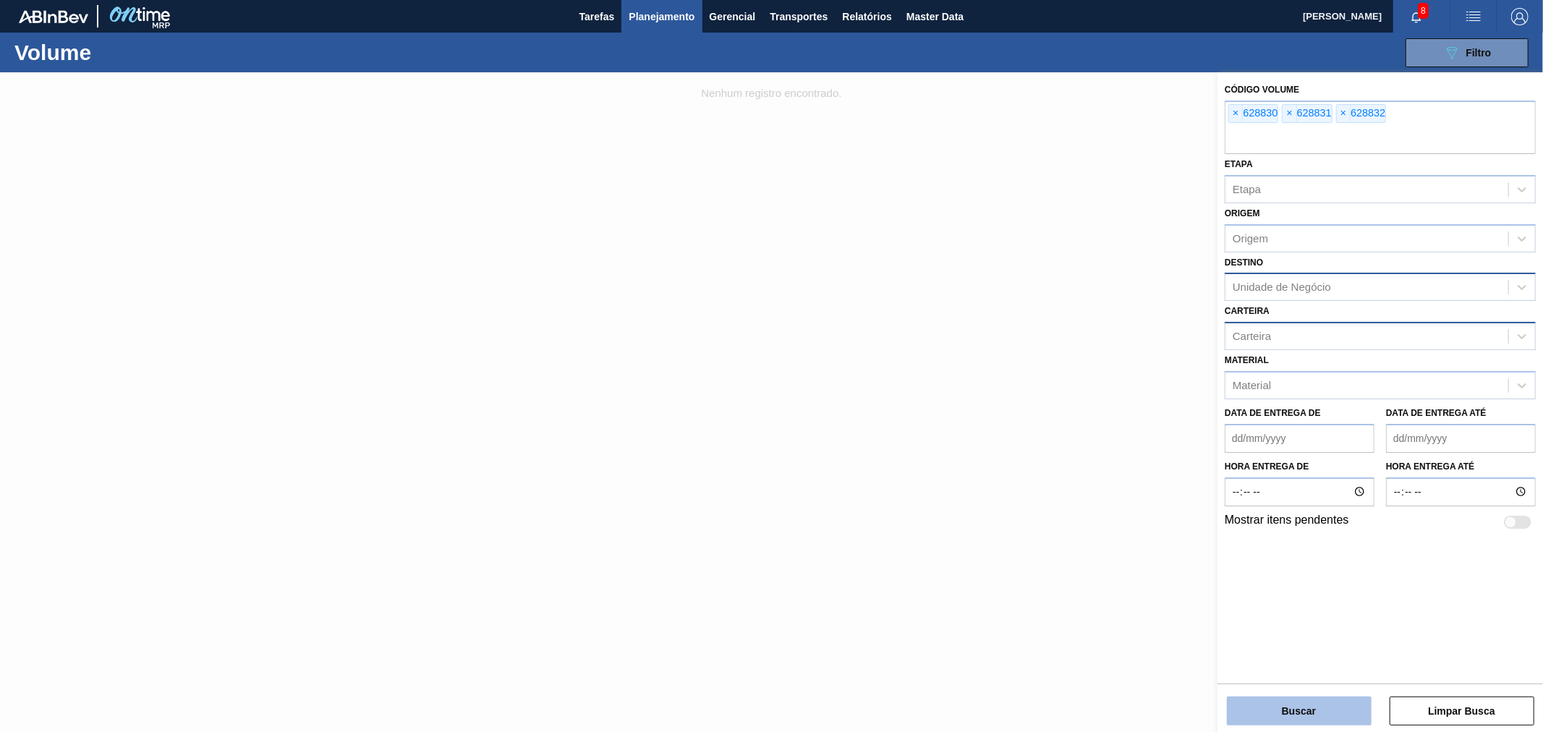
click at [1319, 713] on button "Buscar" at bounding box center [1299, 711] width 145 height 29
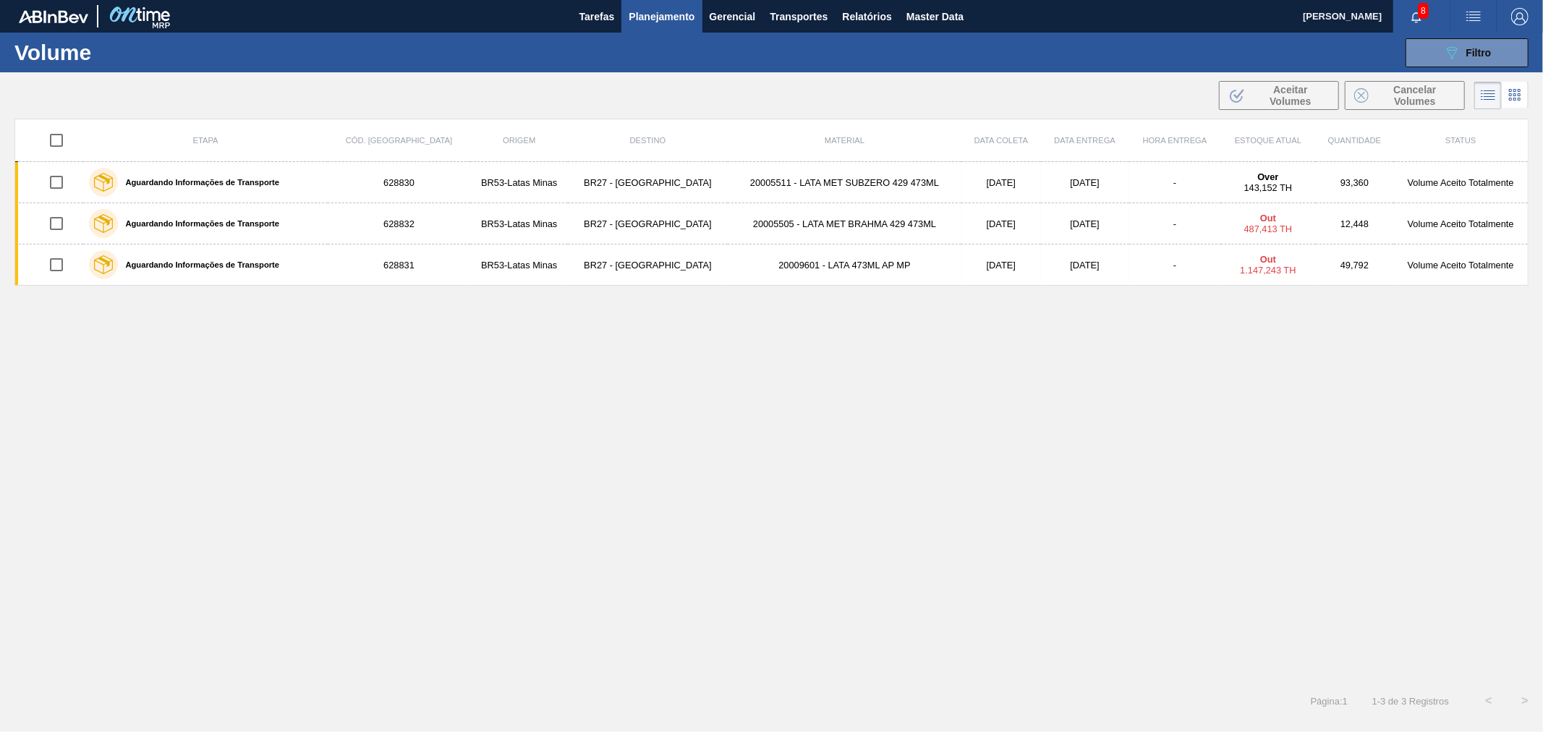
click at [1292, 372] on div "Etapa Cód. Pedido Origem Destino Material Data [PERSON_NAME] Data Entrega Hora …" at bounding box center [771, 398] width 1514 height 558
click at [1469, 16] on img "button" at bounding box center [1473, 16] width 17 height 17
click at [1460, 73] on li "Upload de Volumes" at bounding box center [1465, 77] width 132 height 26
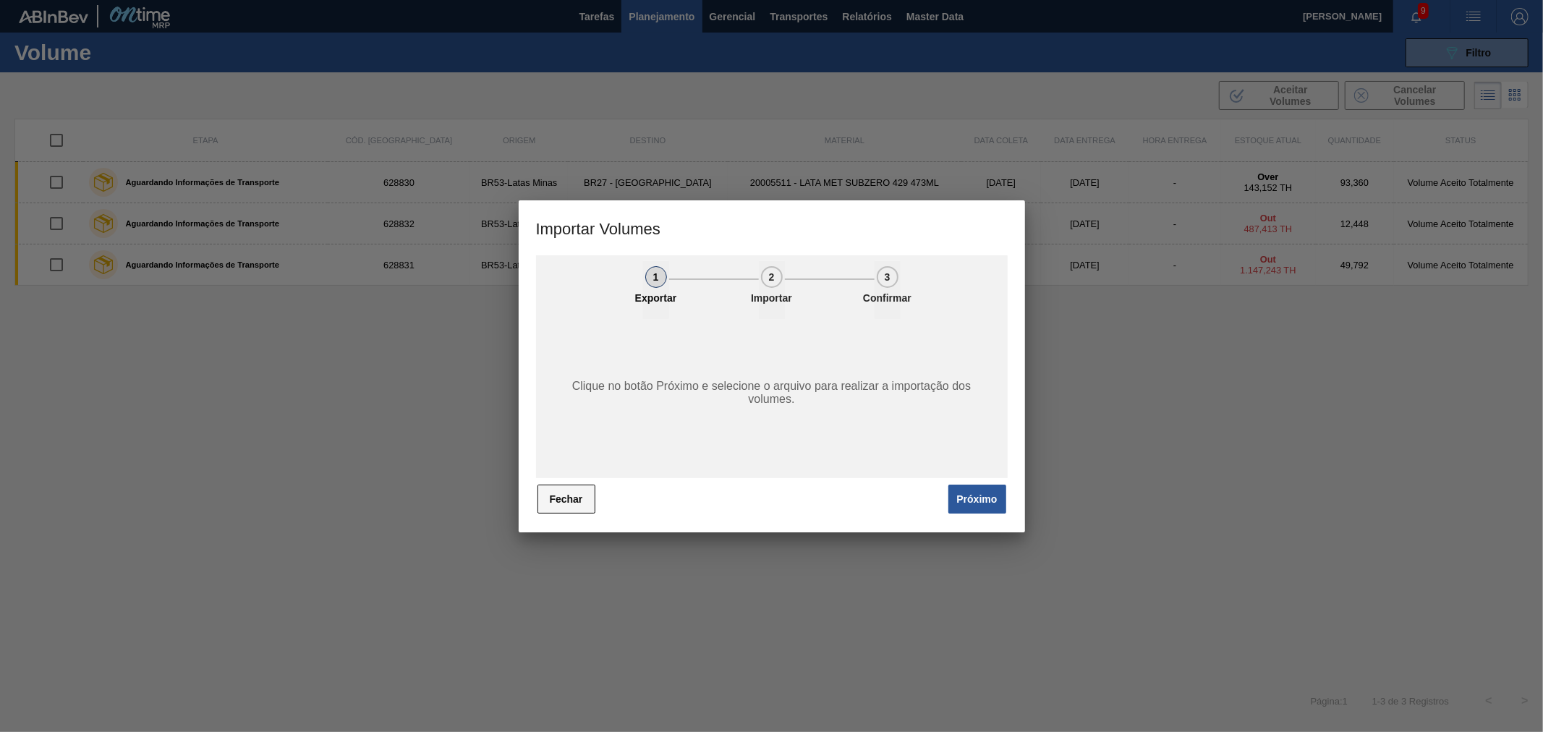
click at [574, 497] on button "Fechar" at bounding box center [566, 499] width 58 height 29
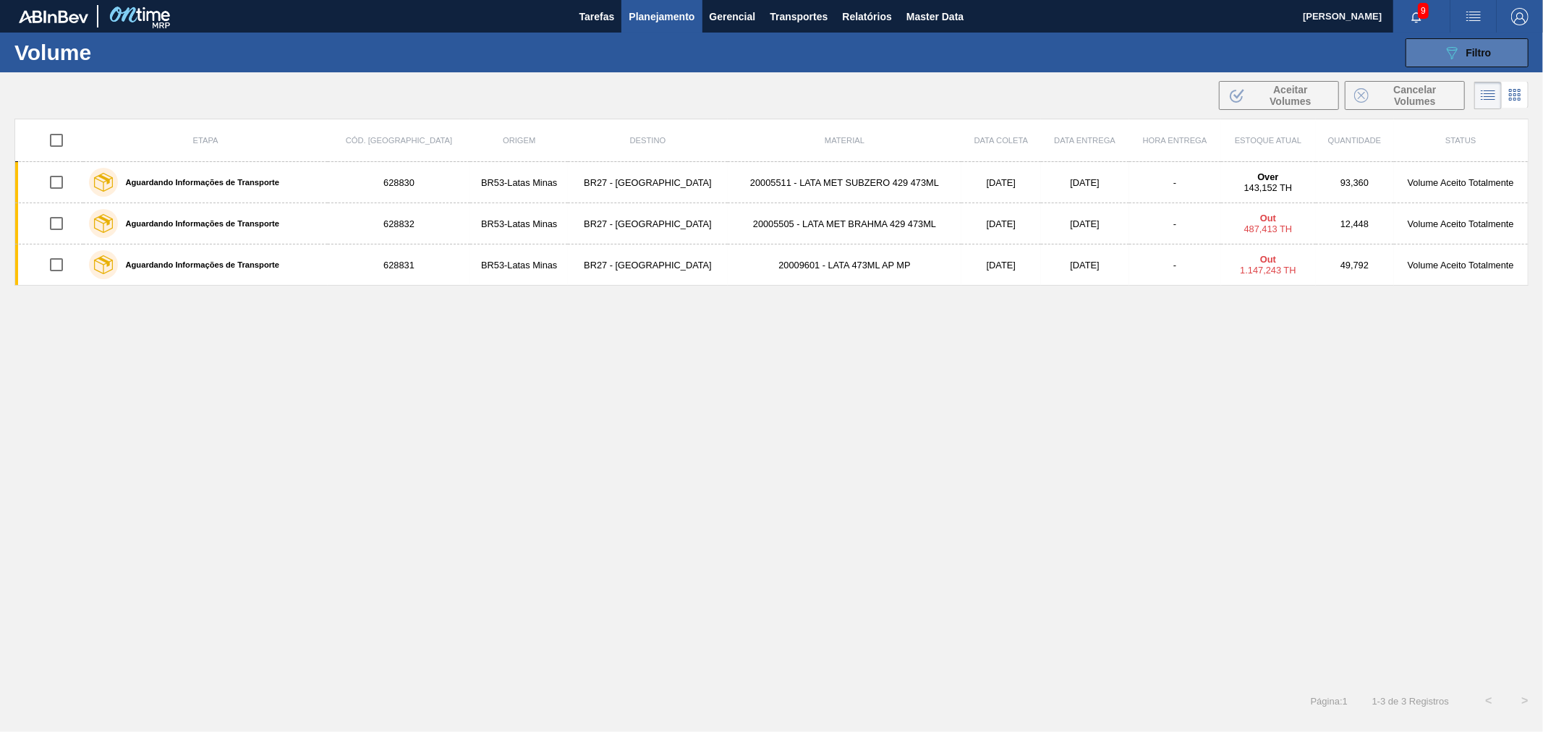
click at [1461, 51] on div "089F7B8B-B2A5-4AFE-B5C0-19BA573D28AC Filtro" at bounding box center [1467, 52] width 48 height 17
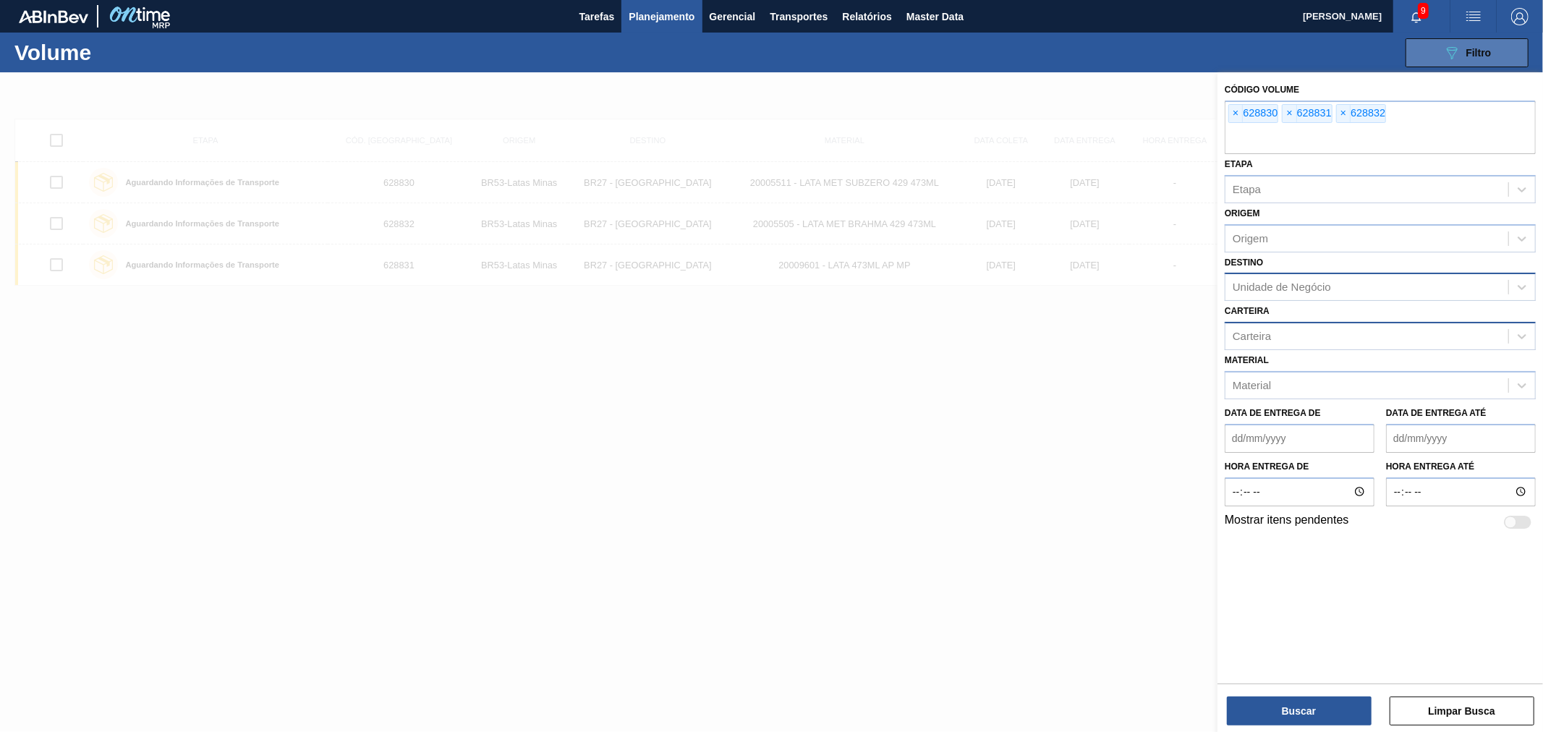
click at [1459, 51] on icon "089F7B8B-B2A5-4AFE-B5C0-19BA573D28AC" at bounding box center [1451, 52] width 17 height 17
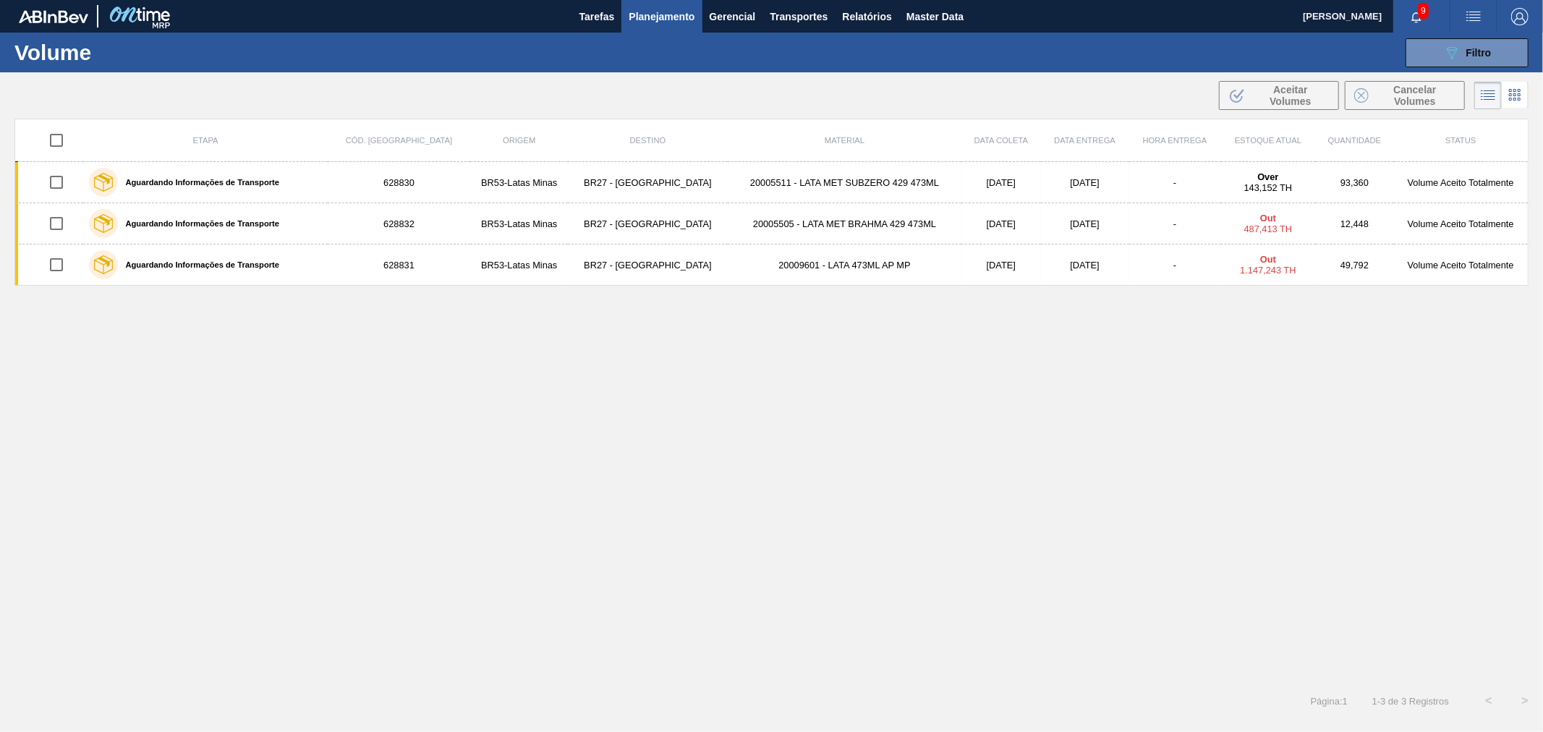
click at [1465, 12] on img "button" at bounding box center [1473, 16] width 17 height 17
click at [1452, 39] on li "Pedido Contingência" at bounding box center [1465, 51] width 132 height 26
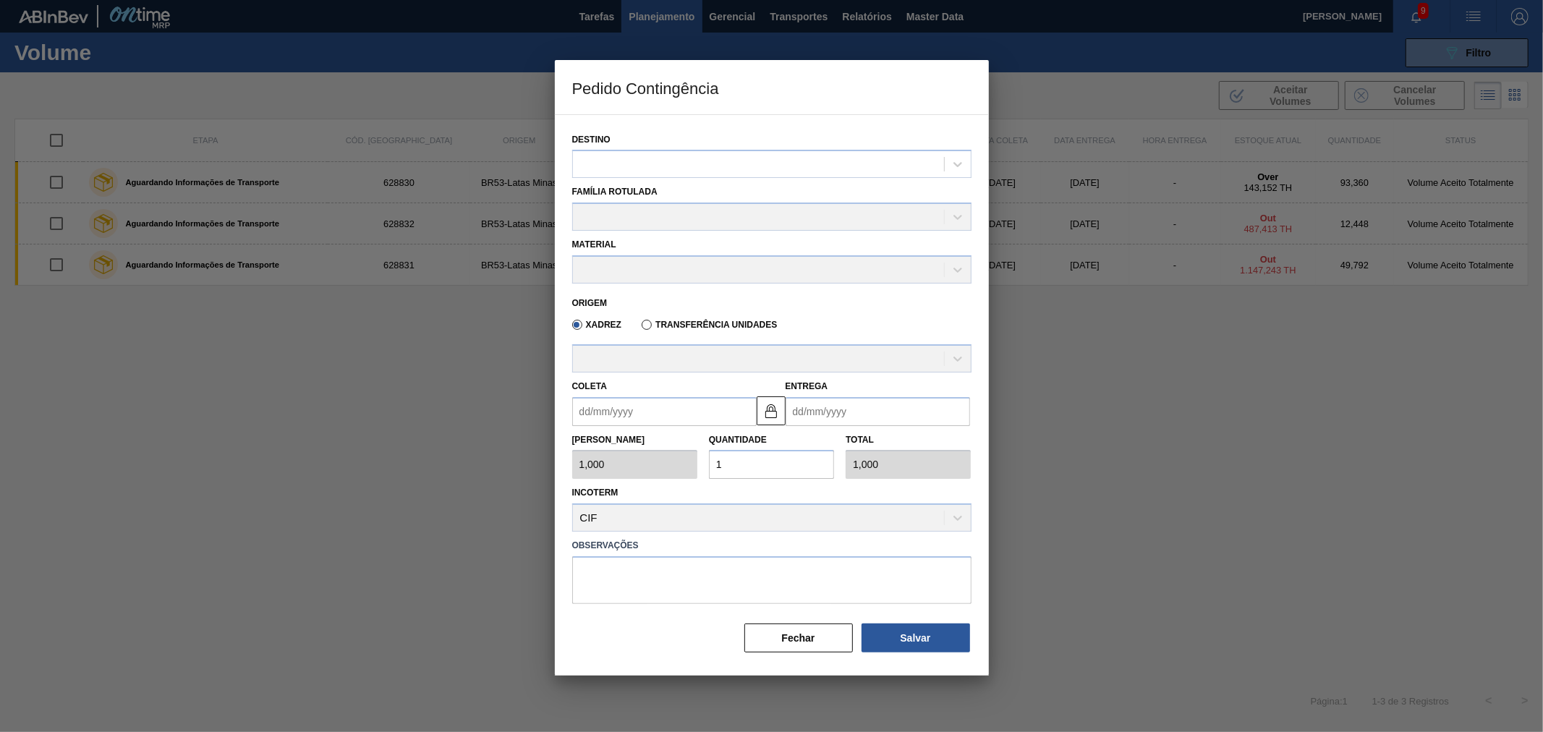
click at [808, 663] on div "Destino Família Rotulada Material Origem Xadrez Transferência Unidades [PERSON_…" at bounding box center [772, 395] width 434 height 562
click at [801, 645] on button "Fechar" at bounding box center [798, 638] width 109 height 29
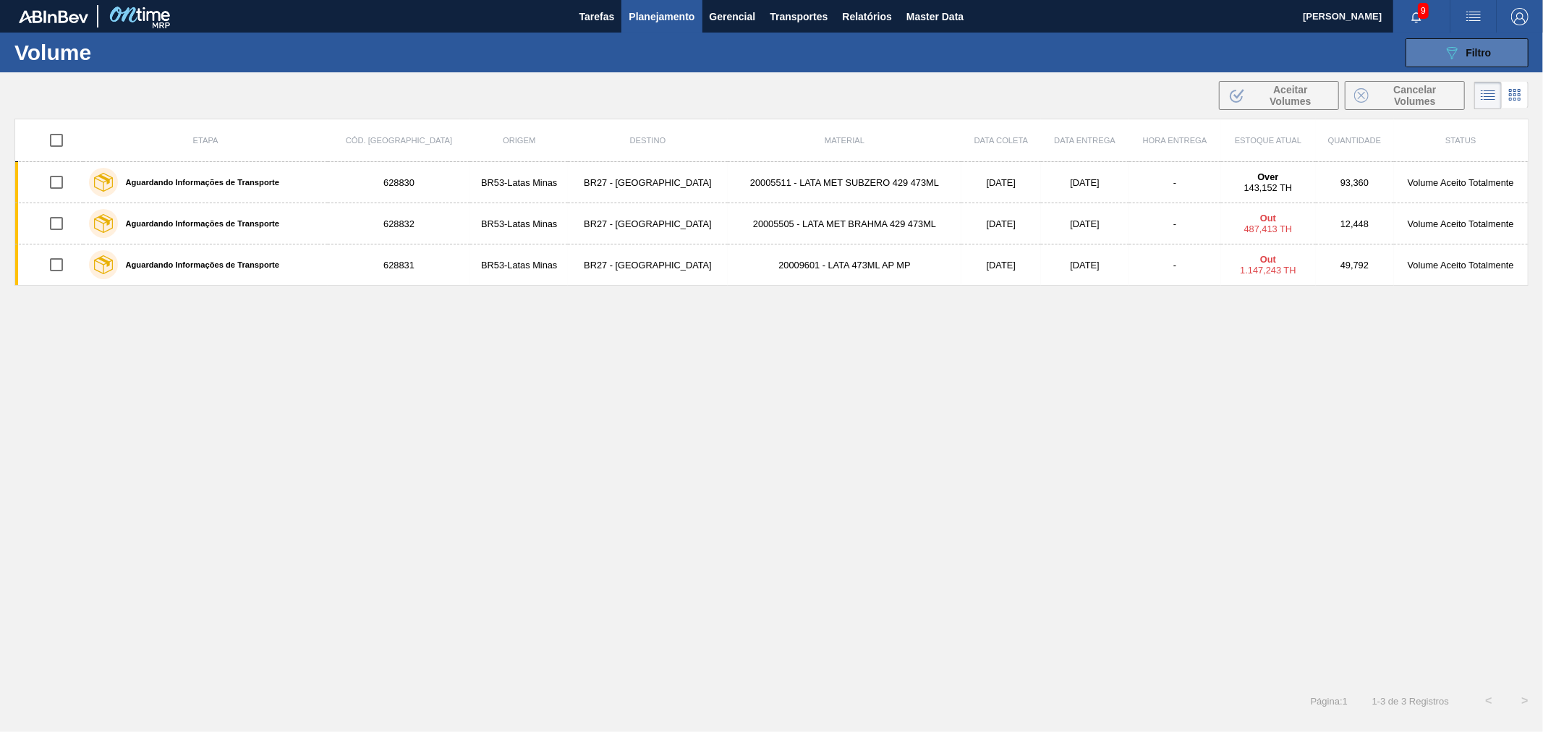
click at [1471, 51] on span "Filtro" at bounding box center [1478, 53] width 25 height 12
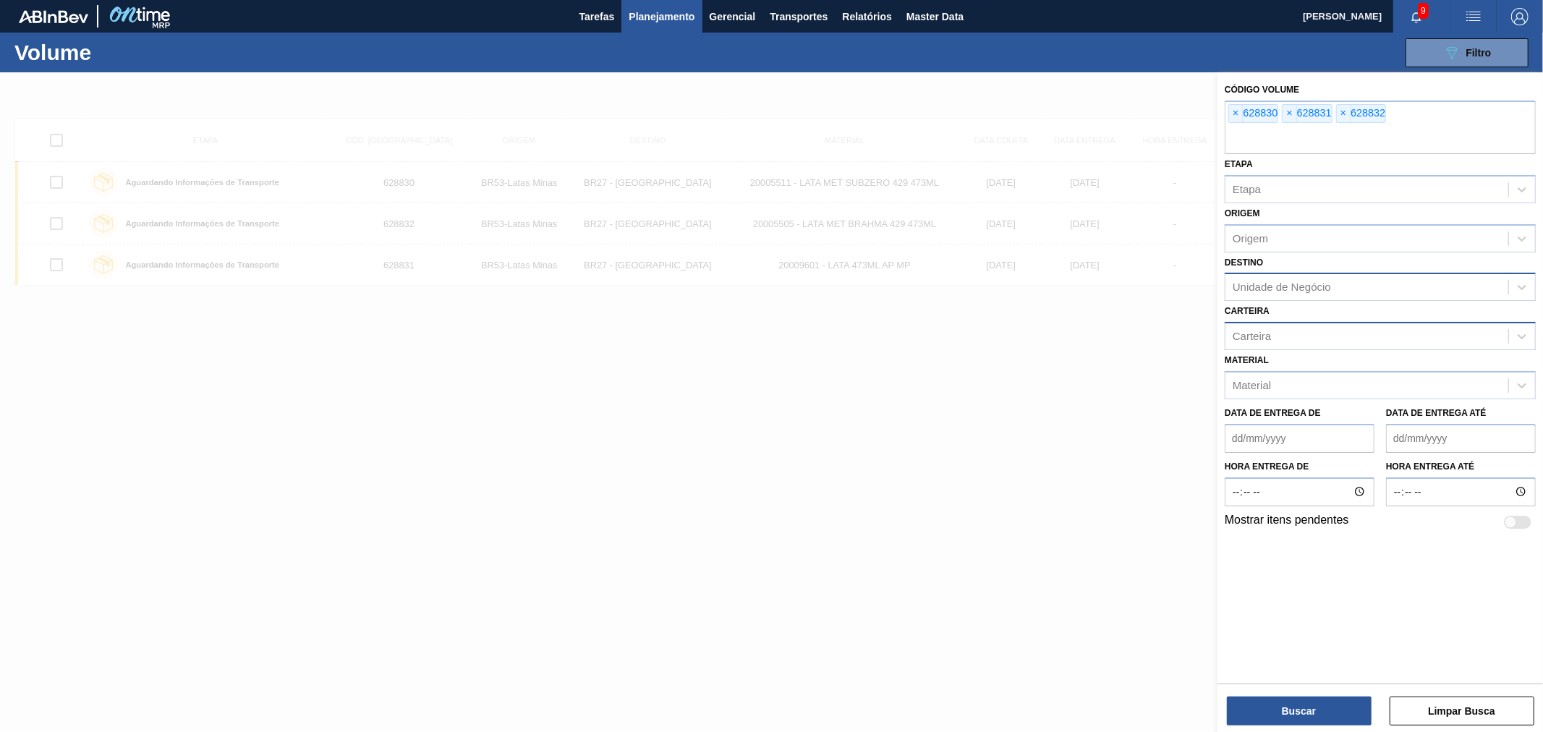
drag, startPoint x: 1099, startPoint y: 576, endPoint x: 1102, endPoint y: 569, distance: 7.6
click at [1101, 573] on div at bounding box center [771, 438] width 1543 height 732
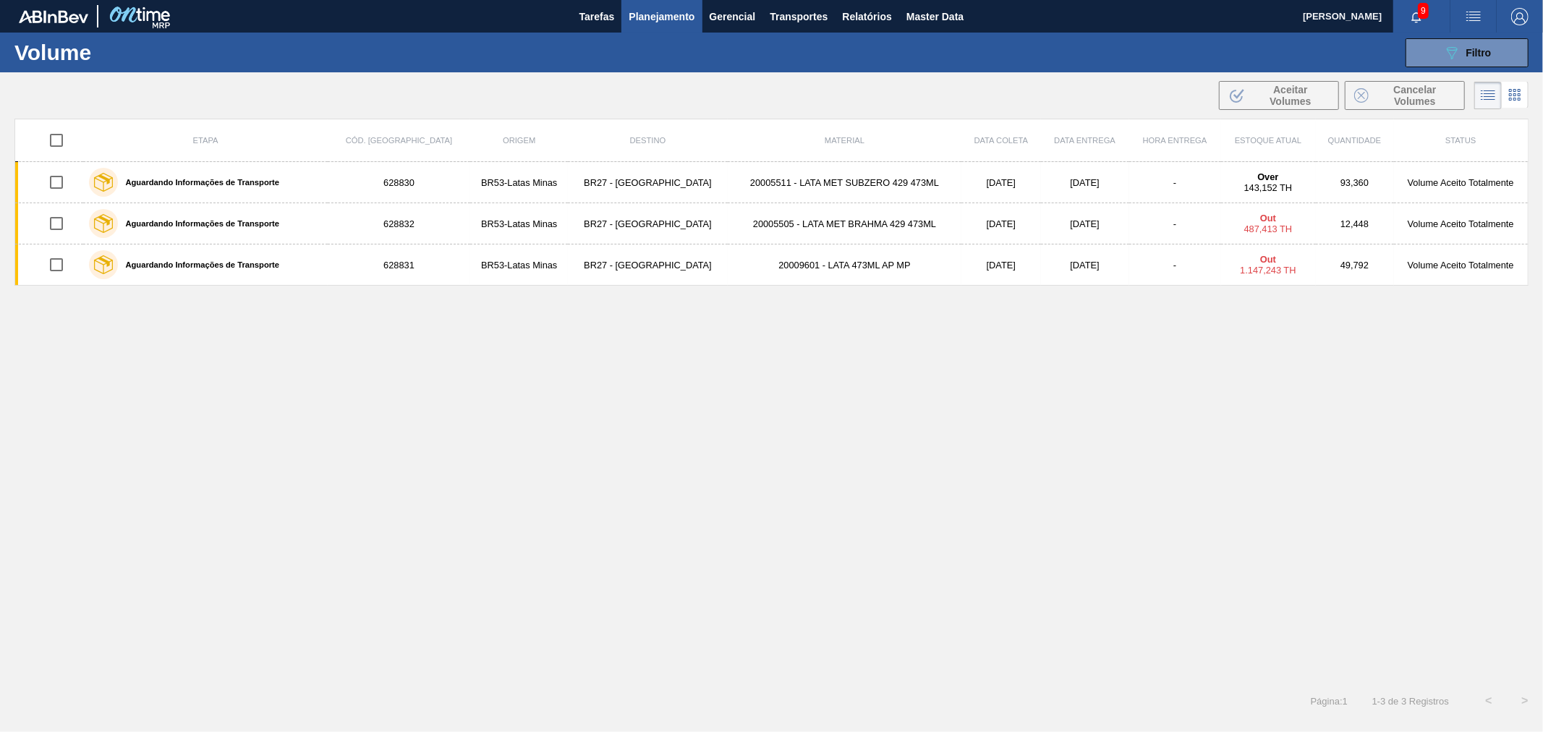
click at [1481, 10] on img "button" at bounding box center [1473, 16] width 17 height 17
click at [1458, 81] on li "Upload de Volumes" at bounding box center [1465, 77] width 132 height 26
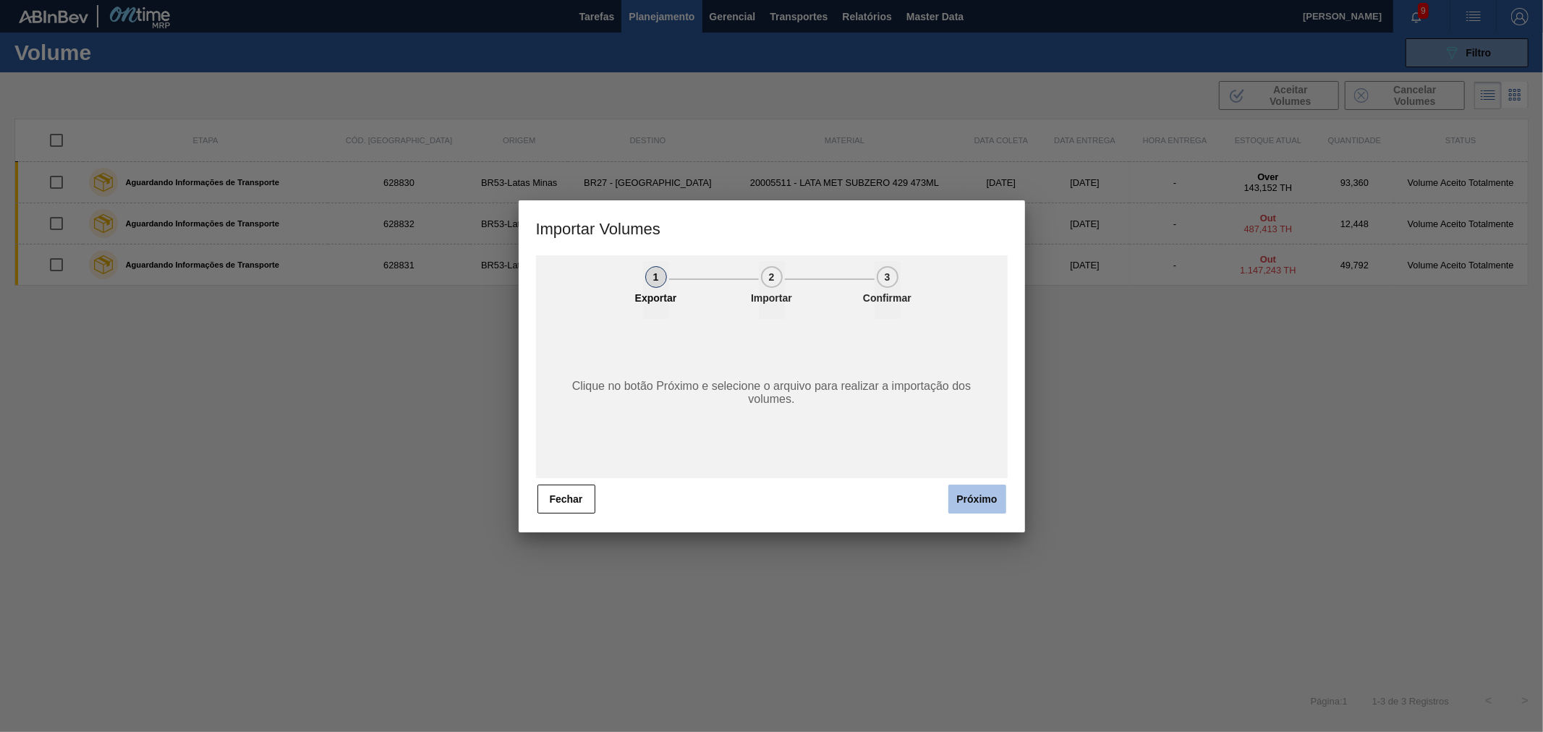
click at [982, 500] on button "Próximo" at bounding box center [977, 499] width 58 height 29
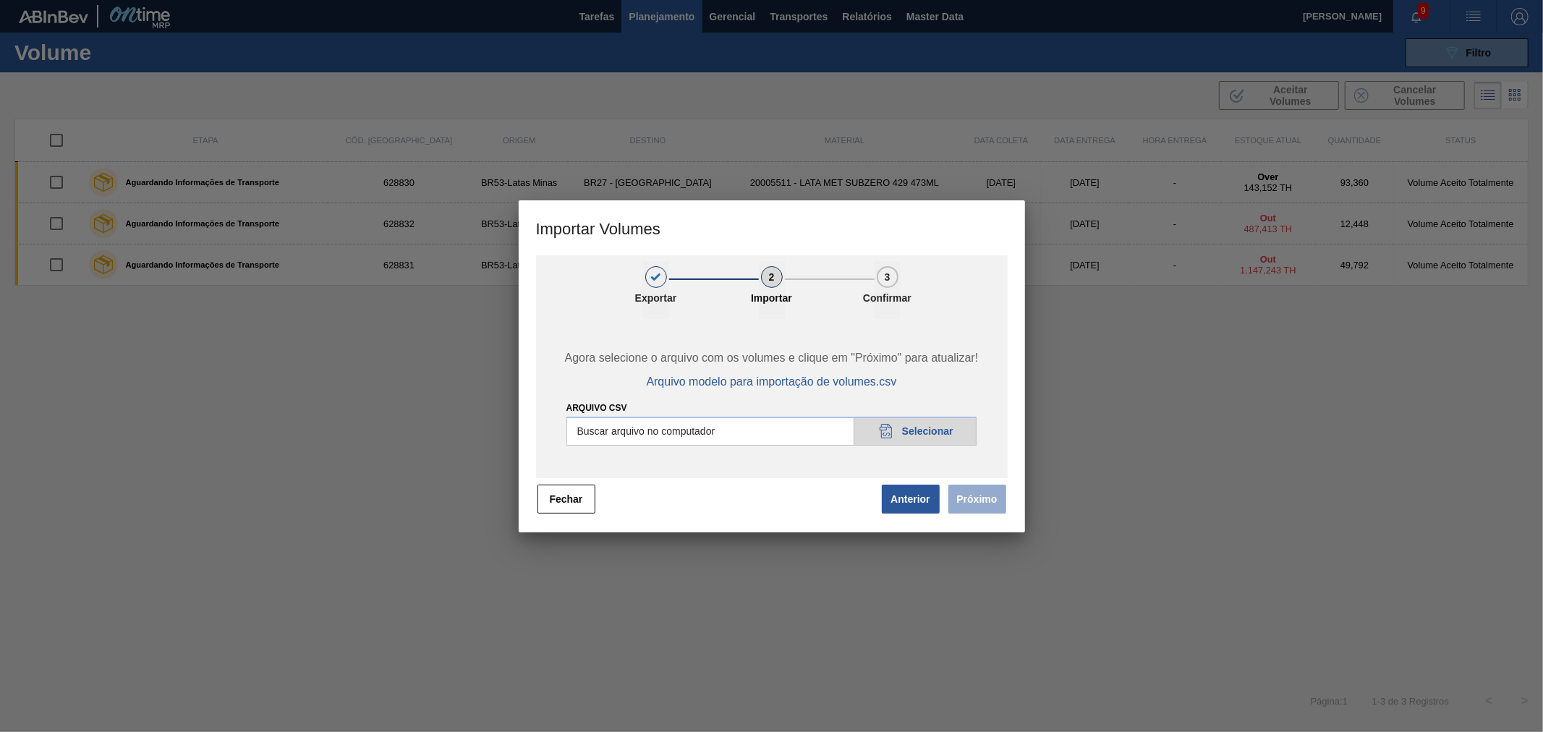
click at [881, 422] on input "Arquivo csv" at bounding box center [771, 431] width 411 height 29
type input "C:\fakepath\IMP.csv"
click at [587, 493] on button "Fechar" at bounding box center [566, 499] width 58 height 29
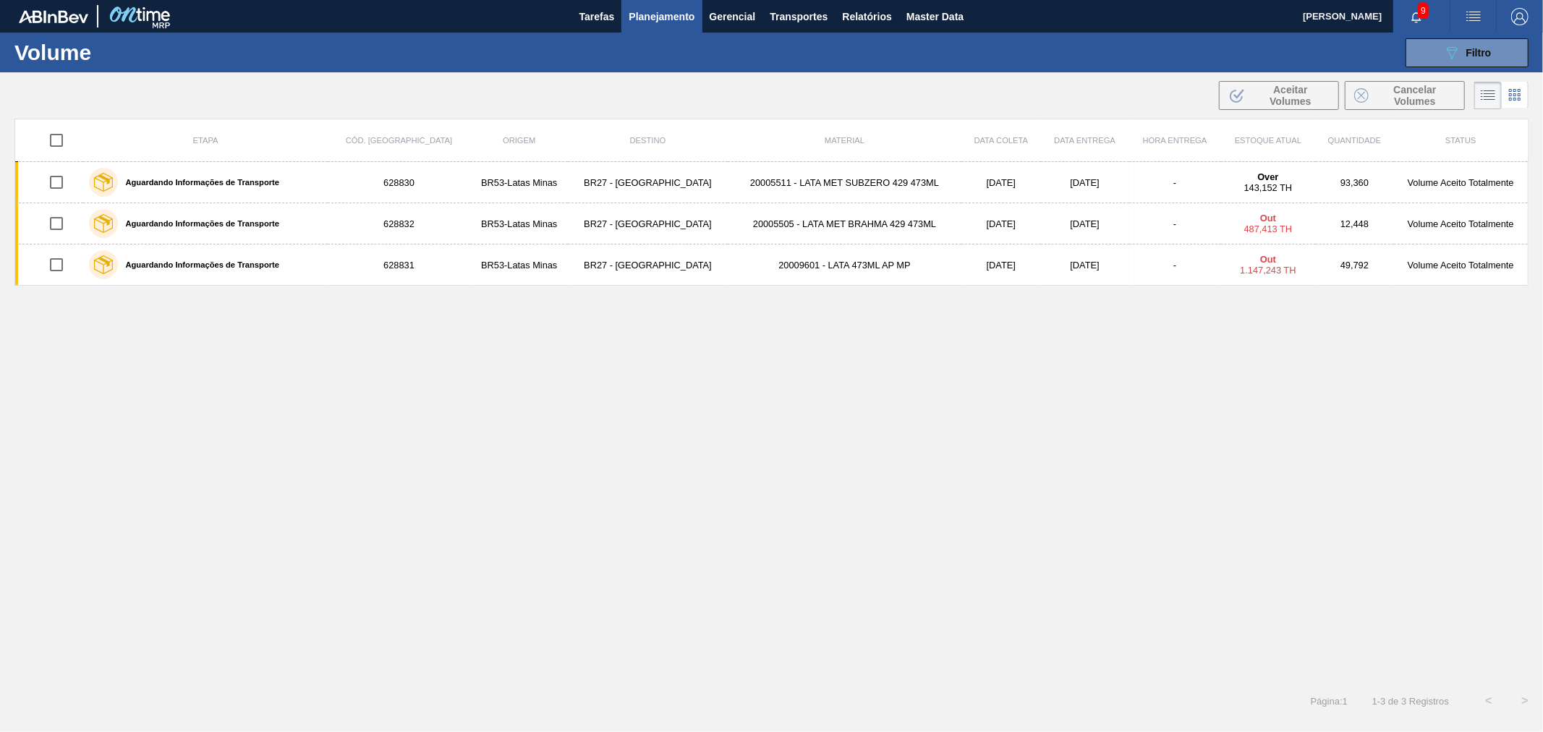
click at [1465, 12] on img "button" at bounding box center [1473, 16] width 17 height 17
click at [1214, 67] on div at bounding box center [771, 366] width 1543 height 732
click at [1529, 8] on span "button" at bounding box center [1519, 16] width 35 height 17
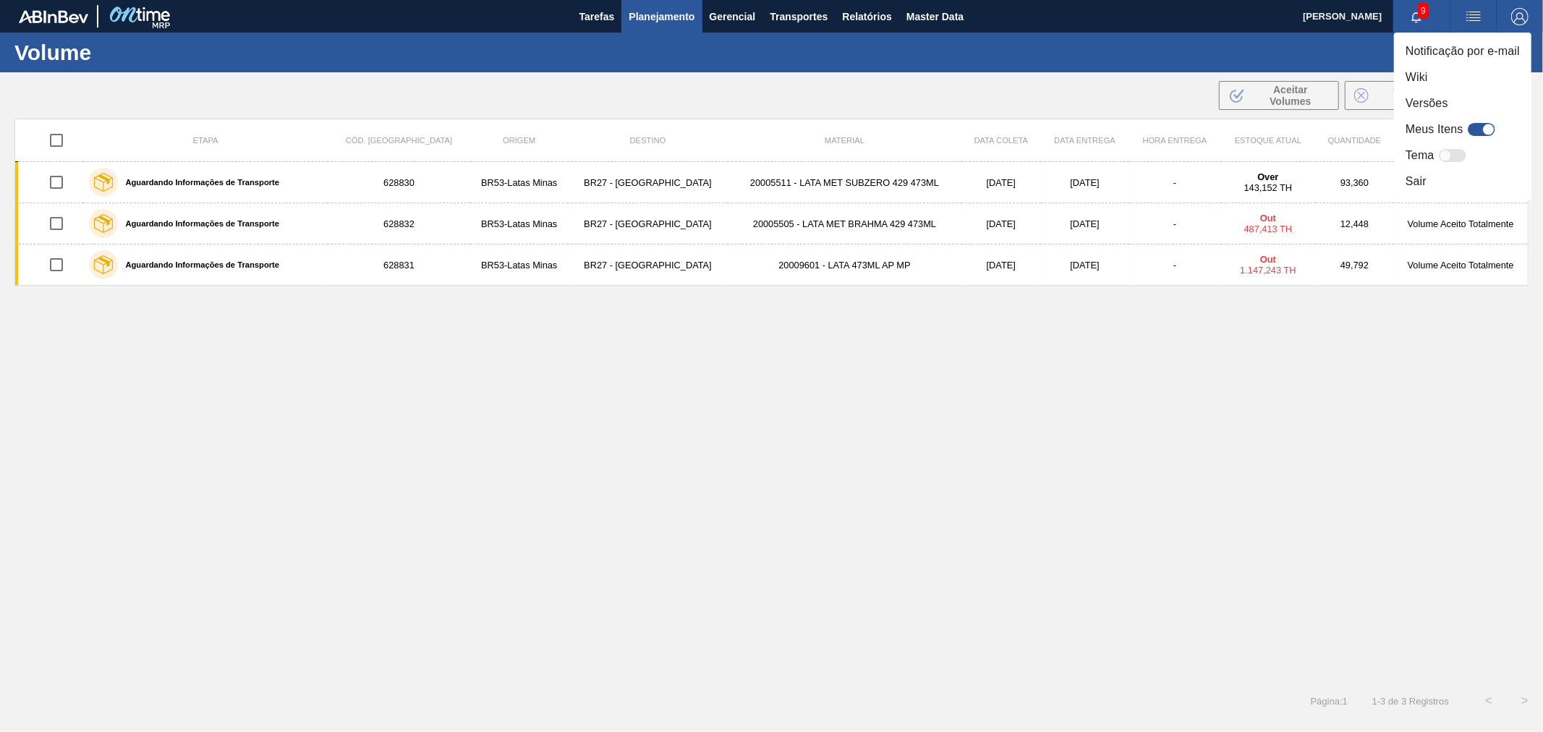
click at [1268, 42] on div at bounding box center [771, 366] width 1543 height 732
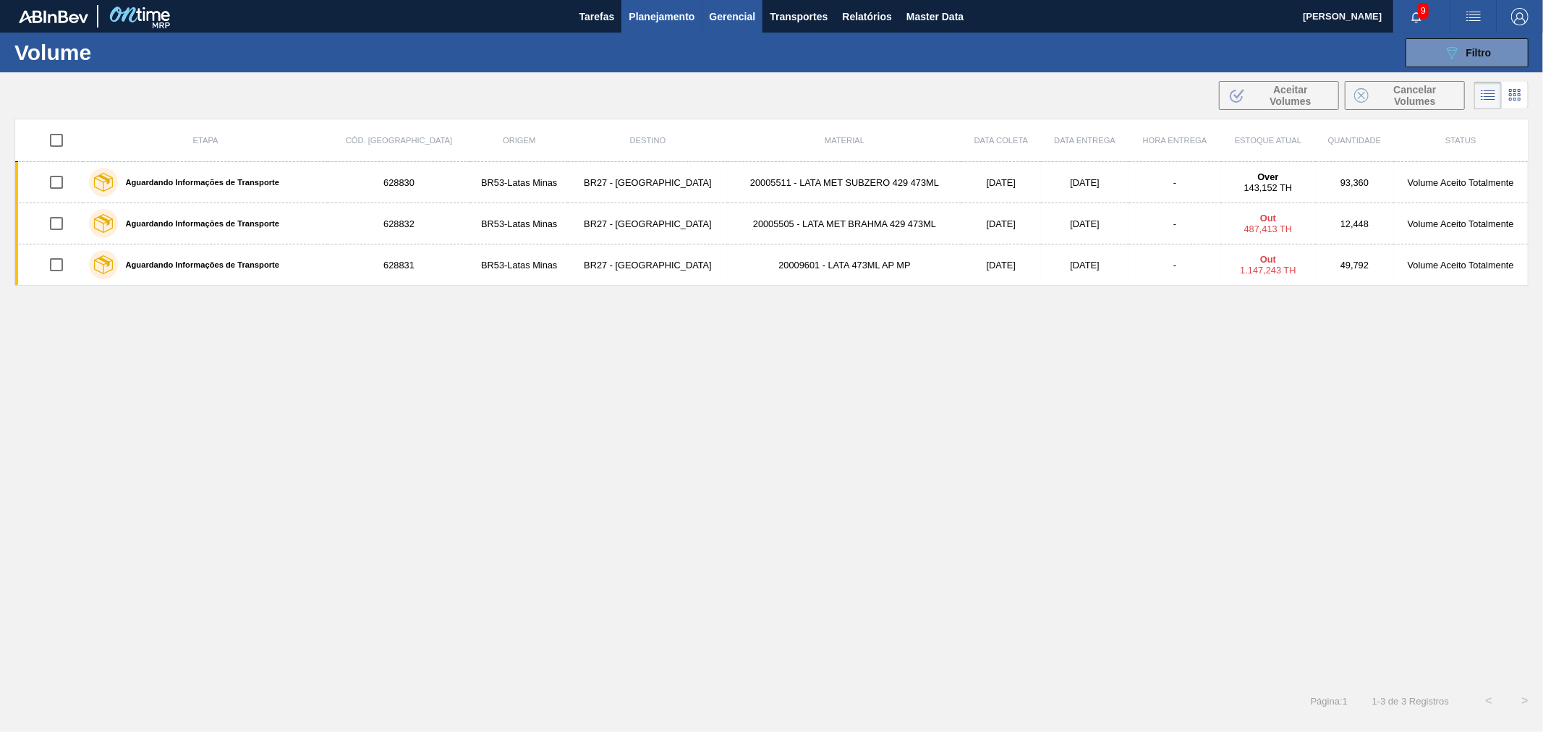
click at [739, 16] on span "Gerencial" at bounding box center [733, 16] width 46 height 17
click at [825, 9] on div at bounding box center [771, 366] width 1543 height 732
click at [799, 9] on span "Transportes" at bounding box center [799, 16] width 58 height 17
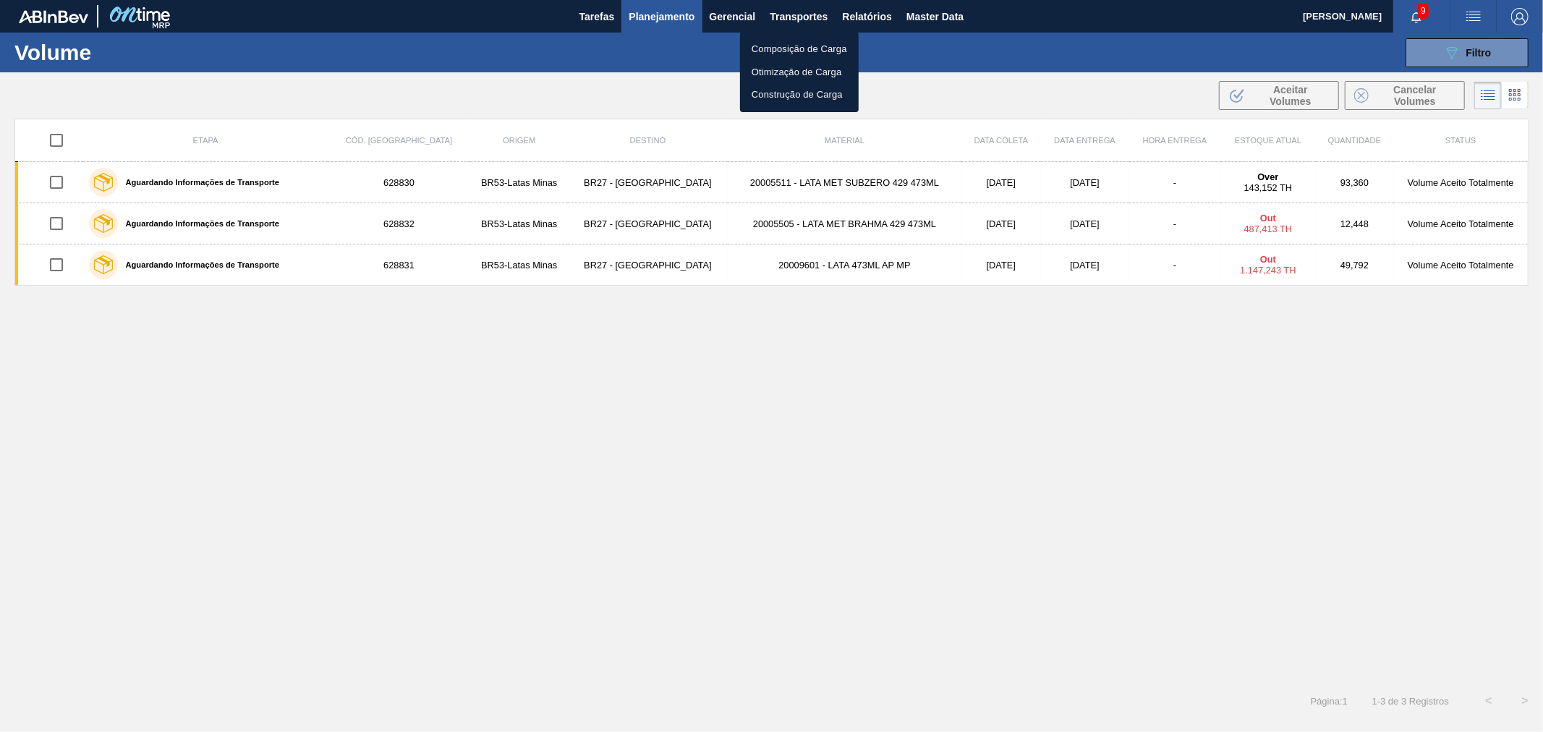
click at [804, 45] on li "Composição de Carga" at bounding box center [799, 49] width 119 height 23
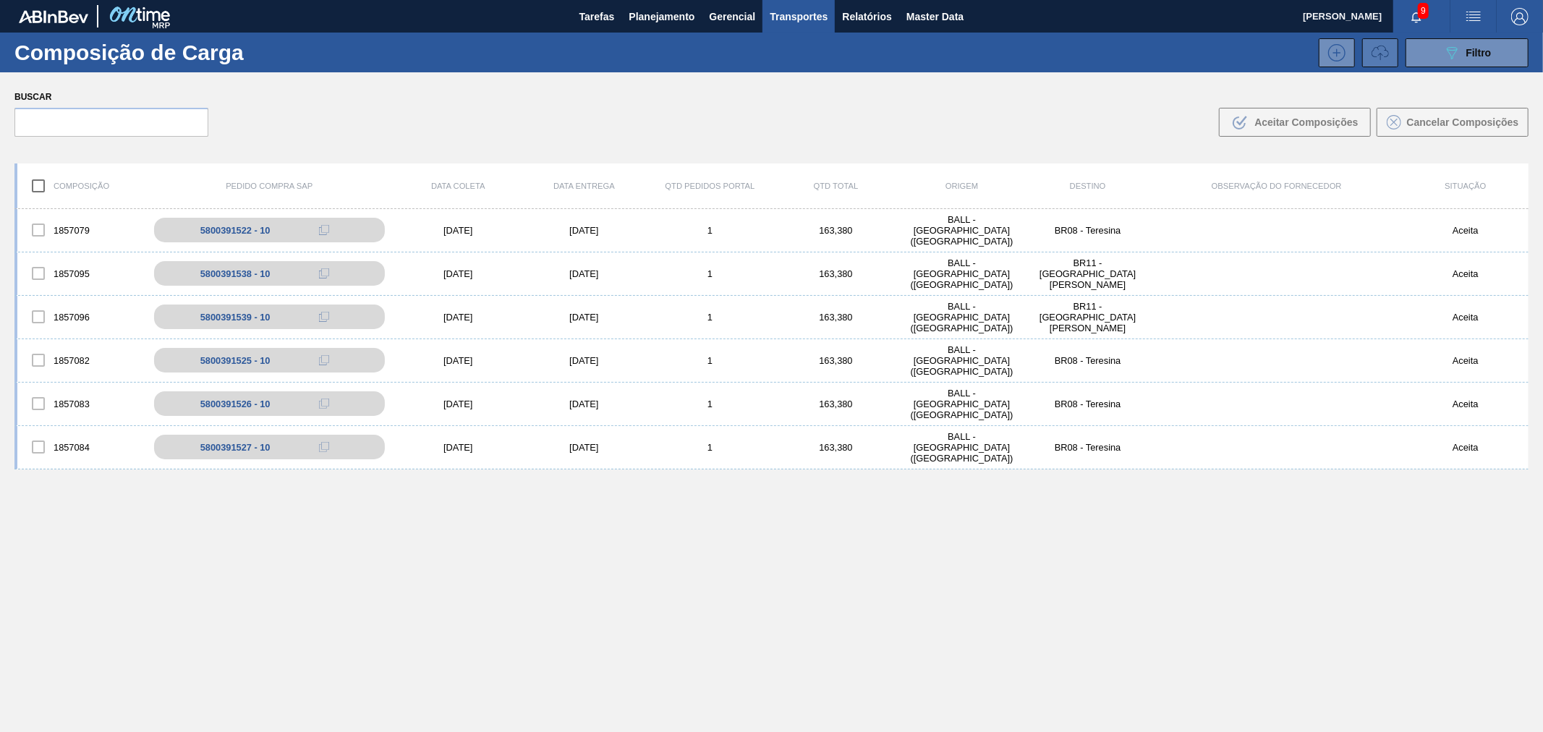
click at [1387, 52] on icon at bounding box center [1379, 51] width 17 height 12
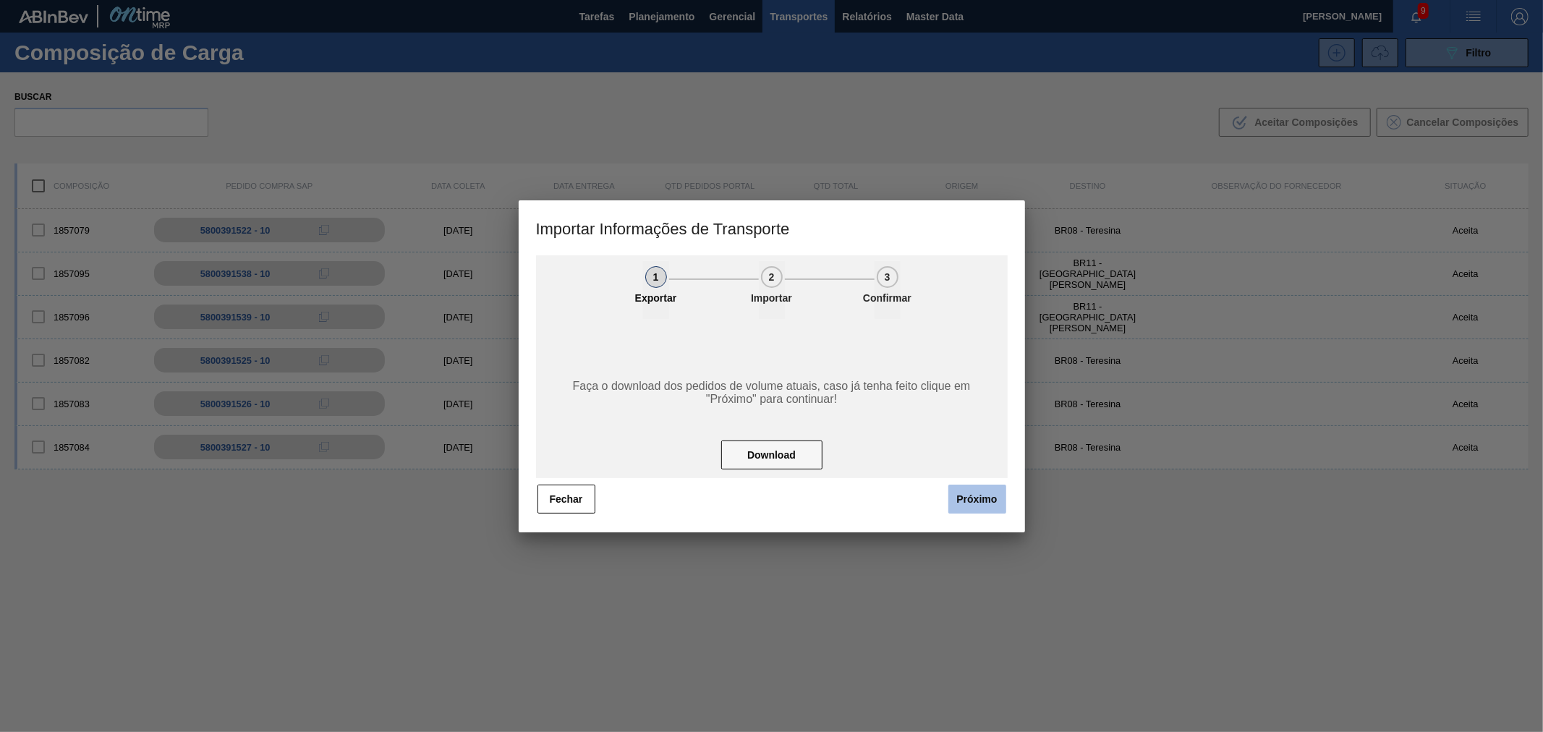
click at [975, 493] on button "Próximo" at bounding box center [977, 499] width 58 height 29
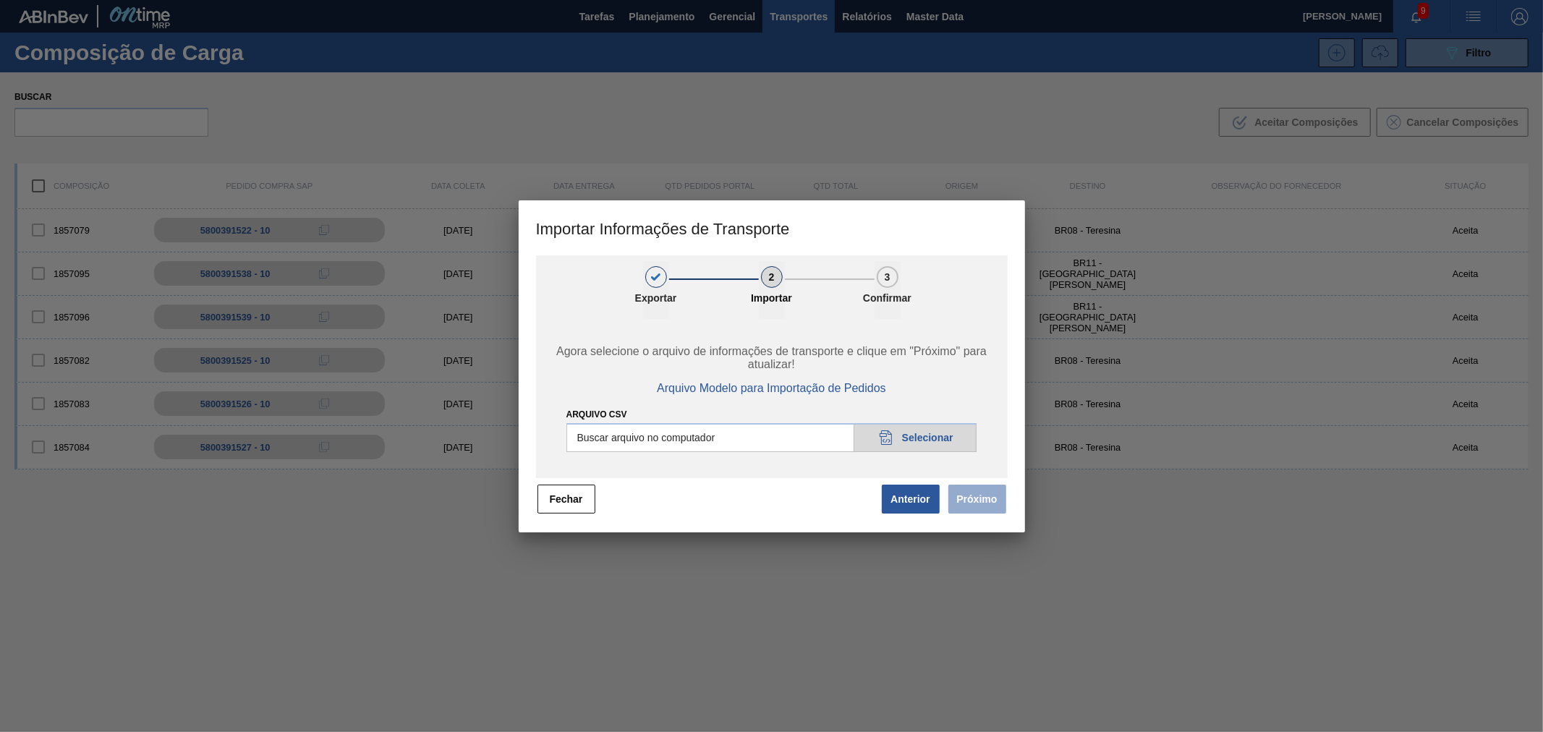
click at [936, 436] on input "Arquivo CSV" at bounding box center [771, 437] width 411 height 29
type input "C:\fakepath\IMP.csv"
click at [1000, 503] on button "Próximo" at bounding box center [977, 499] width 58 height 29
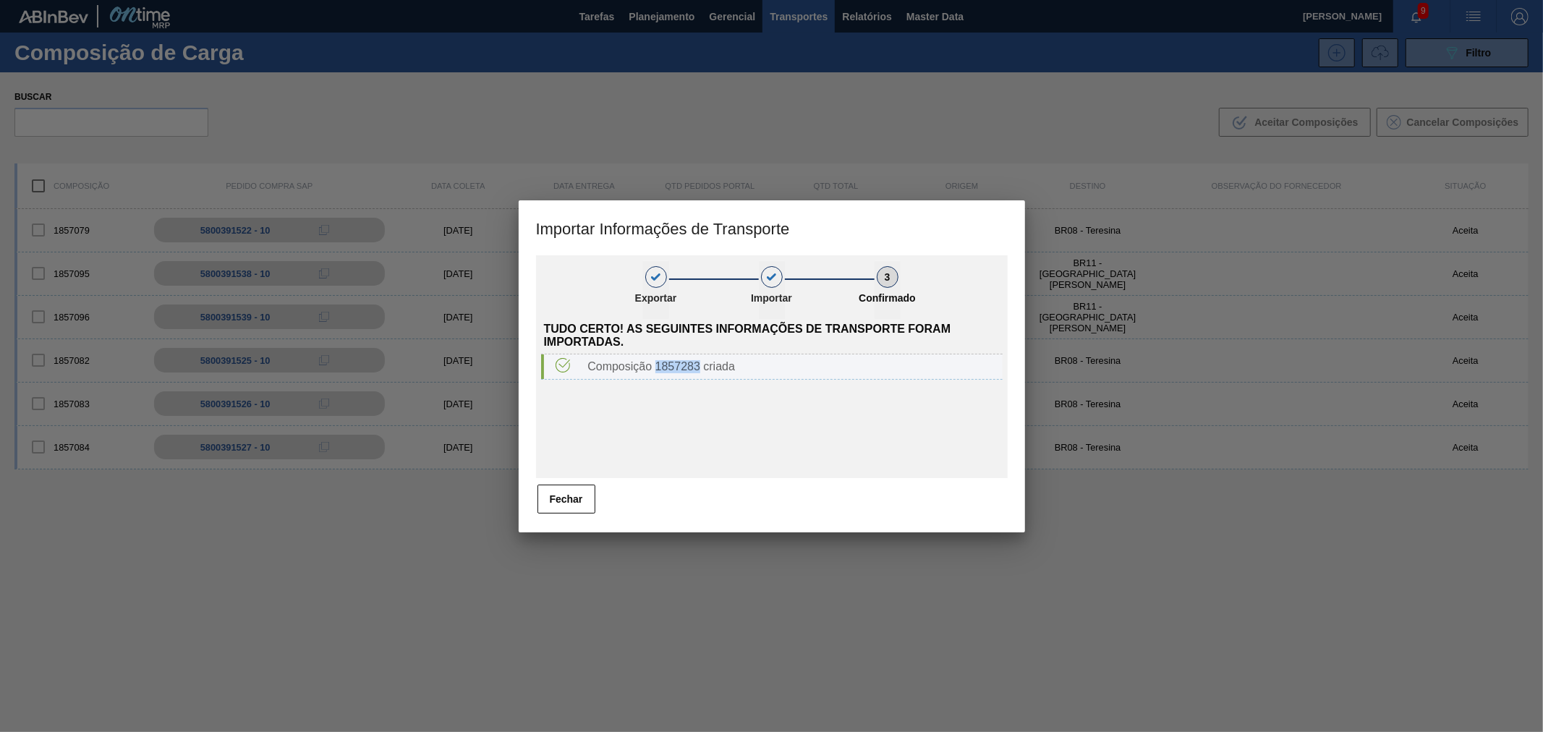
drag, startPoint x: 656, startPoint y: 365, endPoint x: 702, endPoint y: 365, distance: 45.6
click at [702, 365] on div "Composição 1857283 criada" at bounding box center [792, 366] width 420 height 13
copy div "1857283"
click at [566, 488] on button "Fechar" at bounding box center [566, 499] width 58 height 29
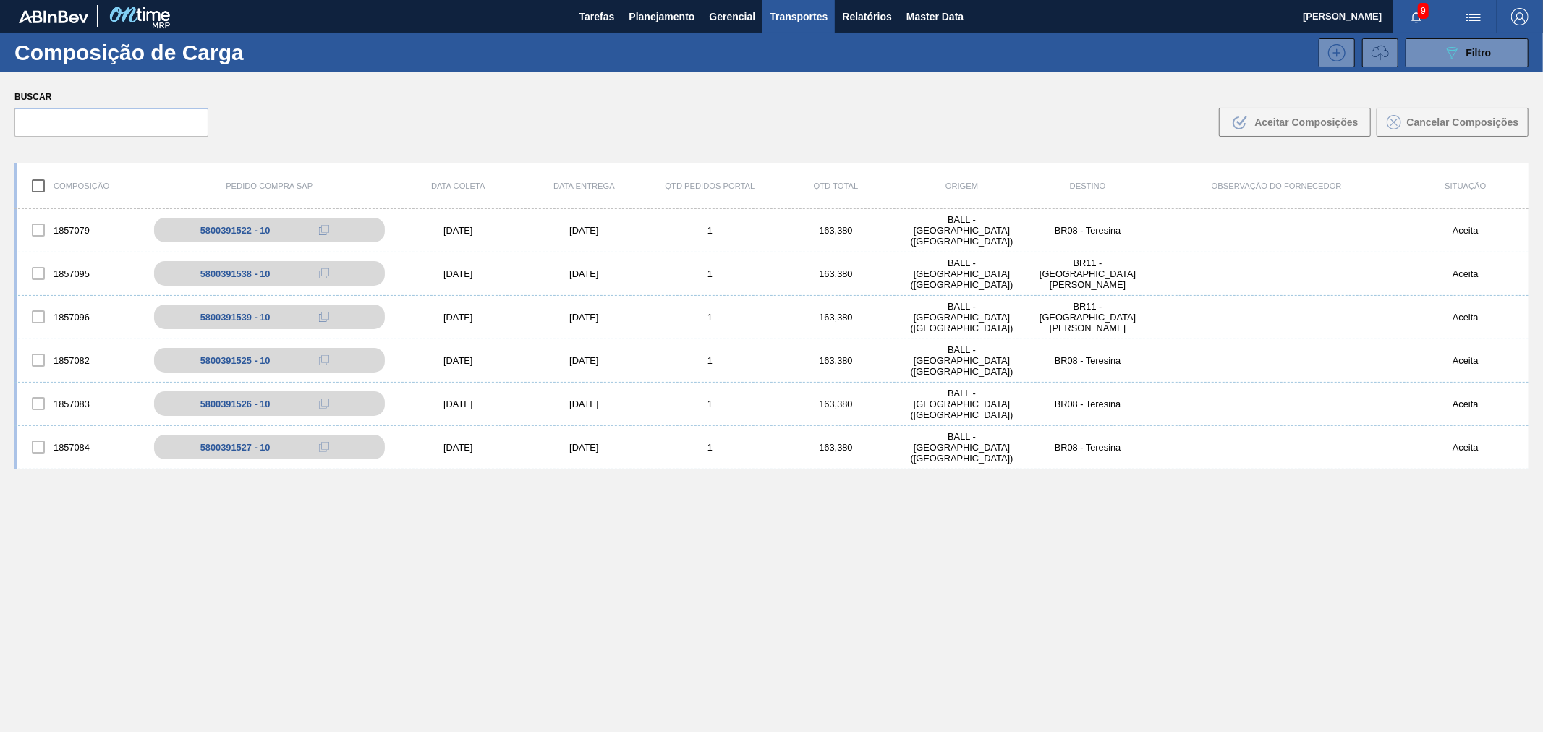
click at [719, 67] on div "089F7B8B-B2A5-4AFE-B5C0-19BA573D28AC Filtro" at bounding box center [897, 52] width 1278 height 29
click at [663, 9] on span "Planejamento" at bounding box center [662, 16] width 66 height 17
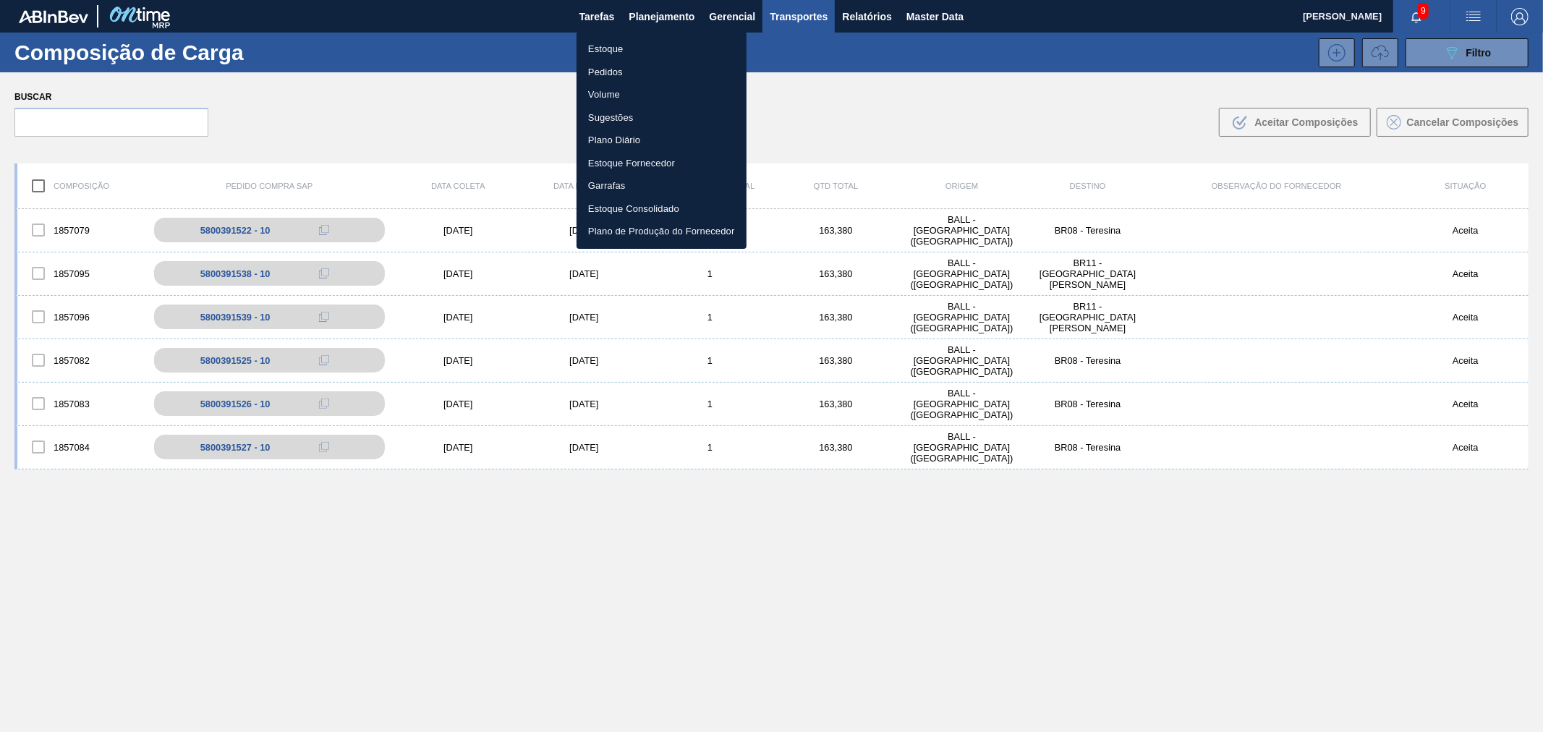
click at [610, 97] on li "Volume" at bounding box center [661, 94] width 170 height 23
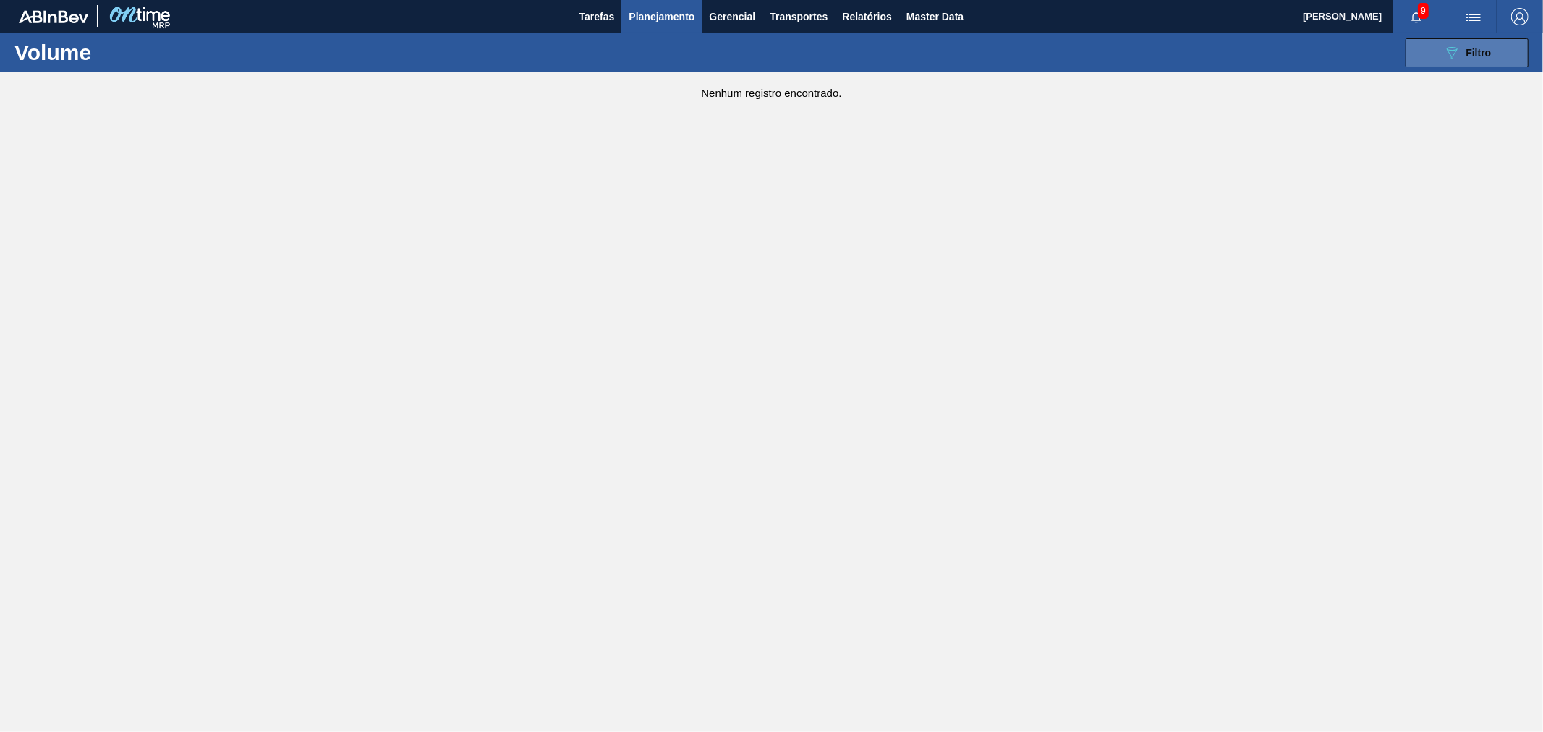
click at [1444, 56] on icon "089F7B8B-B2A5-4AFE-B5C0-19BA573D28AC" at bounding box center [1451, 52] width 17 height 17
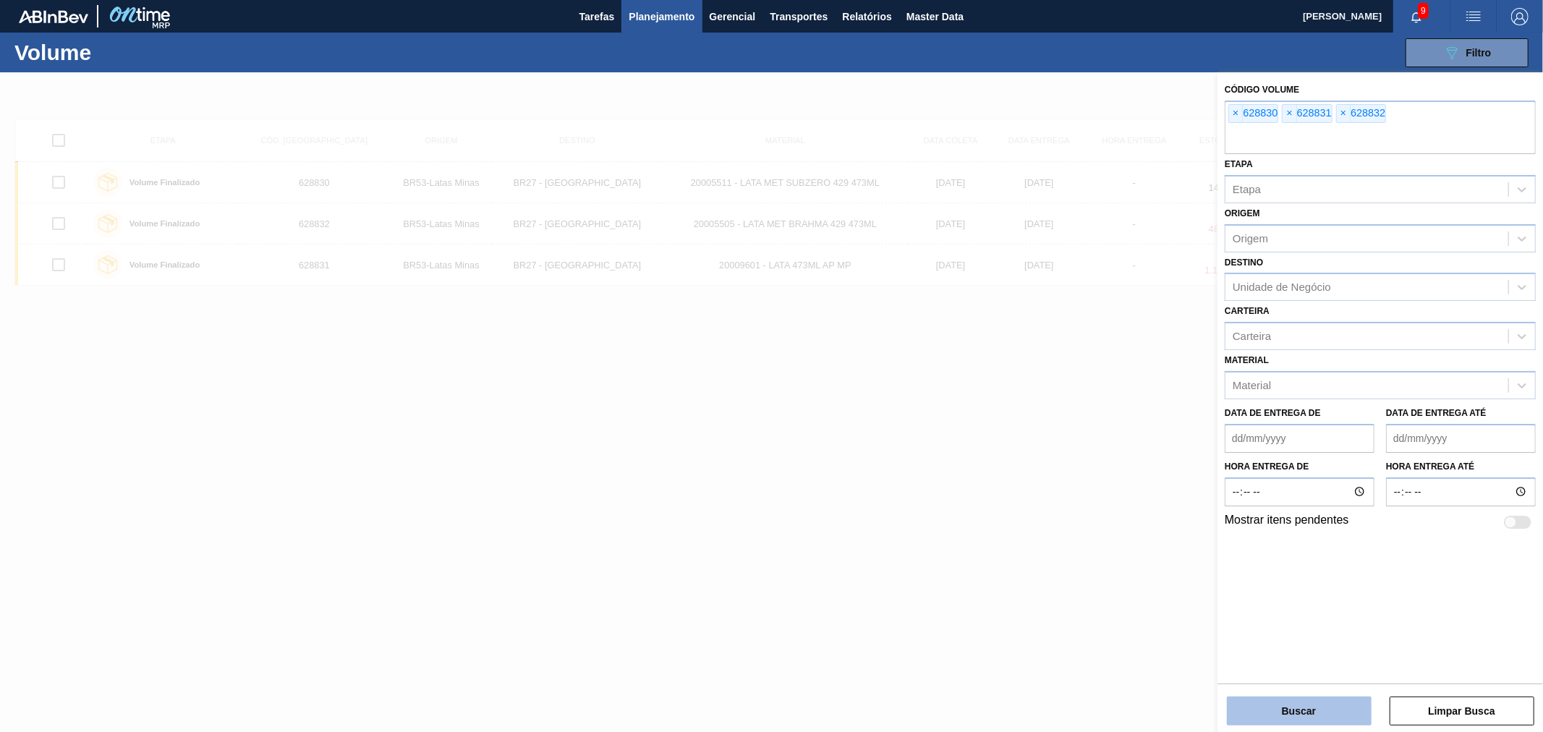
click at [1335, 709] on button "Buscar" at bounding box center [1299, 711] width 145 height 29
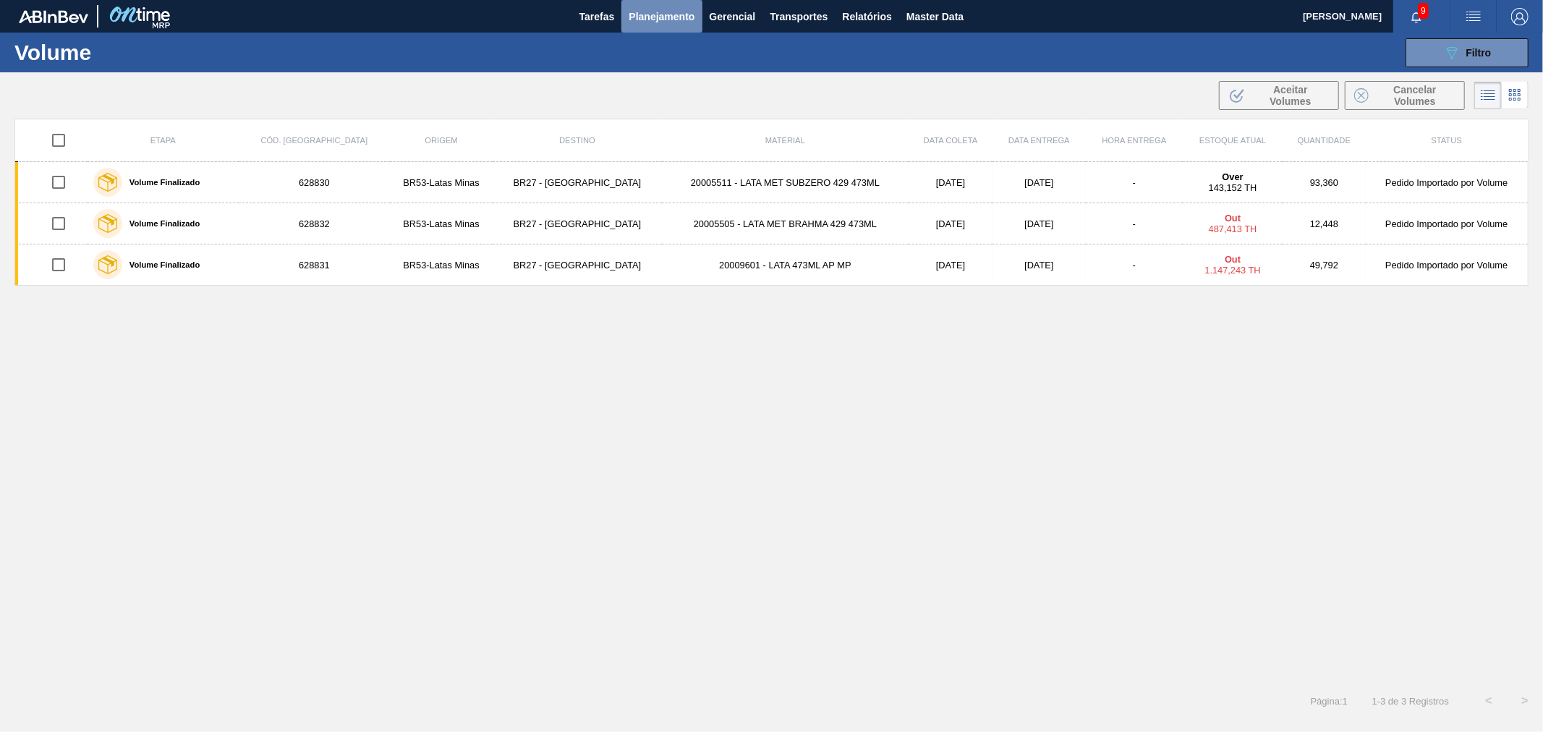
click at [678, 12] on span "Planejamento" at bounding box center [662, 16] width 66 height 17
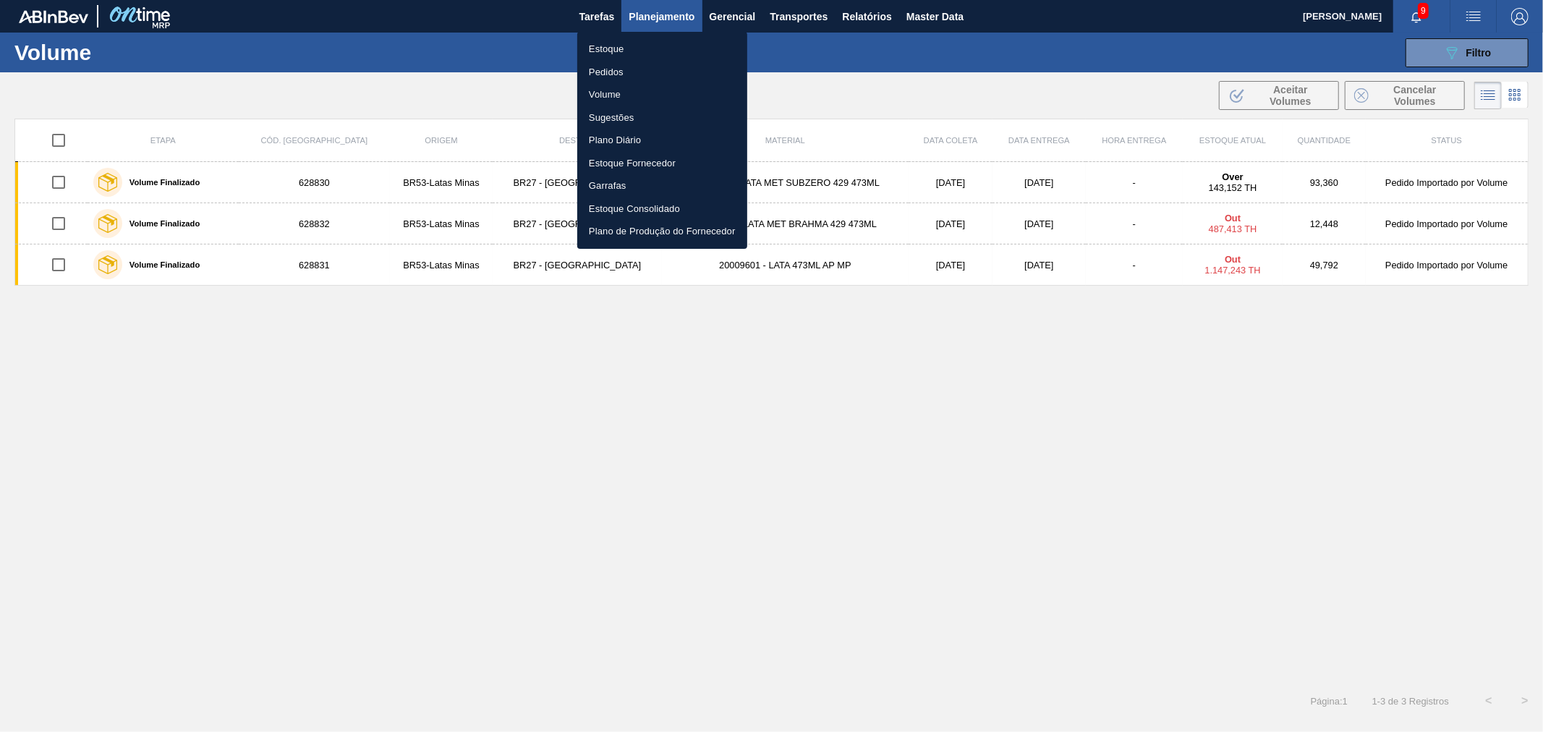
click at [790, 13] on div at bounding box center [771, 366] width 1543 height 732
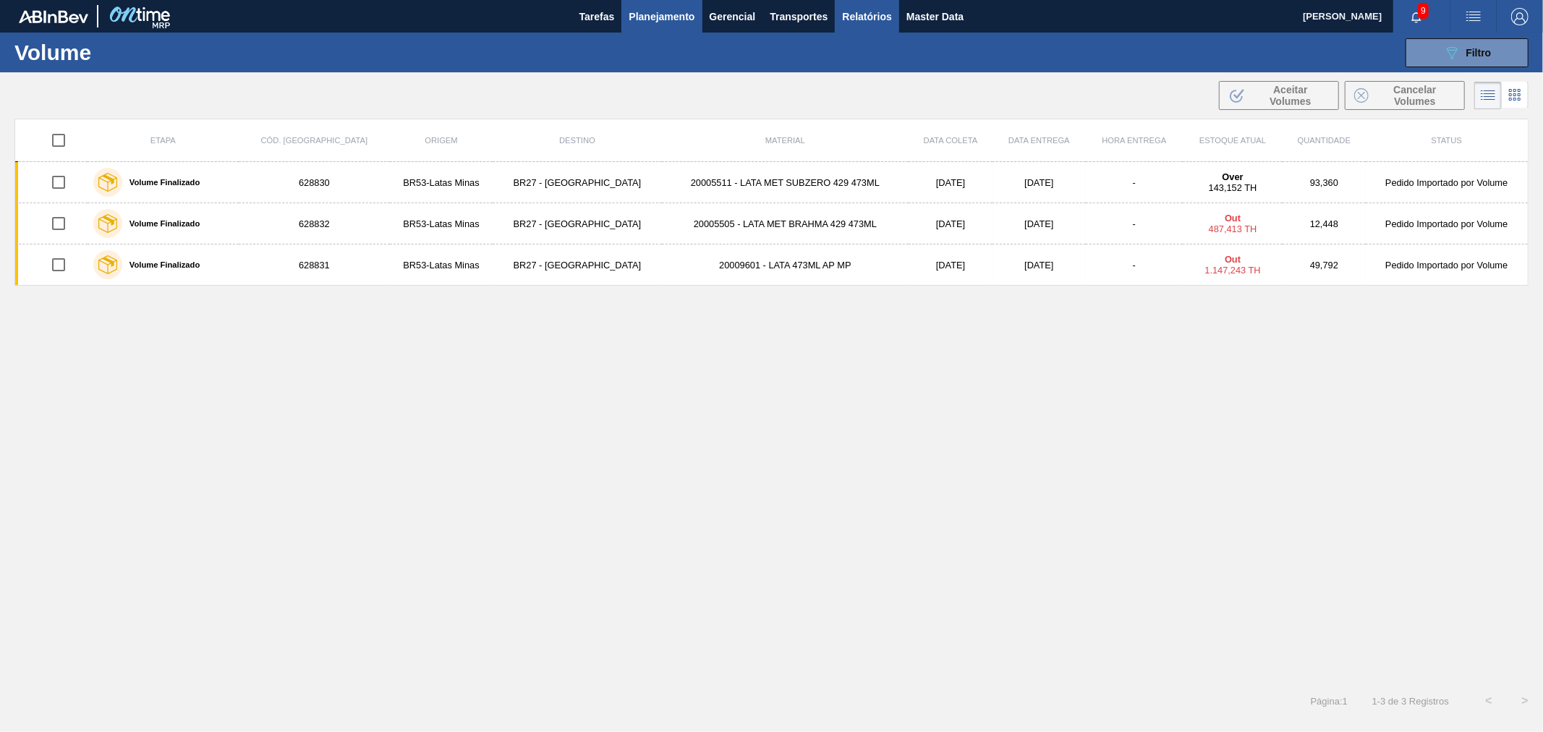
click at [855, 13] on span "Relatórios" at bounding box center [866, 16] width 49 height 17
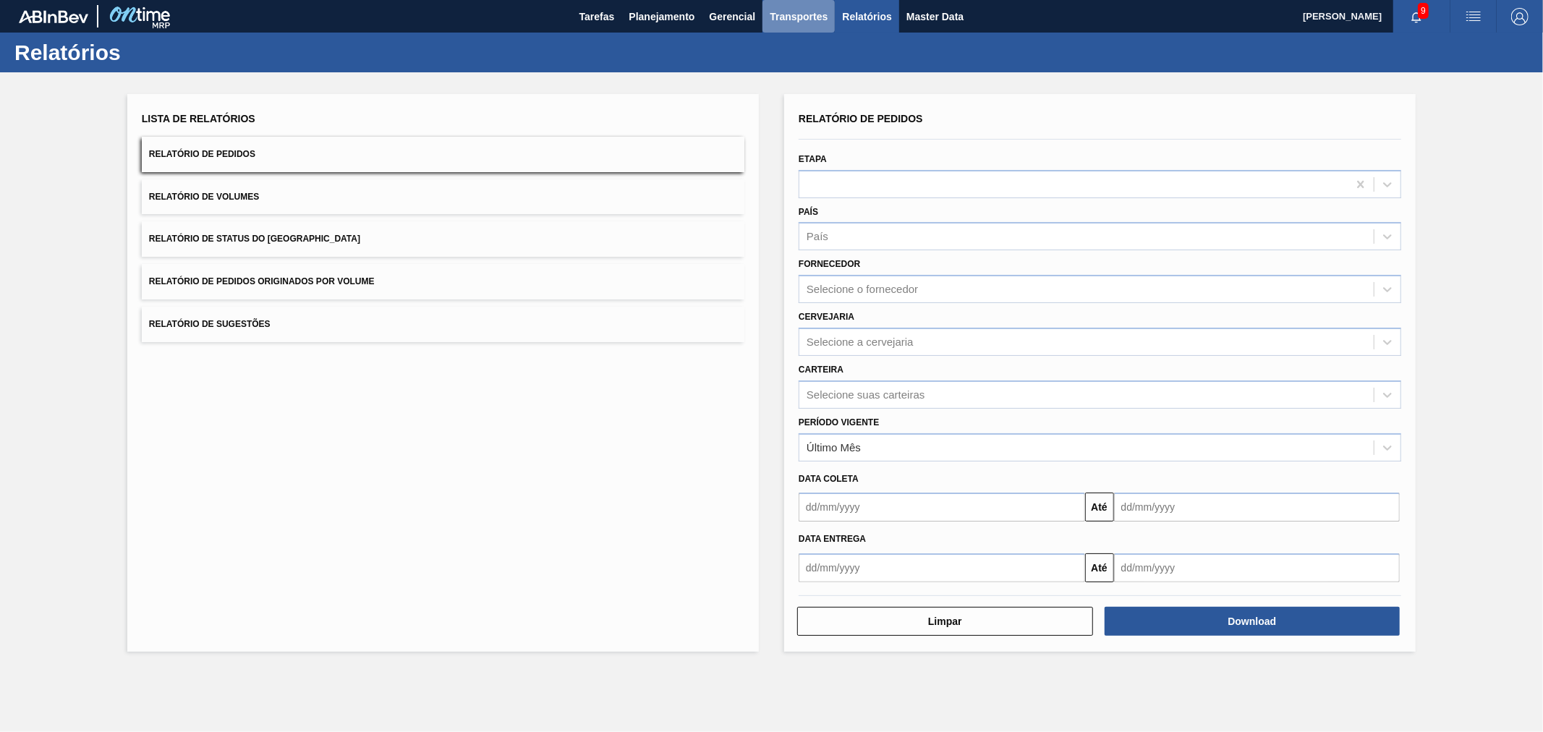
click at [816, 16] on span "Transportes" at bounding box center [799, 16] width 58 height 17
click at [783, 52] on li "Composição de Carga" at bounding box center [799, 49] width 119 height 23
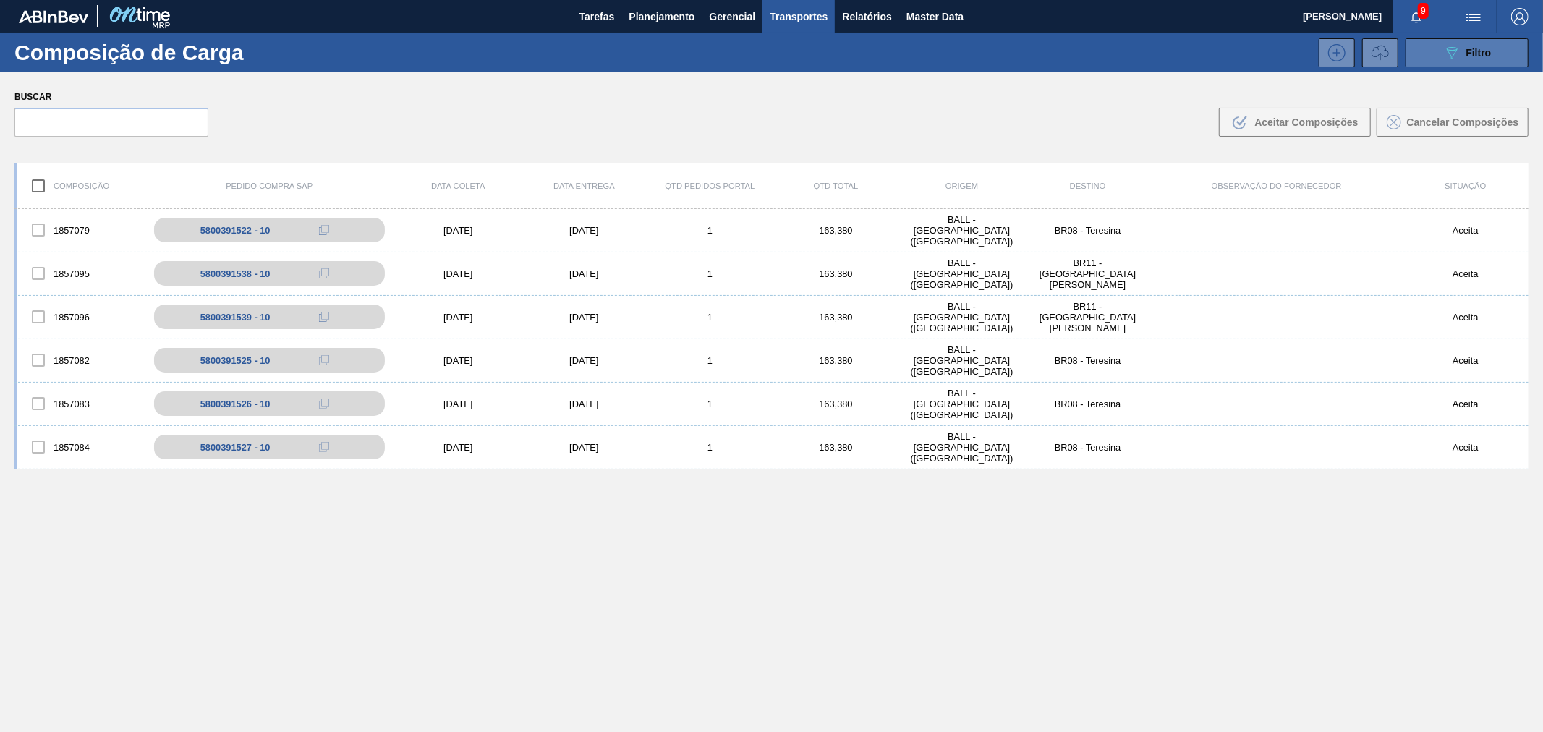
click at [1479, 51] on span "Filtro" at bounding box center [1478, 53] width 25 height 12
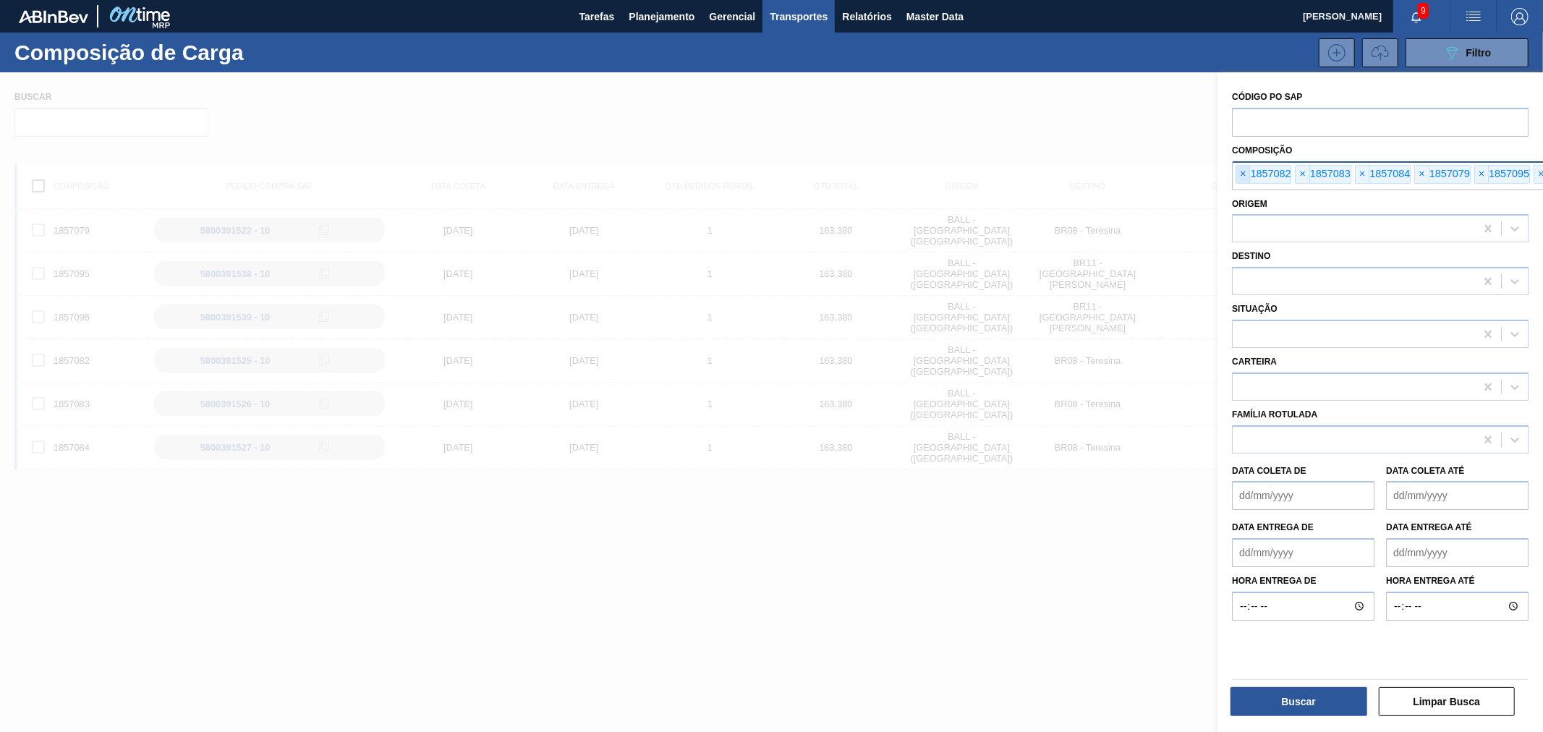
click at [1243, 174] on span "×" at bounding box center [1243, 174] width 14 height 17
click at [1243, 174] on span "×" at bounding box center [1242, 174] width 14 height 17
click at [1243, 174] on span "×" at bounding box center [1243, 174] width 14 height 17
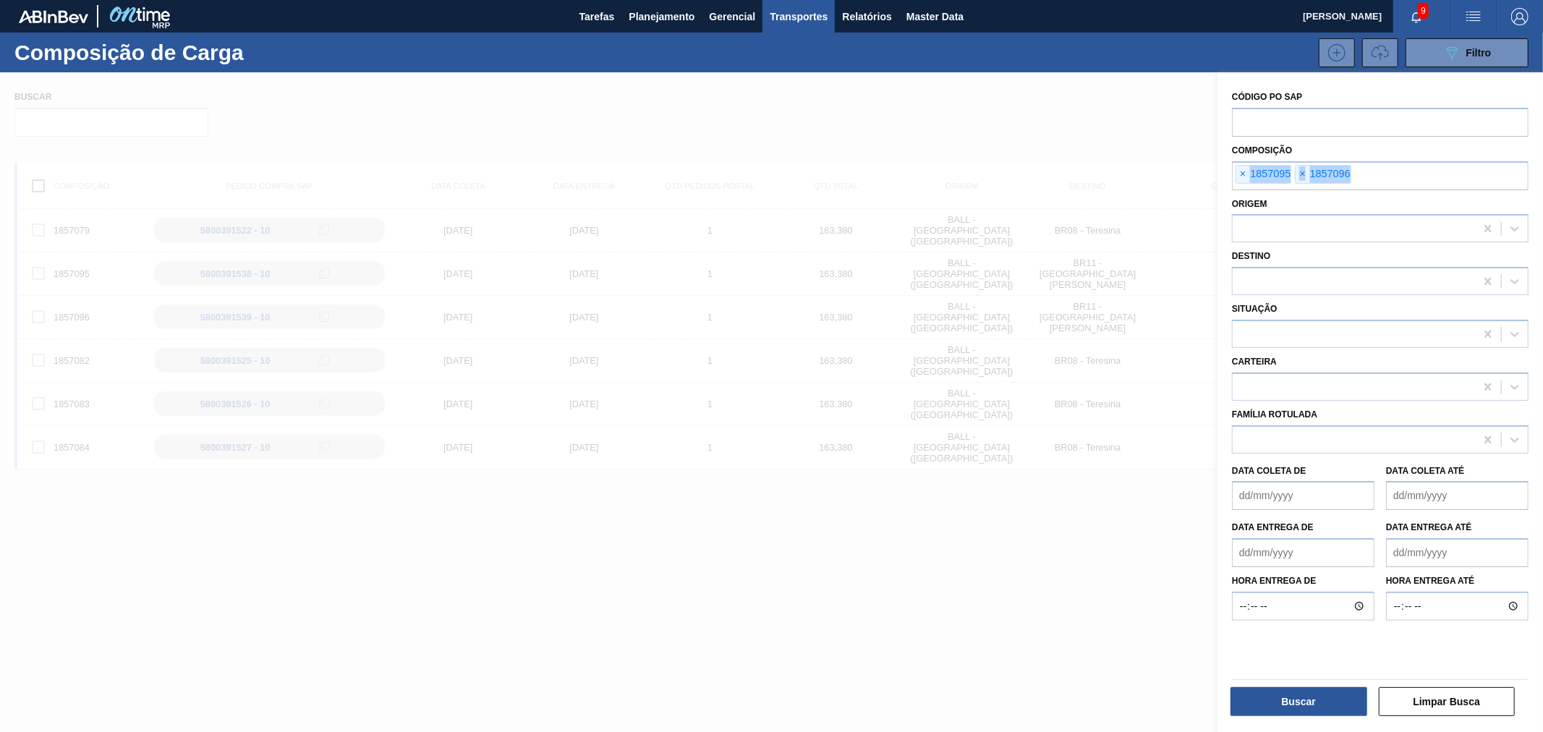
click at [1243, 174] on span "×" at bounding box center [1243, 174] width 14 height 17
click at [1243, 174] on input "text" at bounding box center [1380, 174] width 297 height 27
type input "1857283"
click at [1320, 698] on button "Buscar" at bounding box center [1298, 701] width 137 height 29
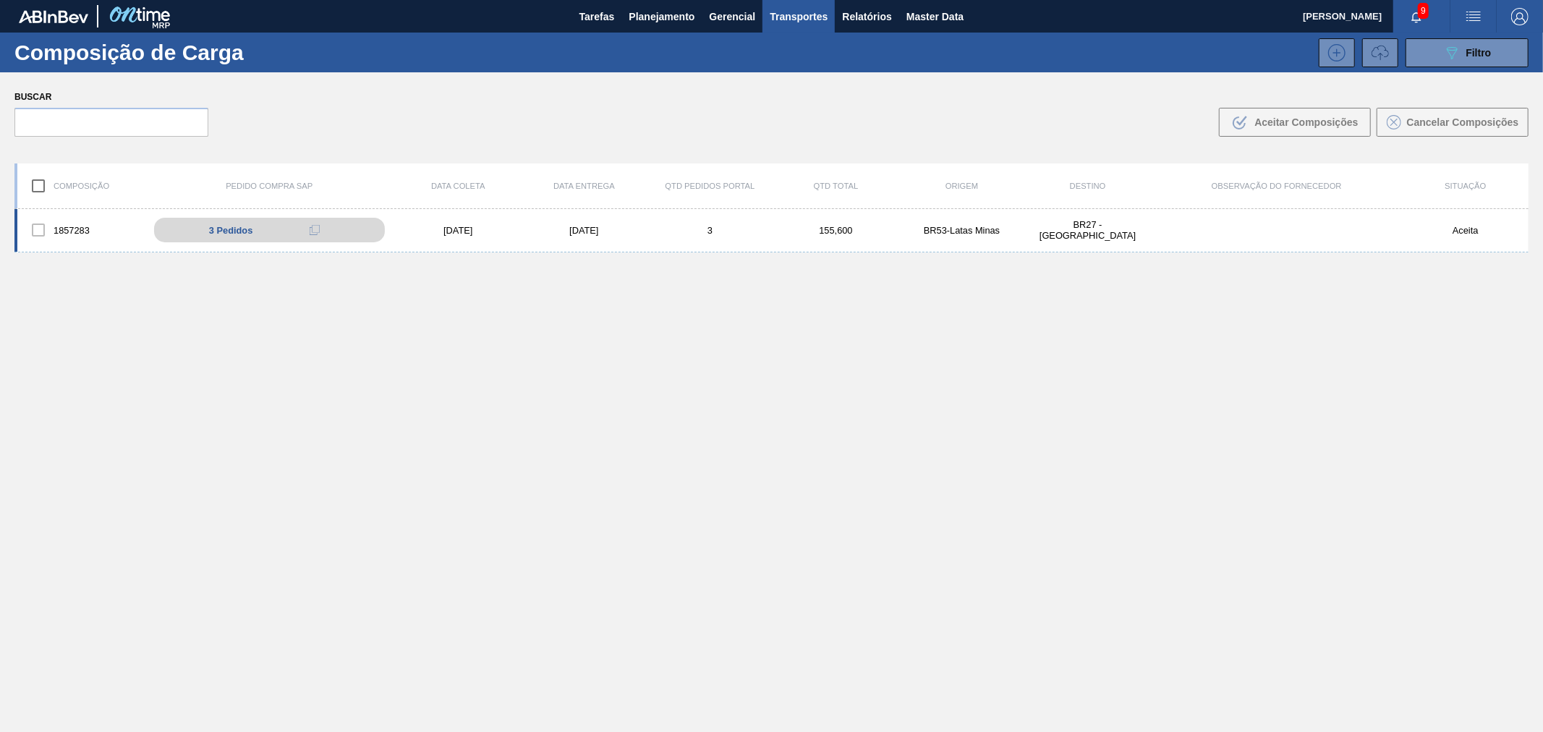
click at [124, 236] on div "1857283" at bounding box center [80, 230] width 126 height 30
click at [127, 230] on div "1857283" at bounding box center [80, 230] width 126 height 30
click at [229, 225] on span "3 Pedidos" at bounding box center [237, 230] width 43 height 11
click at [325, 229] on icon at bounding box center [328, 231] width 7 height 7
click at [315, 229] on button at bounding box center [329, 229] width 29 height 17
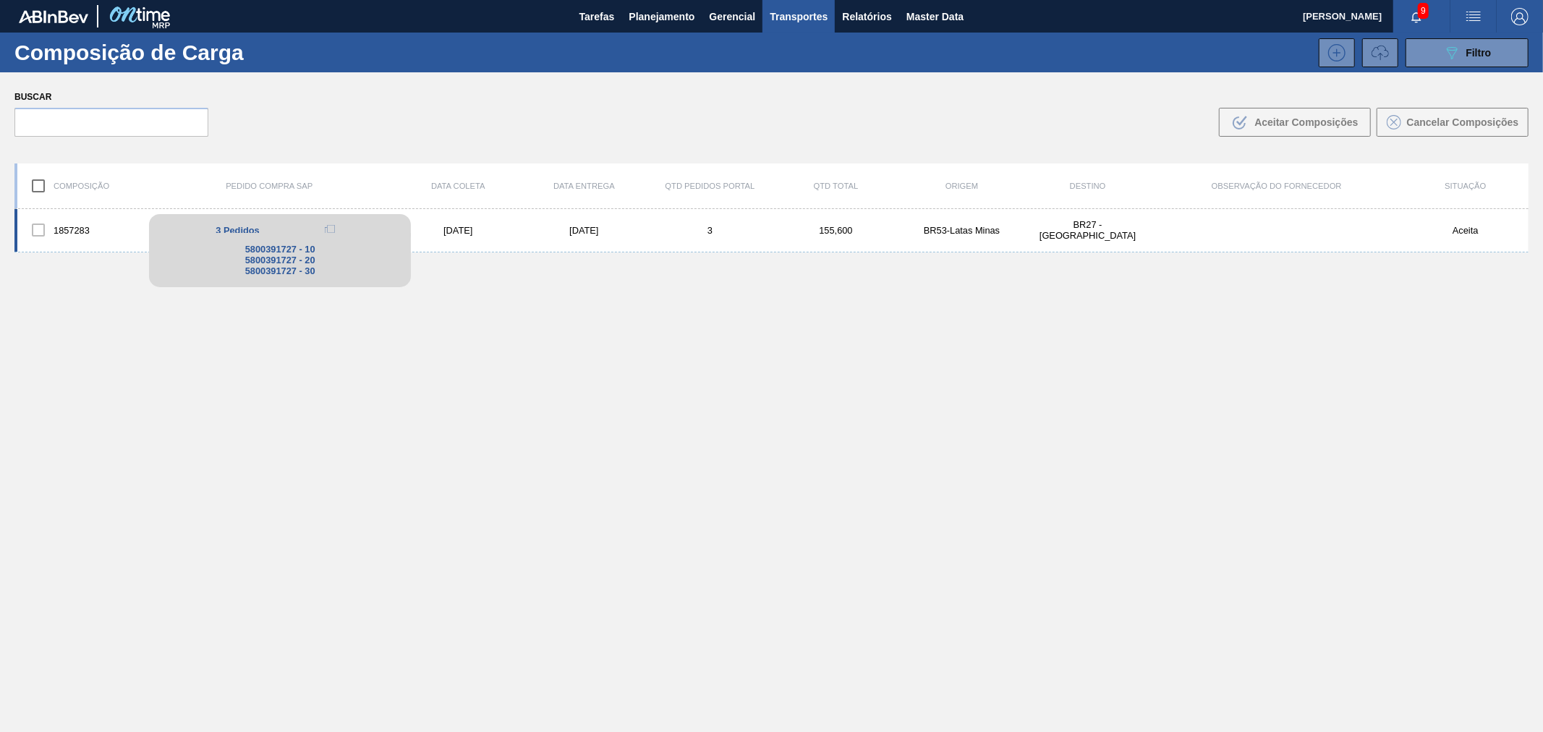
click at [276, 250] on div "5800391727 - 10" at bounding box center [280, 249] width 240 height 11
click at [525, 329] on div "1857283 3 Pedidos 5800391727 - 10 5800391727 - 20 5800391727 - 30 [DATE] [DATE]…" at bounding box center [771, 504] width 1514 height 591
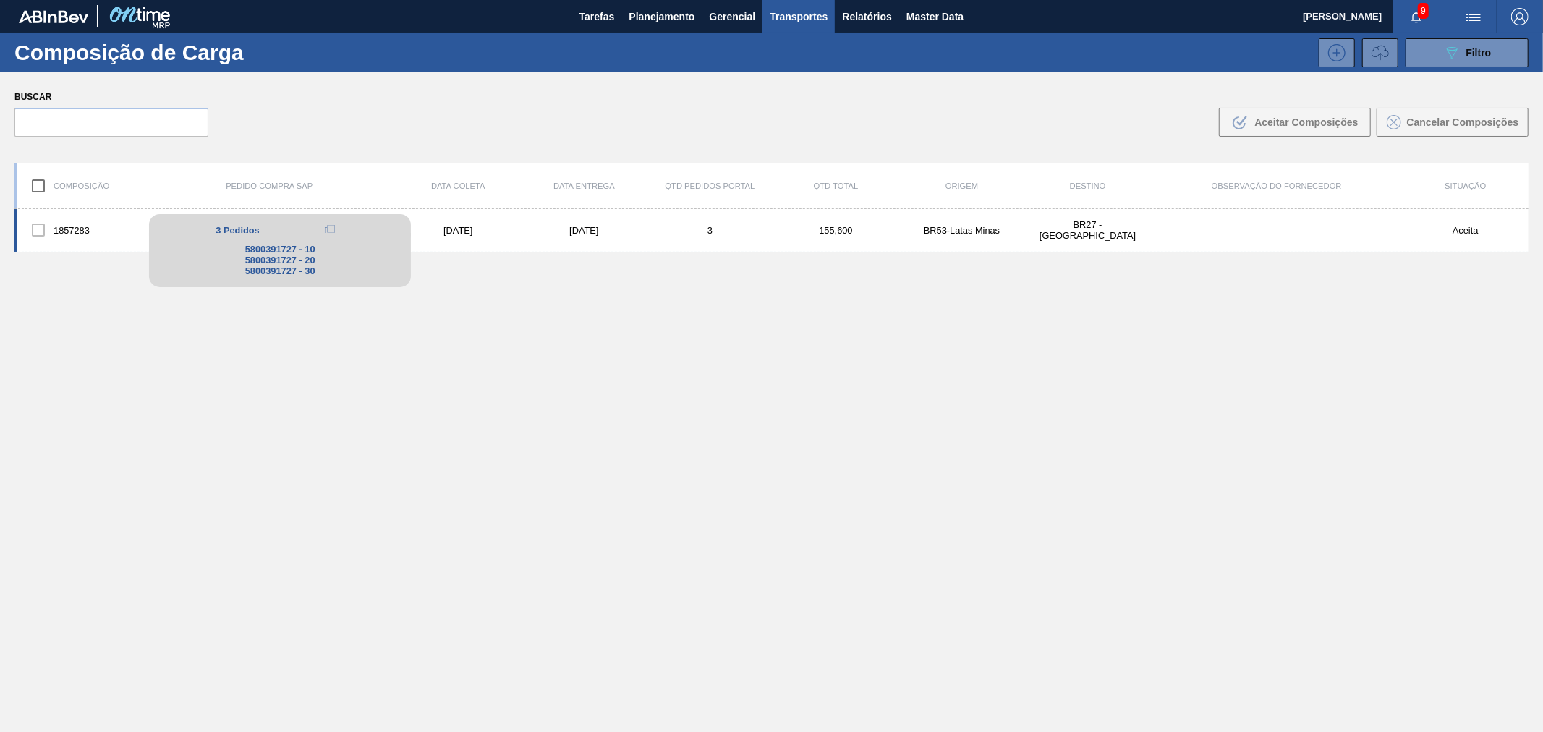
click at [255, 244] on div "5800391727 - 10" at bounding box center [280, 249] width 240 height 11
copy div "5800391727"
